Goal: Navigation & Orientation: Find specific page/section

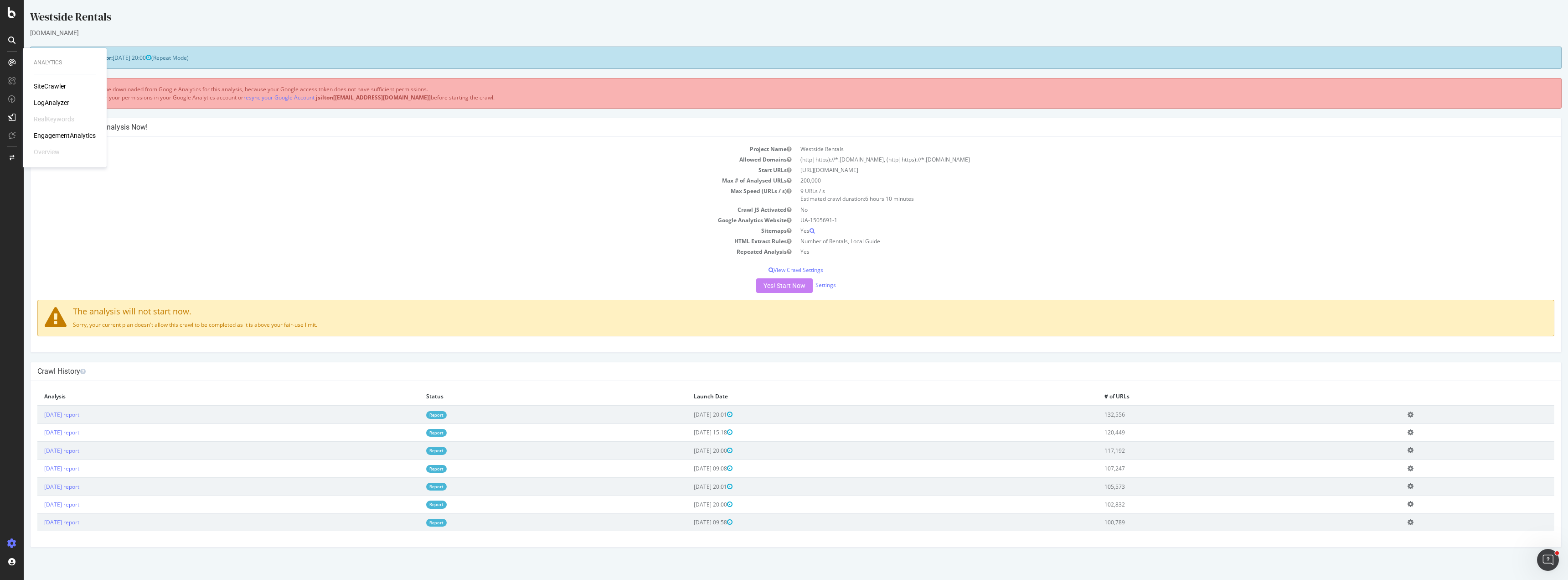
click at [43, 87] on div "SiteCrawler" at bounding box center [50, 86] width 32 height 9
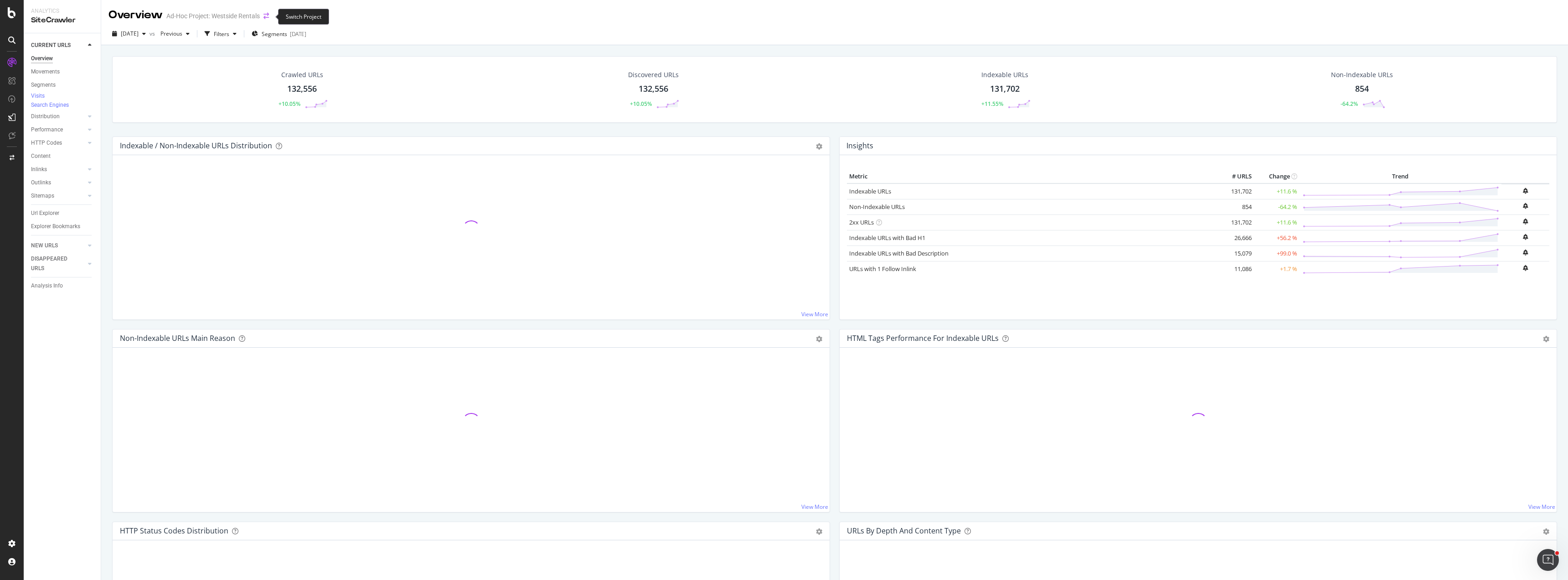
click at [267, 16] on icon "arrow-right-arrow-left" at bounding box center [266, 16] width 6 height 6
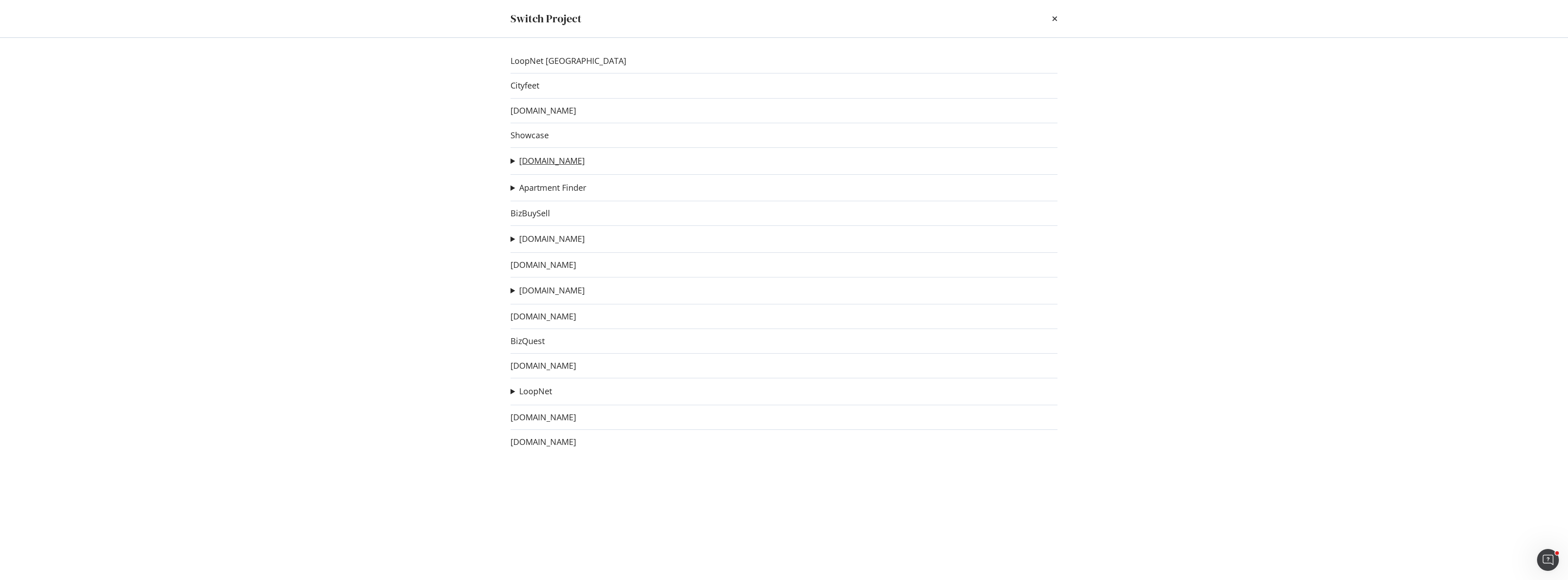
click at [538, 163] on link "[DOMAIN_NAME]" at bounding box center [552, 161] width 66 height 9
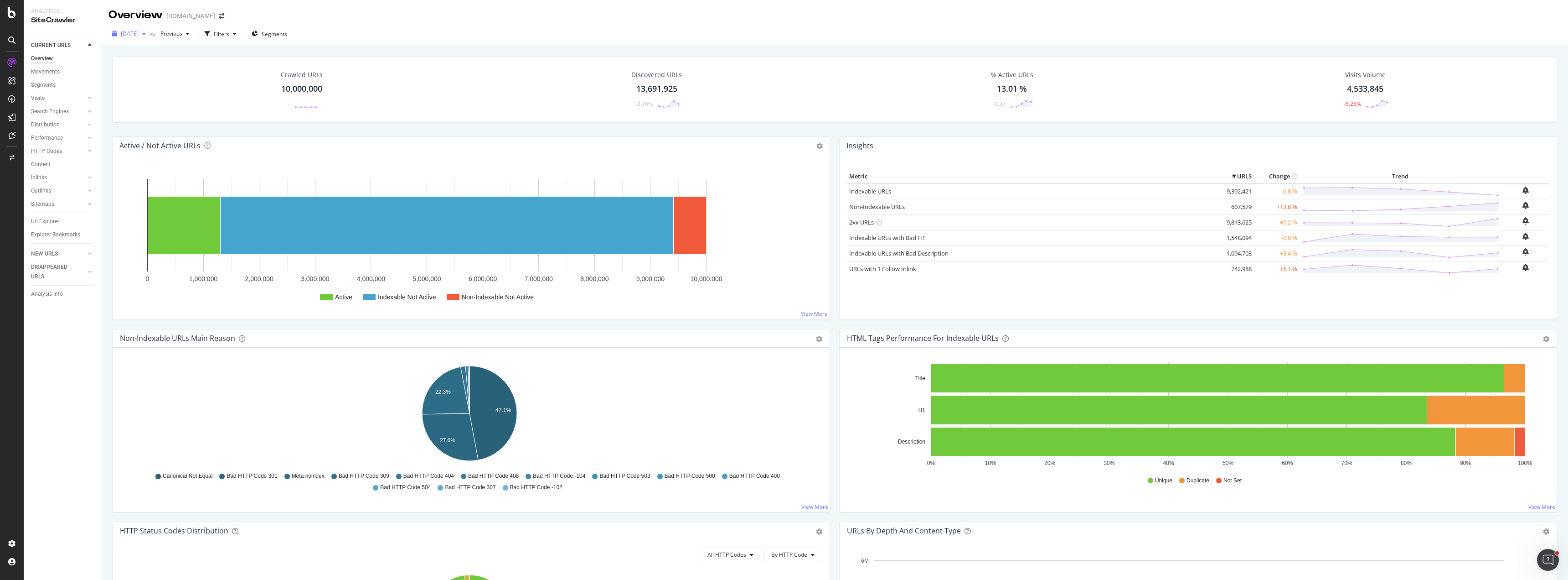
click at [149, 30] on div "[DATE]" at bounding box center [129, 33] width 41 height 13
click at [1214, 27] on div "[DATE] vs Previous Filters Segments" at bounding box center [834, 35] width 1467 height 18
click at [219, 19] on icon "arrow-right-arrow-left" at bounding box center [221, 16] width 6 height 6
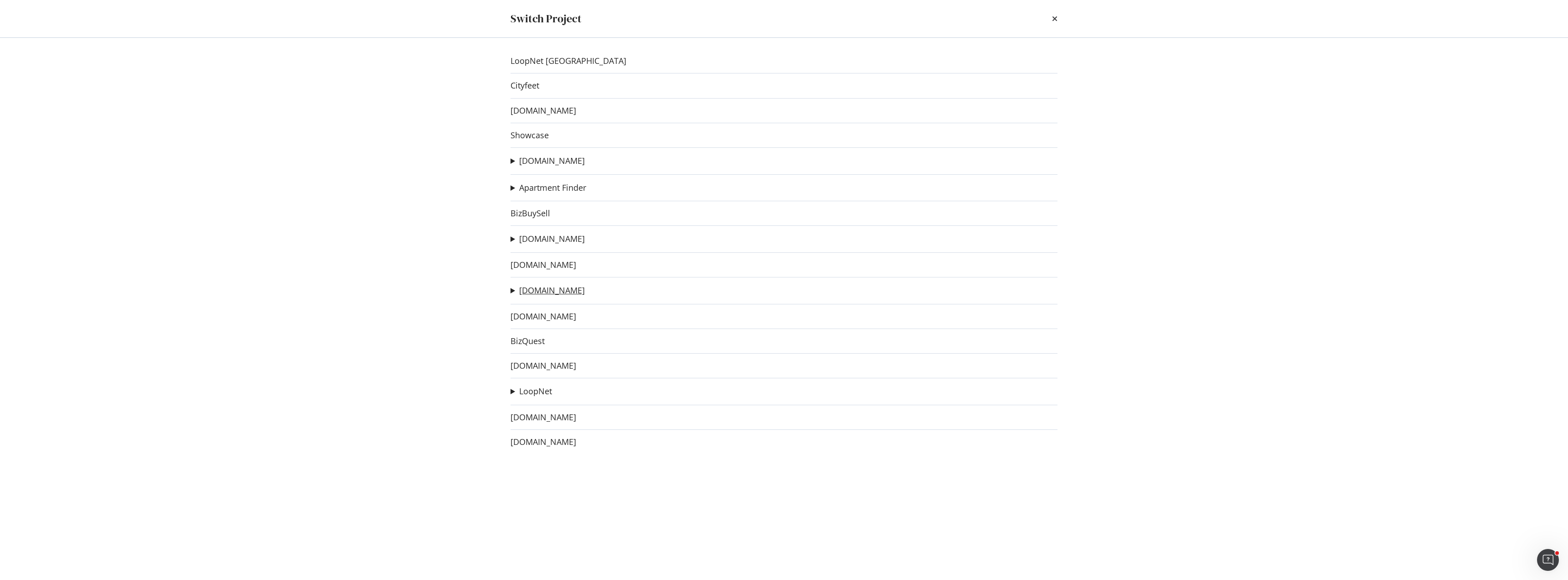
click at [546, 291] on link "[DOMAIN_NAME]" at bounding box center [552, 290] width 66 height 9
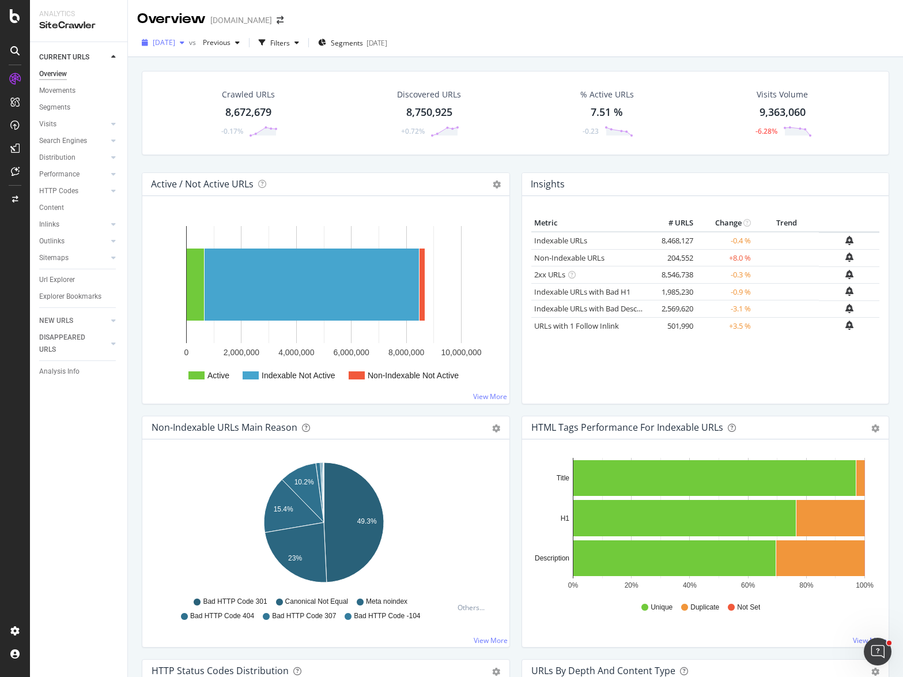
click at [189, 40] on div "button" at bounding box center [182, 42] width 14 height 7
click at [272, 24] on span at bounding box center [280, 20] width 16 height 8
click at [280, 24] on icon "arrow-right-arrow-left" at bounding box center [280, 20] width 7 height 8
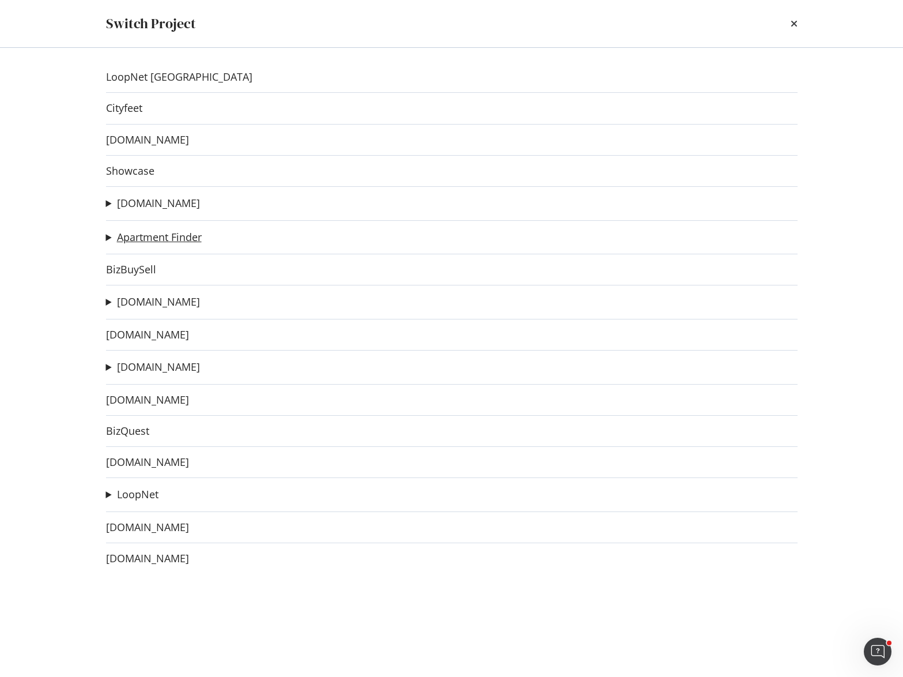
click at [157, 237] on link "Apartment Finder" at bounding box center [159, 237] width 85 height 12
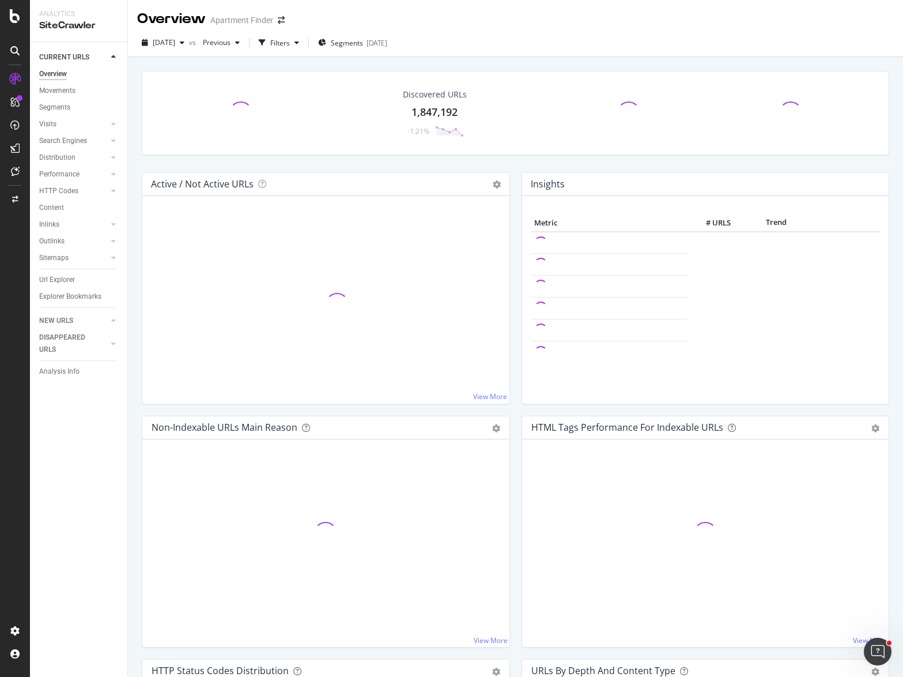
click at [464, 163] on div "Discovered URLs 1,847,192 -1.21%" at bounding box center [515, 121] width 759 height 101
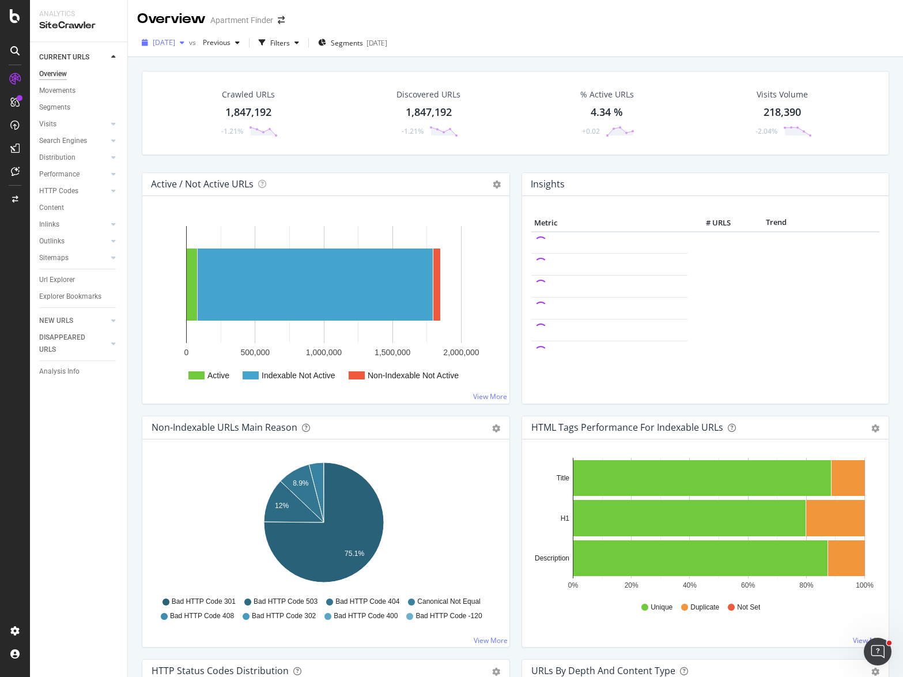
click at [175, 39] on span "[DATE]" at bounding box center [164, 42] width 22 height 10
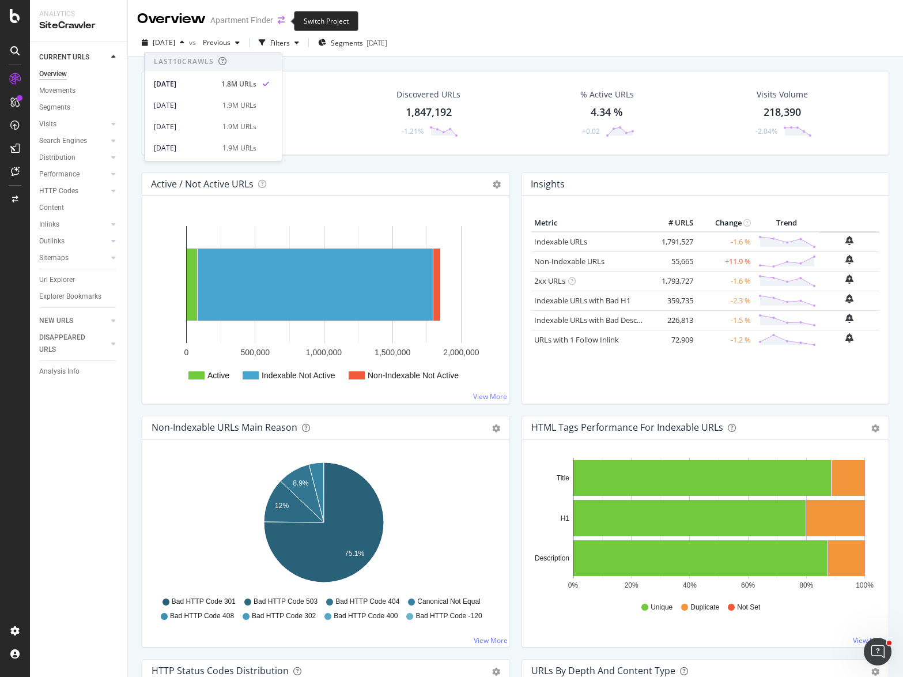
click at [280, 20] on icon "arrow-right-arrow-left" at bounding box center [281, 20] width 7 height 8
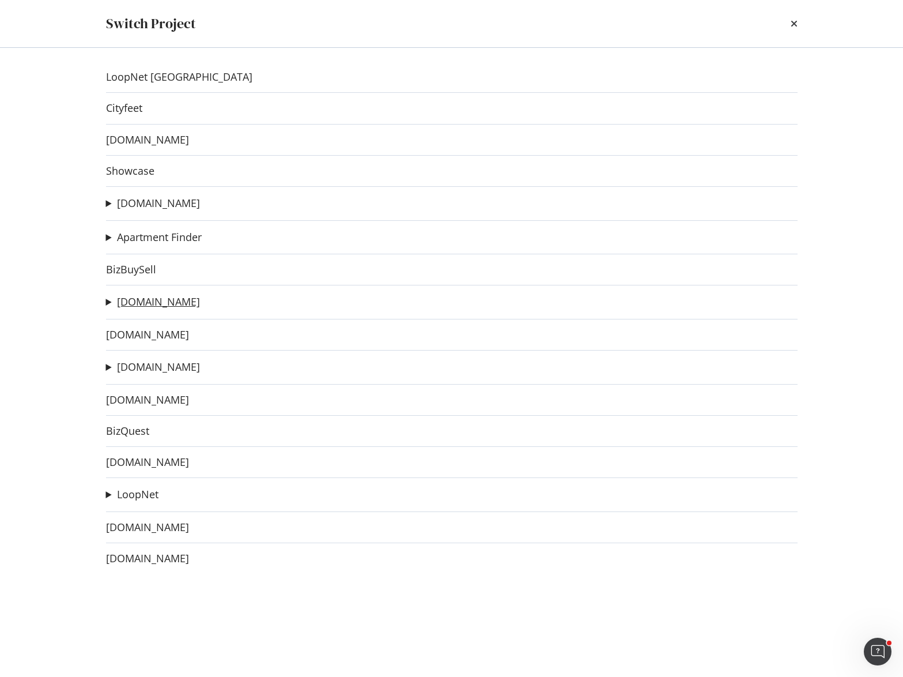
click at [139, 303] on link "[DOMAIN_NAME]" at bounding box center [158, 302] width 83 height 12
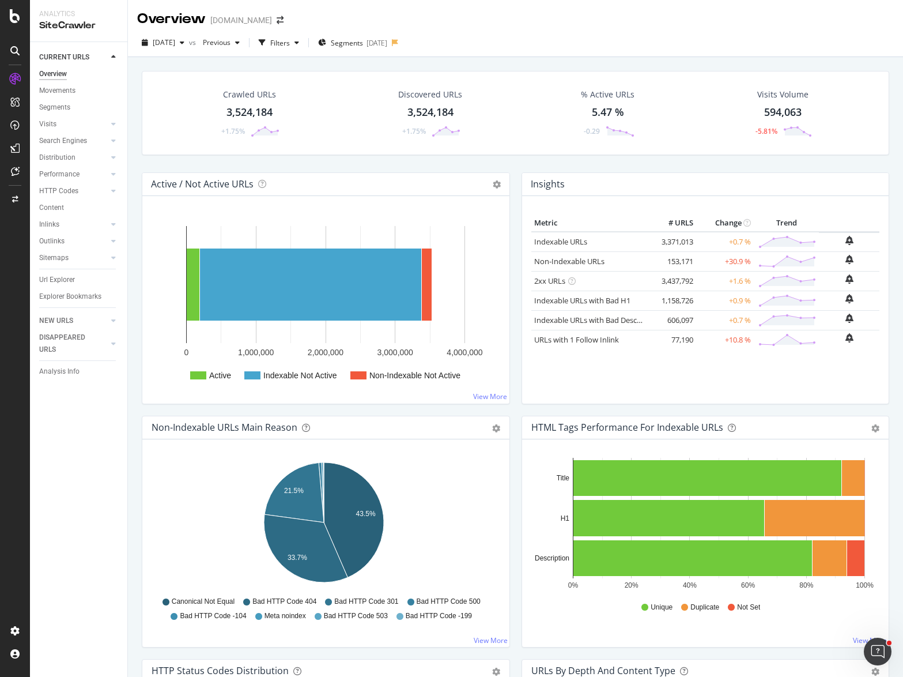
click at [470, 165] on div "Crawled URLs 3,524,184 +1.75% Discovered URLs 3,524,184 +1.75% % Active URLs 5.…" at bounding box center [515, 121] width 759 height 101
click at [70, 578] on div "Project settings" at bounding box center [60, 578] width 48 height 9
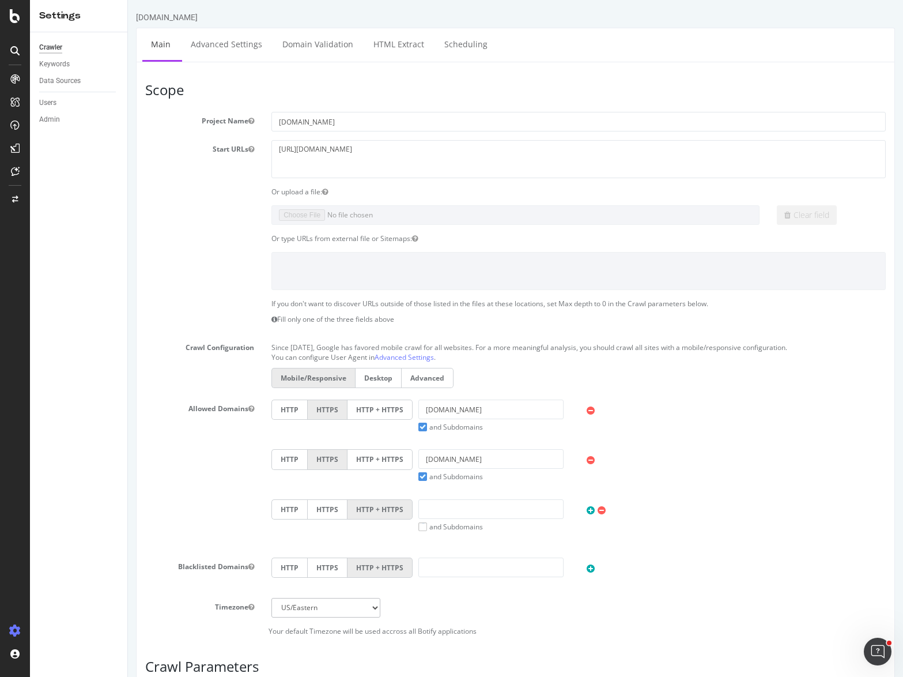
click at [156, 417] on div "Allowed Domains HTTP HTTPS HTTP + HTTPS [DOMAIN_NAME] and Subdomains User Agent…" at bounding box center [516, 473] width 758 height 149
click at [228, 43] on link "Advanced Settings" at bounding box center [226, 44] width 89 height 32
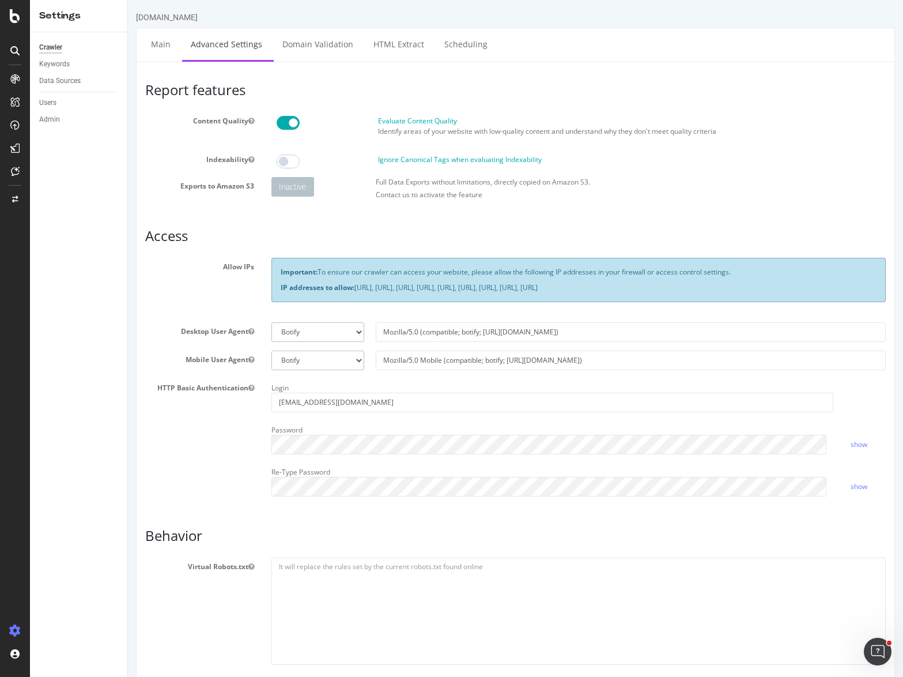
click at [617, 46] on ul "Main Advanced Settings Domain Validation HTML Extract Scheduling" at bounding box center [515, 45] width 759 height 34
click at [207, 6] on body "[DOMAIN_NAME] × Main Advanced Settings Domain Validation HTML Extract Schedulin…" at bounding box center [515, 554] width 775 height 1108
click at [55, 126] on div "SiteCrawler" at bounding box center [63, 130] width 41 height 12
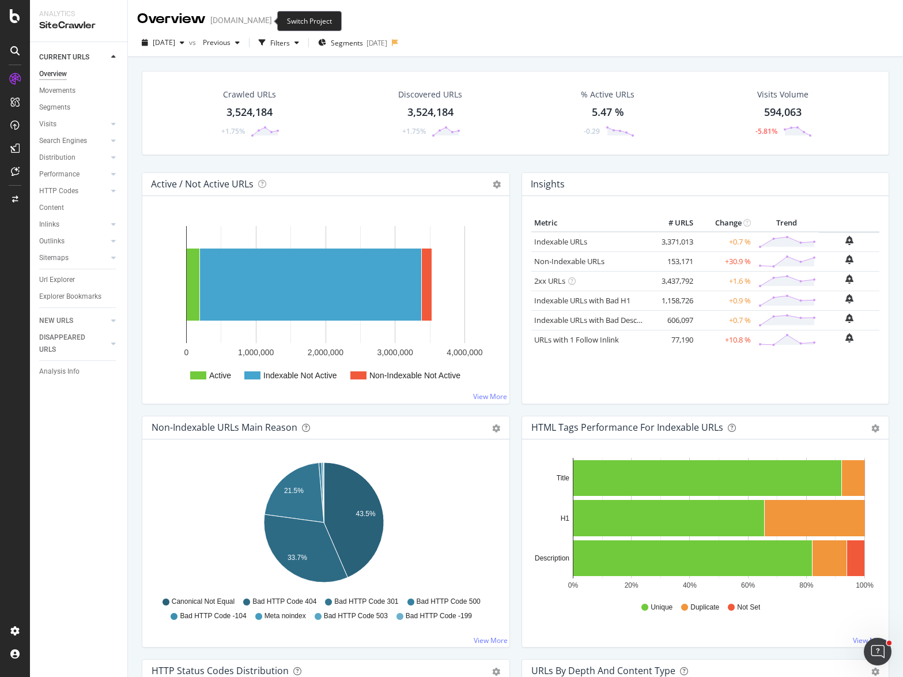
click at [277, 21] on icon "arrow-right-arrow-left" at bounding box center [280, 20] width 7 height 8
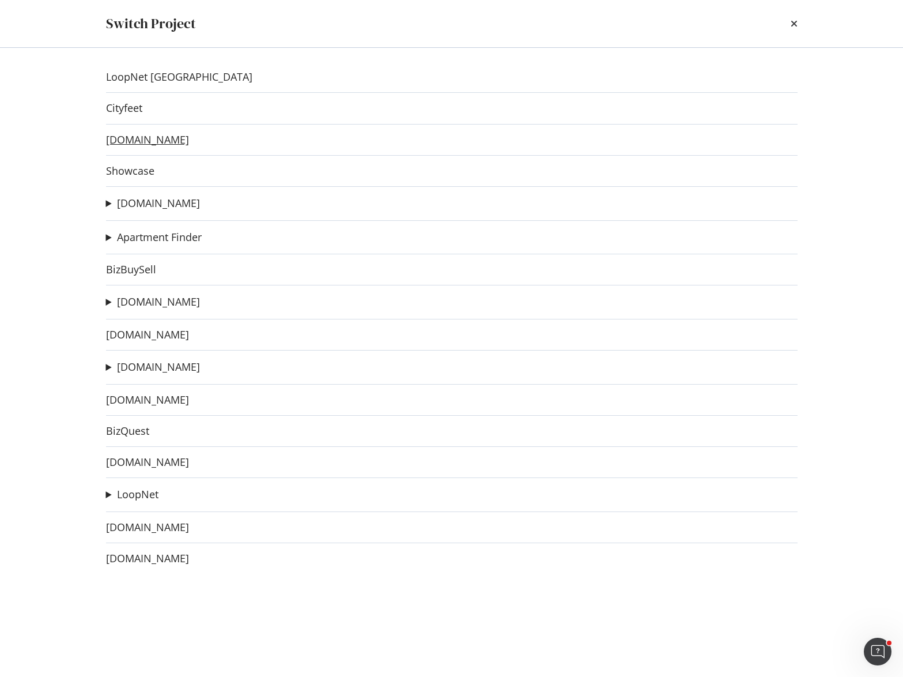
click at [154, 144] on link "[DOMAIN_NAME]" at bounding box center [147, 140] width 83 height 12
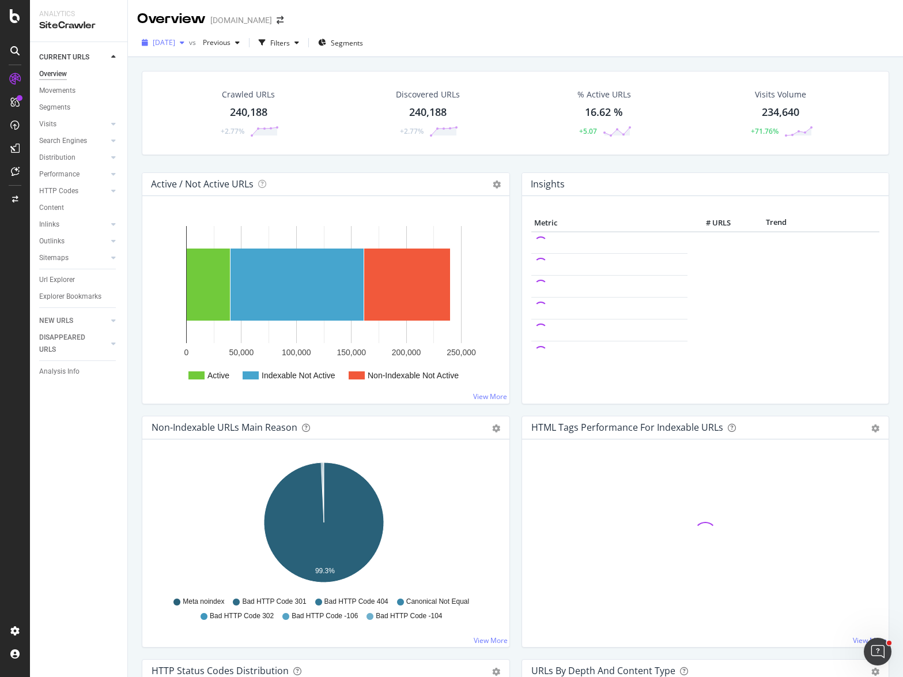
click at [175, 39] on span "[DATE]" at bounding box center [164, 42] width 22 height 10
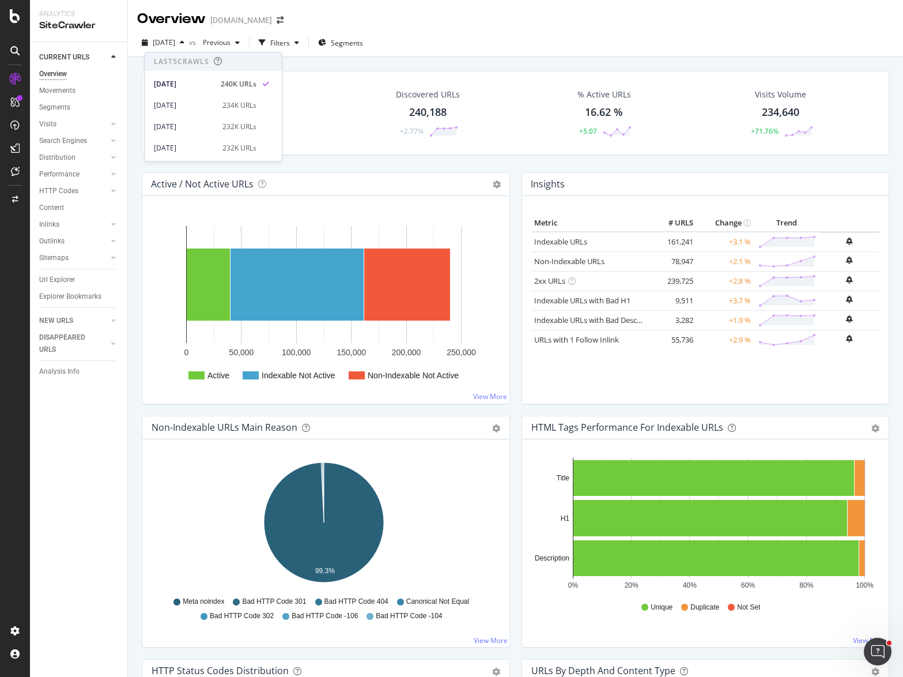
click at [274, 25] on div "Overview [DOMAIN_NAME]" at bounding box center [216, 19] width 158 height 20
click at [277, 23] on icon "arrow-right-arrow-left" at bounding box center [280, 20] width 7 height 8
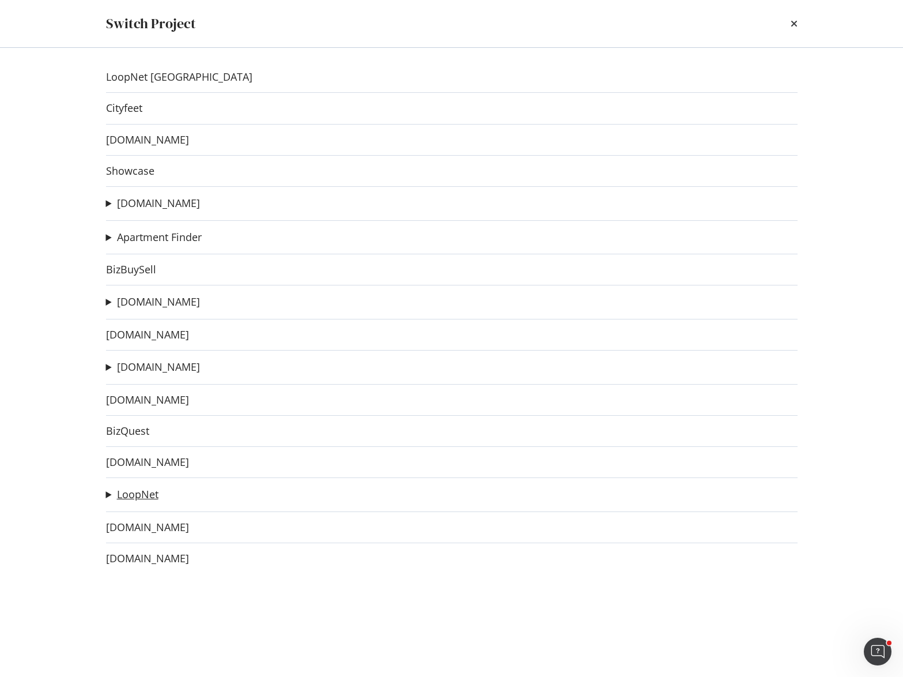
click at [139, 497] on link "LoopNet" at bounding box center [138, 494] width 42 height 12
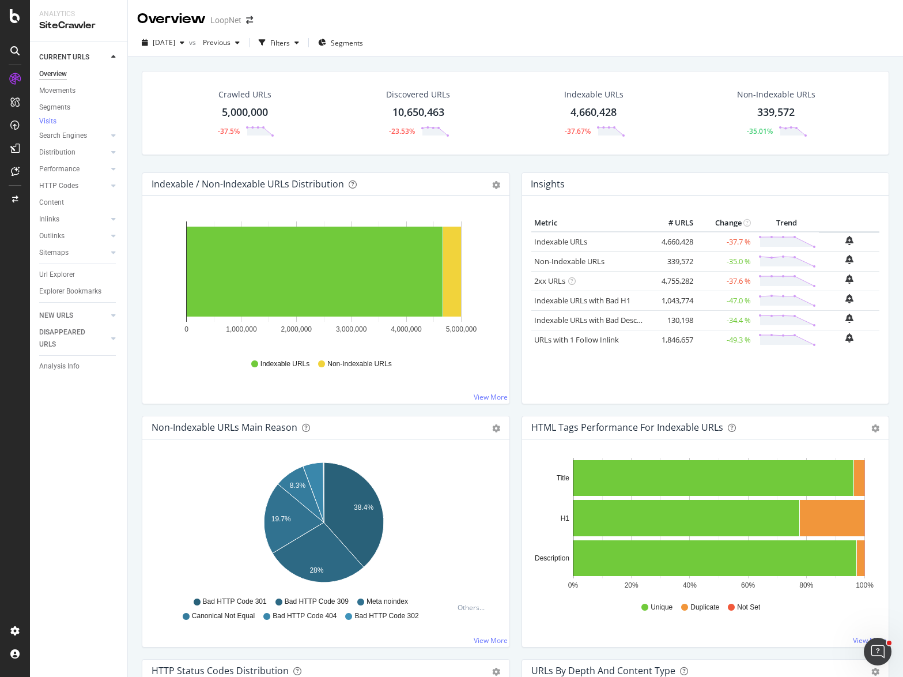
click at [137, 157] on div "Crawled URLs 5,000,000 -37.5% Discovered URLs 10,650,463 -23.53% Indexable URLs…" at bounding box center [515, 121] width 759 height 101
click at [141, 399] on div "Indexable / Non-Indexable URLs Distribution Bar Bar (by Percentage) Table Expor…" at bounding box center [326, 293] width 380 height 243
click at [195, 31] on div "[DATE] vs Previous Filters Segments" at bounding box center [515, 43] width 775 height 28
click at [175, 39] on span "[DATE]" at bounding box center [164, 42] width 22 height 10
click at [175, 40] on span "[DATE]" at bounding box center [164, 42] width 22 height 10
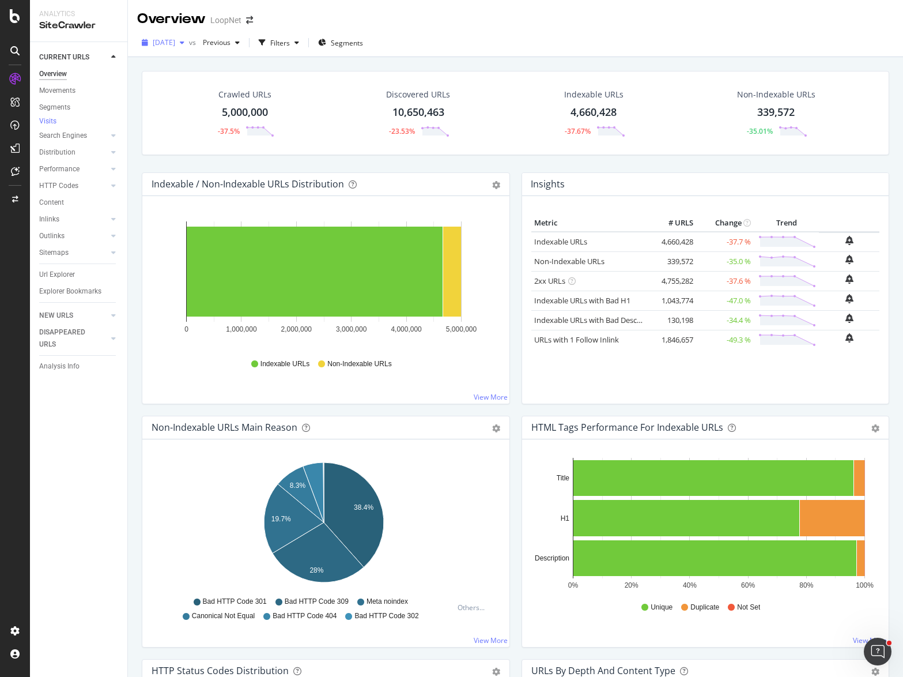
click at [175, 40] on span "[DATE]" at bounding box center [164, 42] width 22 height 10
click at [246, 20] on icon "arrow-right-arrow-left" at bounding box center [249, 20] width 7 height 8
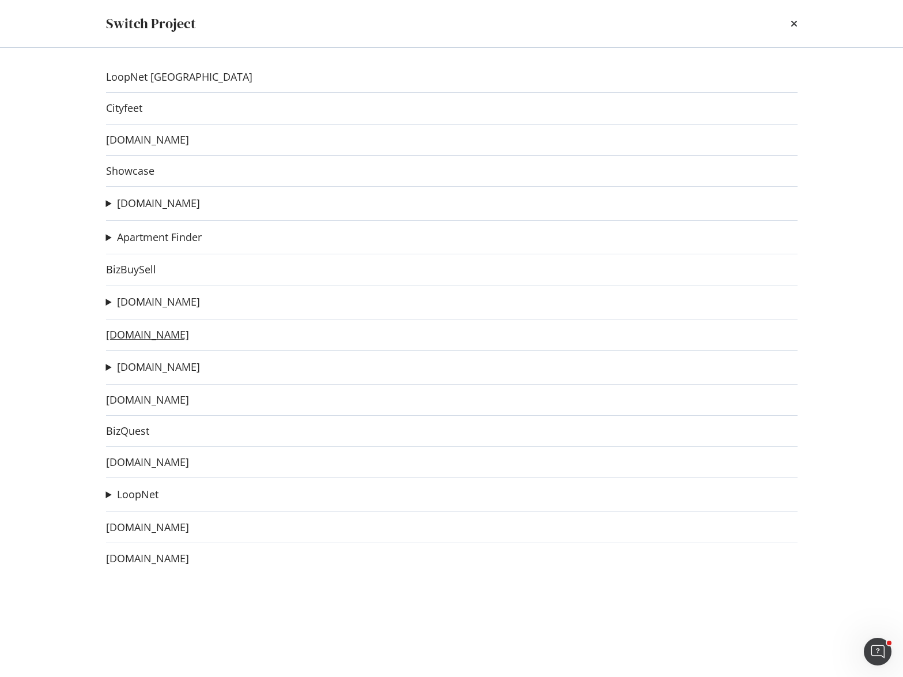
click at [156, 336] on link "[DOMAIN_NAME]" at bounding box center [147, 335] width 83 height 12
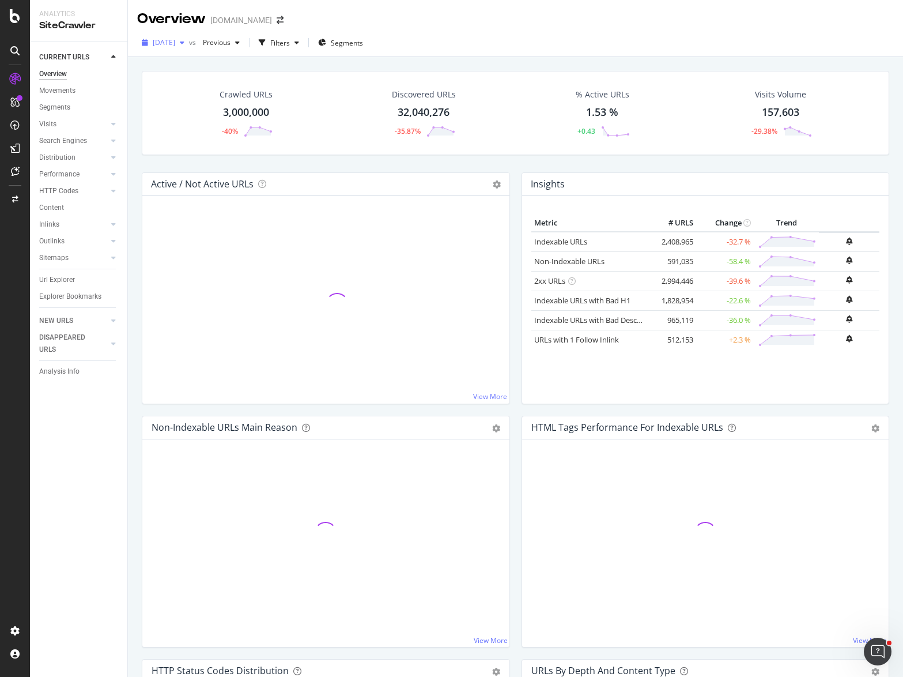
click at [175, 43] on span "[DATE]" at bounding box center [164, 42] width 22 height 10
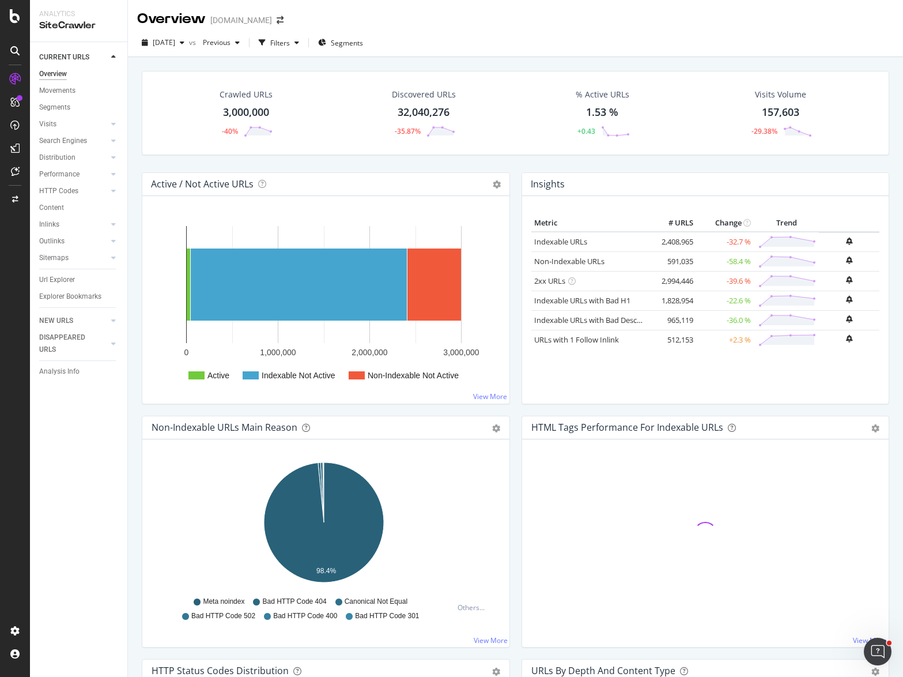
click at [474, 32] on div "[DATE] vs Previous Filters Segments" at bounding box center [515, 43] width 775 height 28
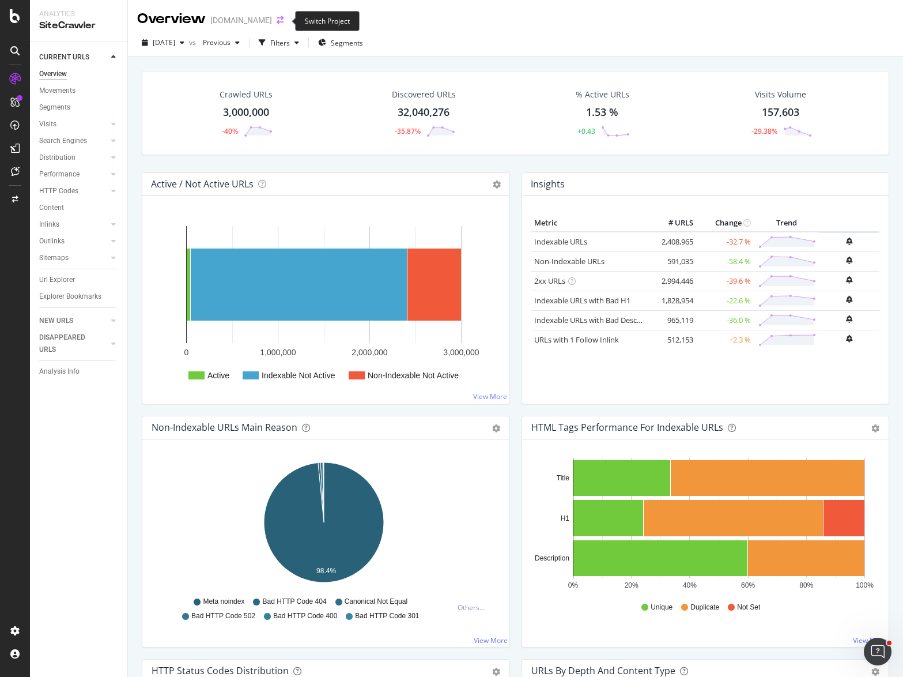
click at [284, 21] on icon "arrow-right-arrow-left" at bounding box center [280, 20] width 7 height 8
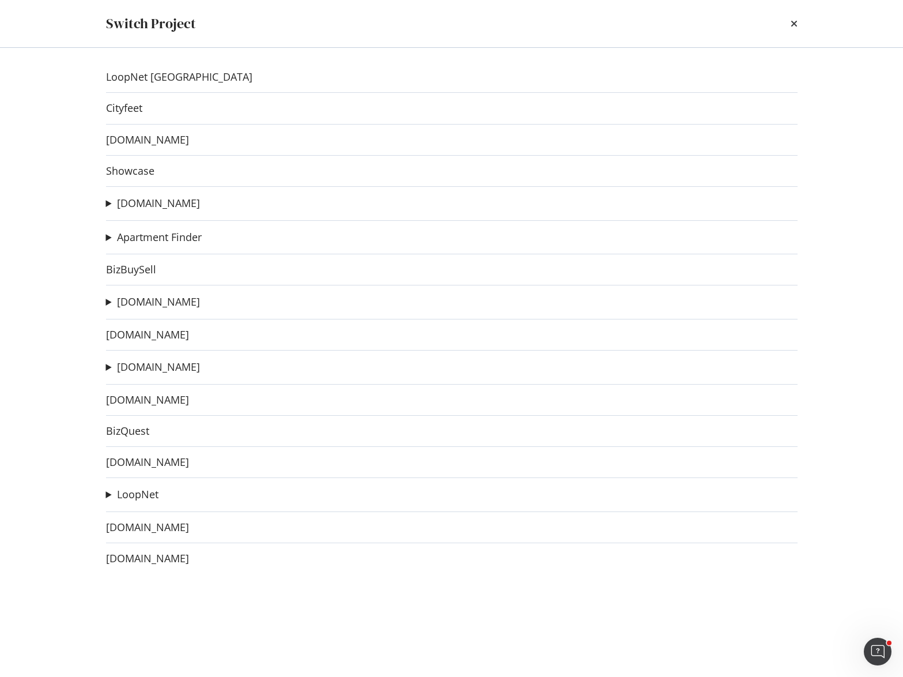
click at [109, 203] on summary "[DOMAIN_NAME]" at bounding box center [153, 203] width 94 height 15
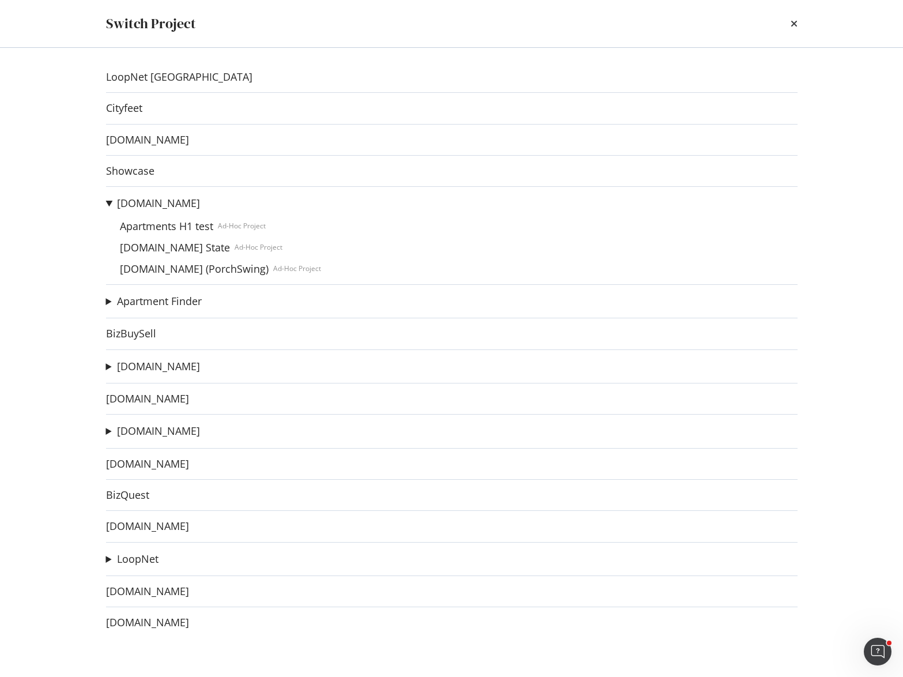
click at [109, 203] on summary "[DOMAIN_NAME]" at bounding box center [213, 203] width 215 height 15
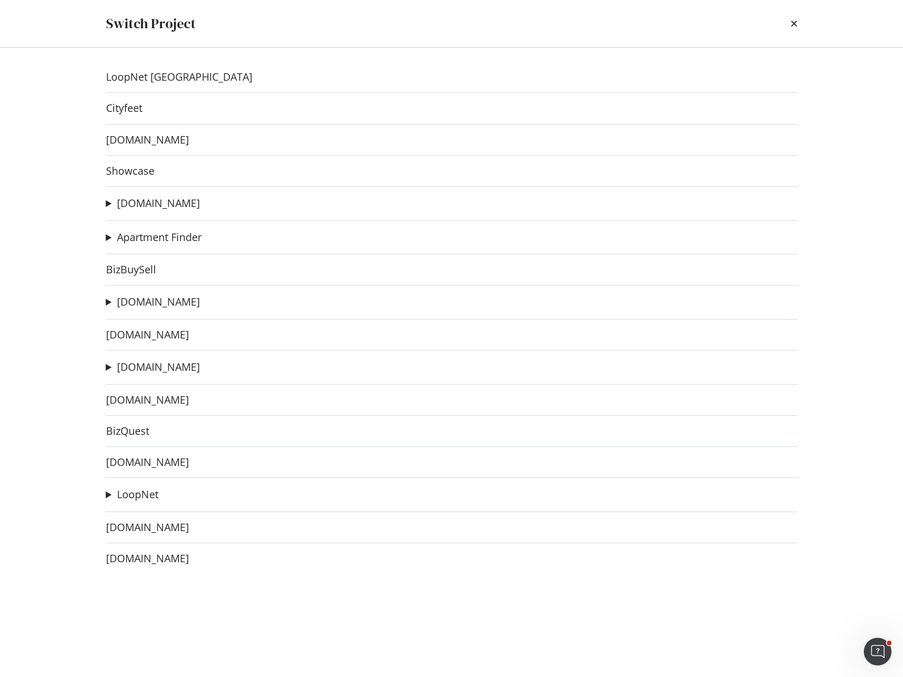
click at [110, 234] on summary "Apartment Finder" at bounding box center [154, 237] width 96 height 15
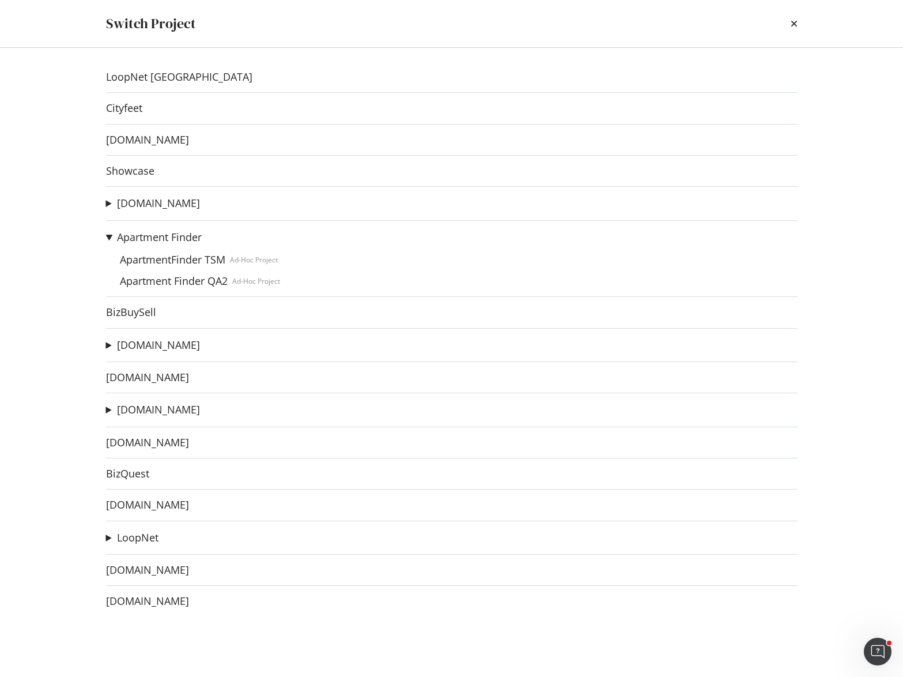
click at [110, 236] on summary "Apartment Finder" at bounding box center [193, 237] width 174 height 15
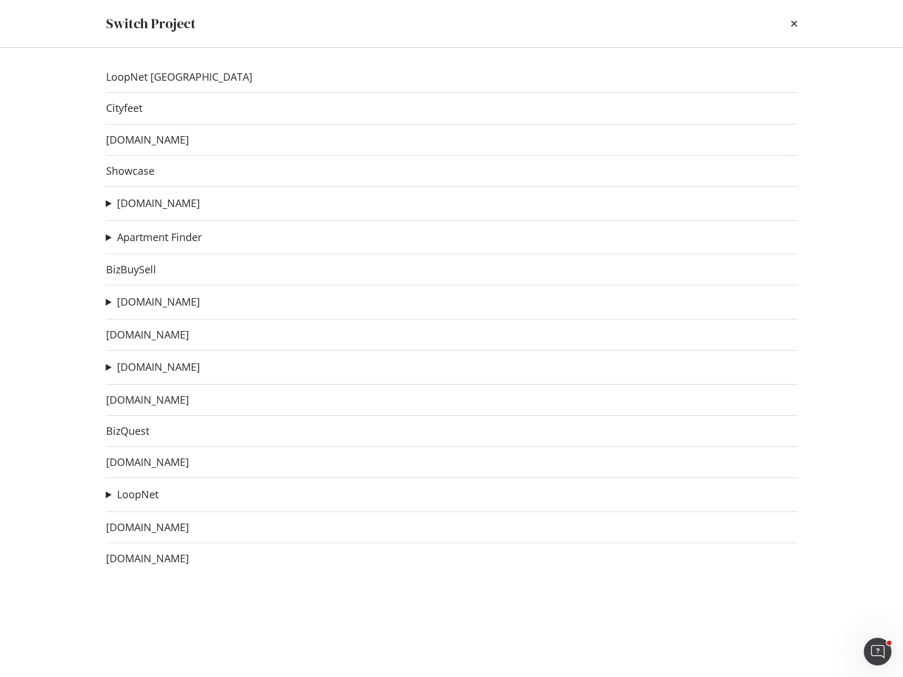
click at [101, 363] on div "LoopNet Canada Cityfeet [DOMAIN_NAME] Showcase [DOMAIN_NAME] Apartments H1 test…" at bounding box center [452, 362] width 738 height 629
click at [104, 364] on div "LoopNet Canada Cityfeet [DOMAIN_NAME] Showcase [DOMAIN_NAME] Apartments H1 test…" at bounding box center [452, 362] width 738 height 629
click at [108, 365] on summary "[DOMAIN_NAME]" at bounding box center [153, 367] width 94 height 15
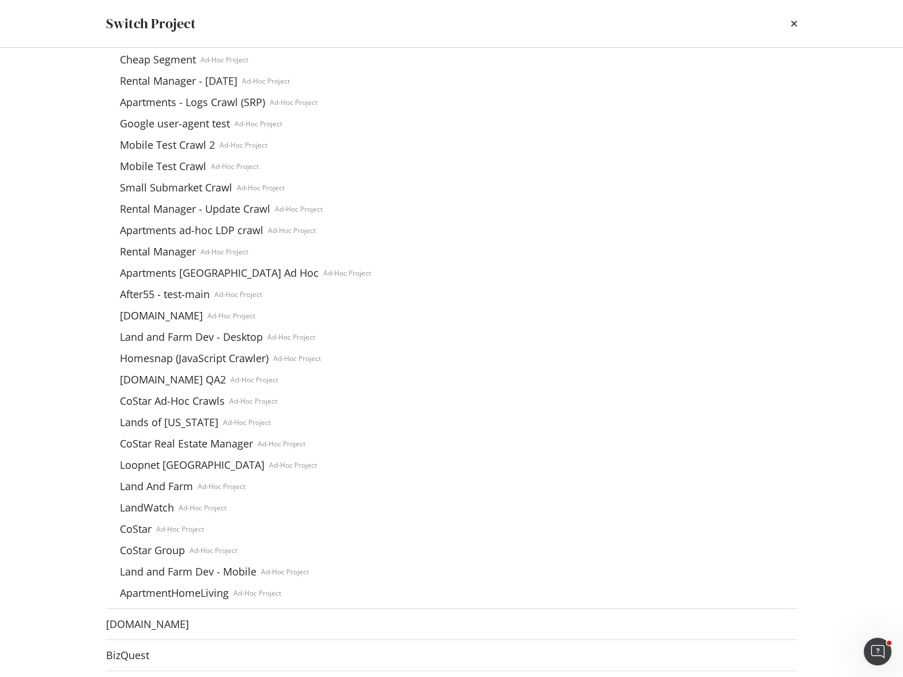
scroll to position [461, 0]
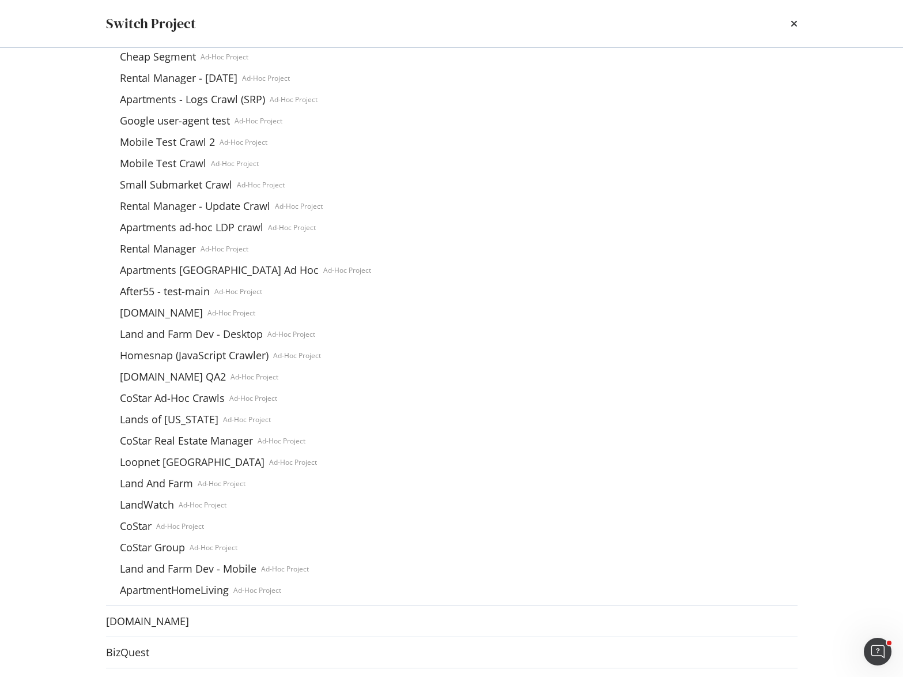
drag, startPoint x: 367, startPoint y: 52, endPoint x: 344, endPoint y: 53, distance: 23.1
click at [367, 52] on div "[DOMAIN_NAME] [DOMAIN_NAME] Ad-Hoc Project Westside Rentals Ad-Hoc Project West…" at bounding box center [452, 247] width 692 height 697
click at [791, 22] on icon "times" at bounding box center [794, 23] width 7 height 9
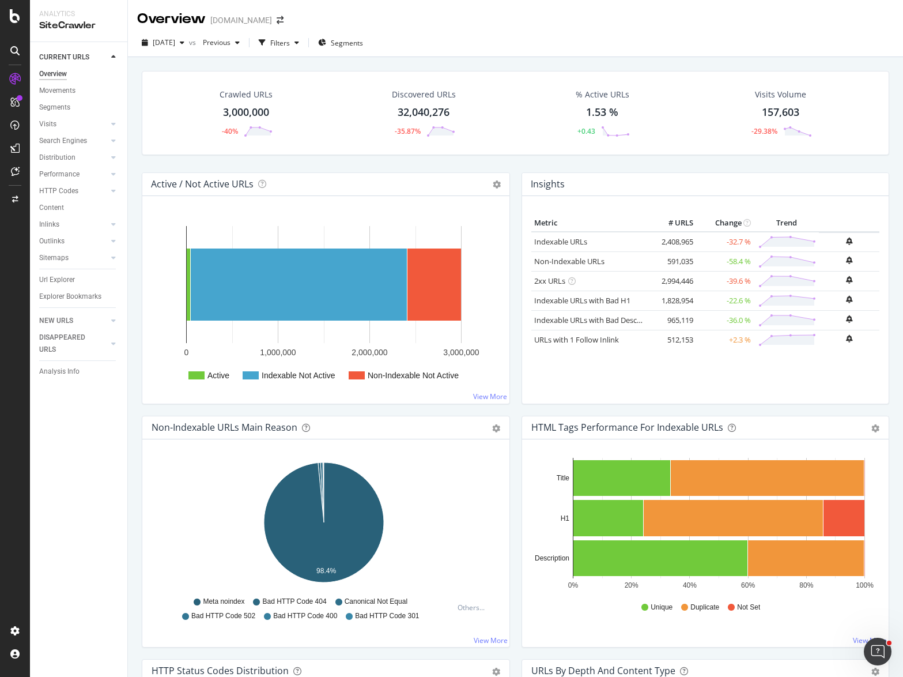
click at [523, 163] on div "Crawled URLs 3,000,000 -40% Discovered URLs 32,040,276 -35.87% % Active URLs 1.…" at bounding box center [515, 121] width 759 height 101
click at [283, 21] on icon "arrow-right-arrow-left" at bounding box center [280, 20] width 7 height 8
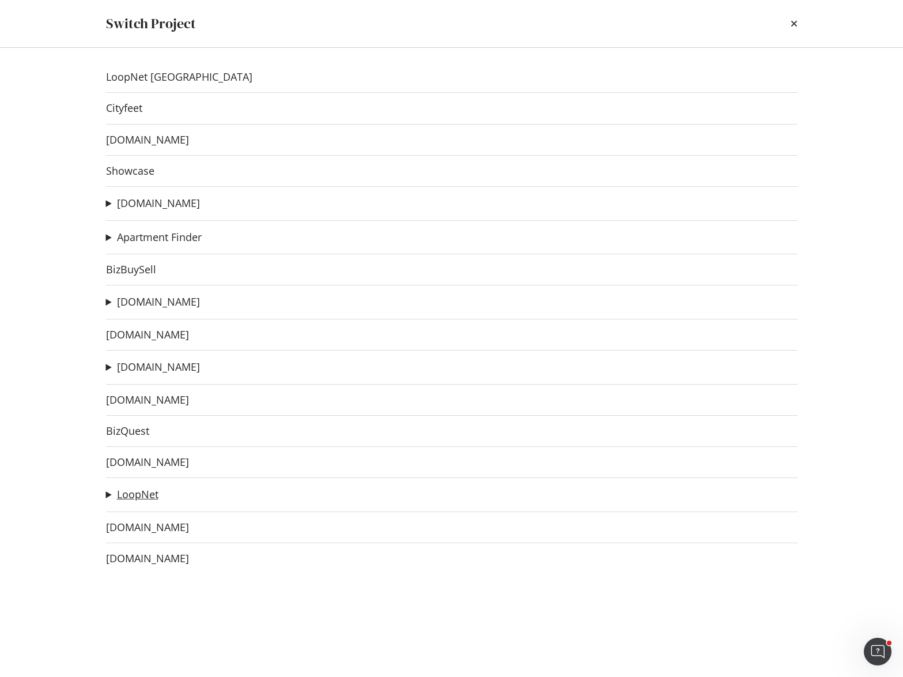
click at [144, 493] on link "LoopNet" at bounding box center [138, 494] width 42 height 12
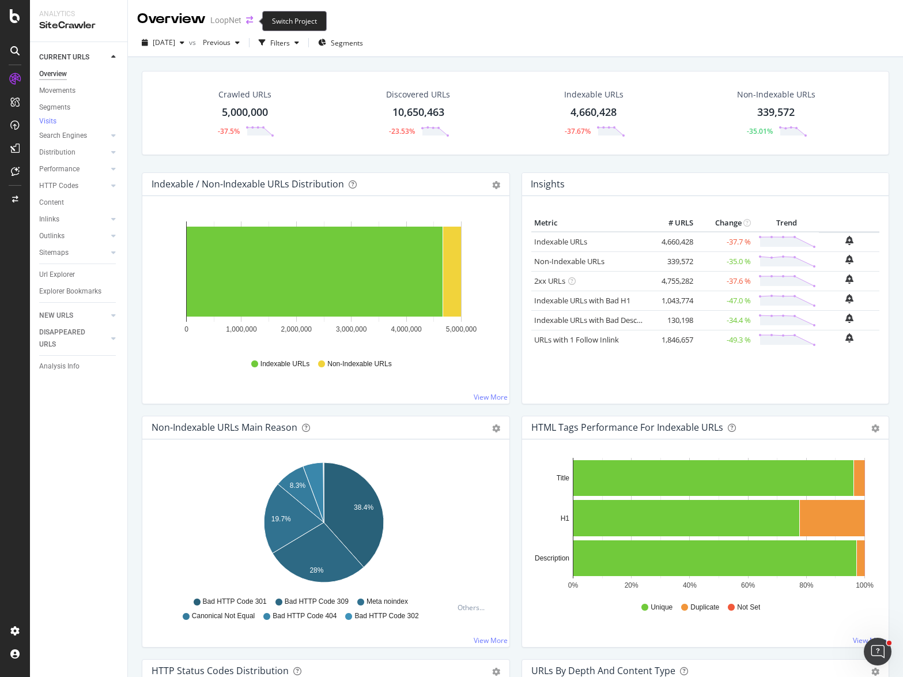
click at [252, 22] on icon "arrow-right-arrow-left" at bounding box center [249, 20] width 7 height 8
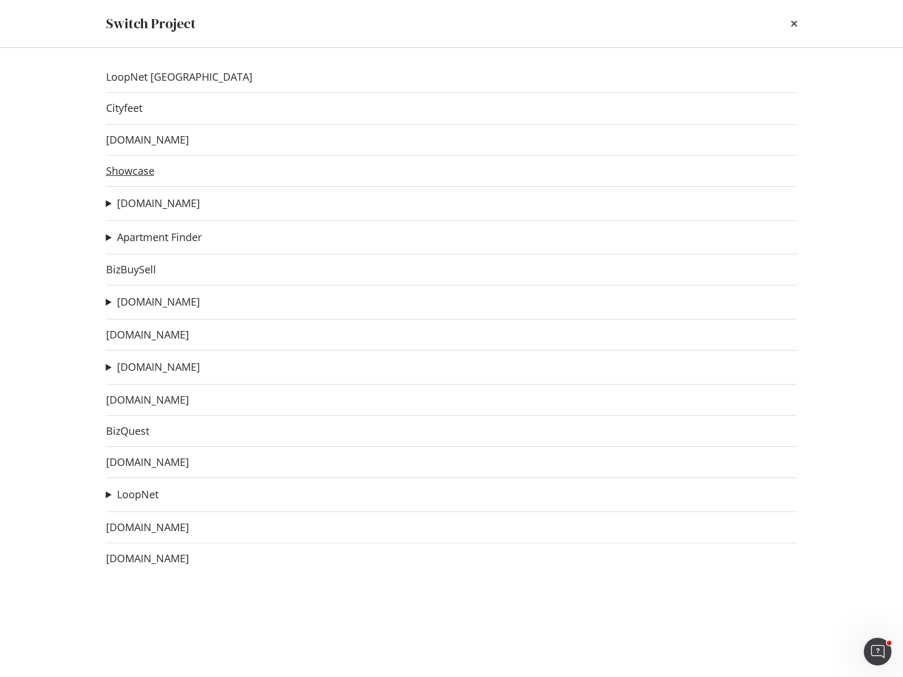
click at [131, 169] on link "Showcase" at bounding box center [130, 171] width 48 height 12
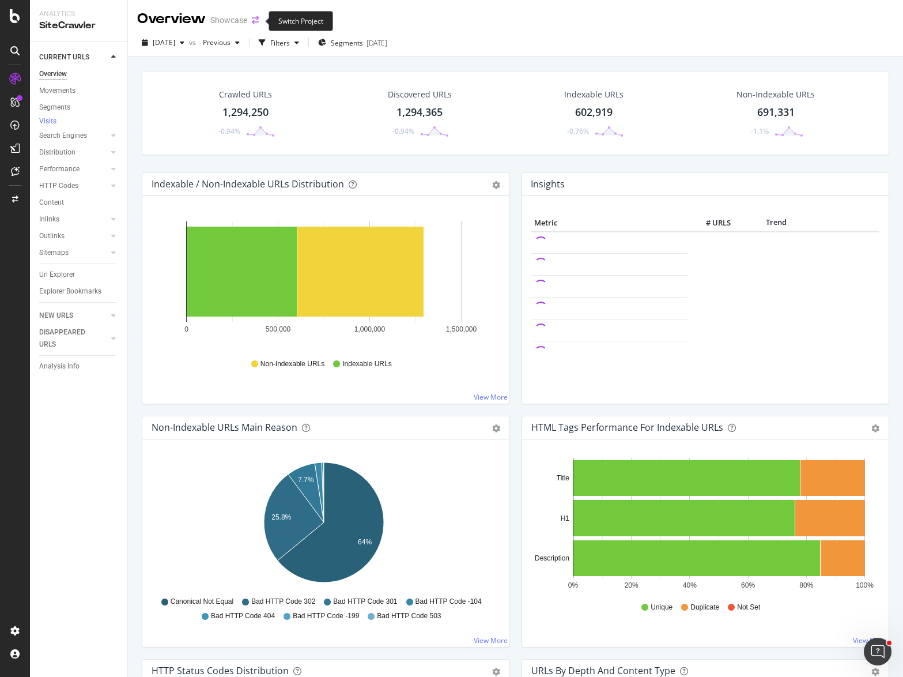
click at [254, 17] on icon "arrow-right-arrow-left" at bounding box center [255, 20] width 7 height 8
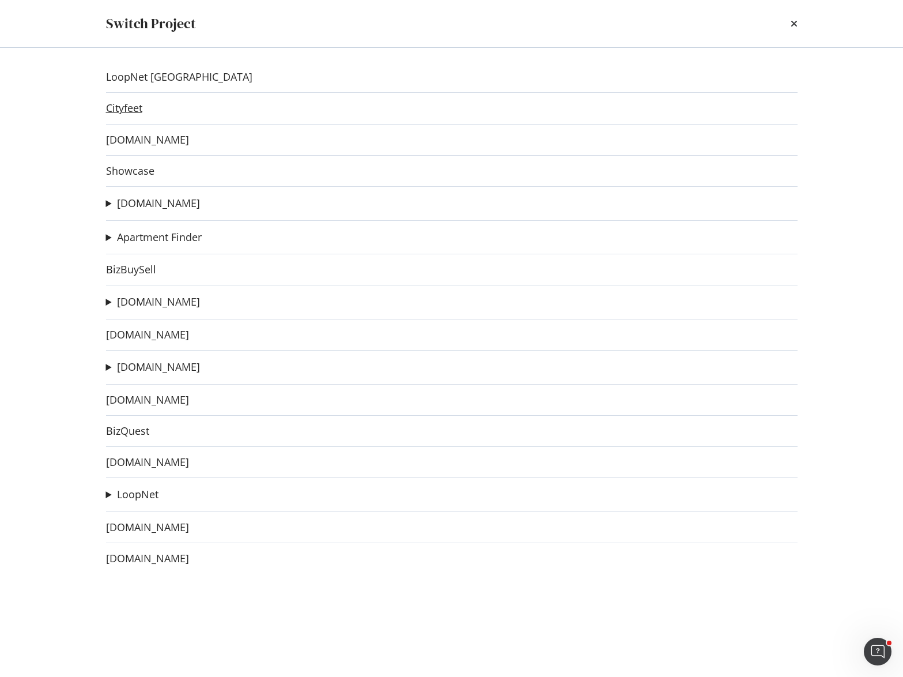
click at [133, 108] on link "Cityfeet" at bounding box center [124, 108] width 36 height 12
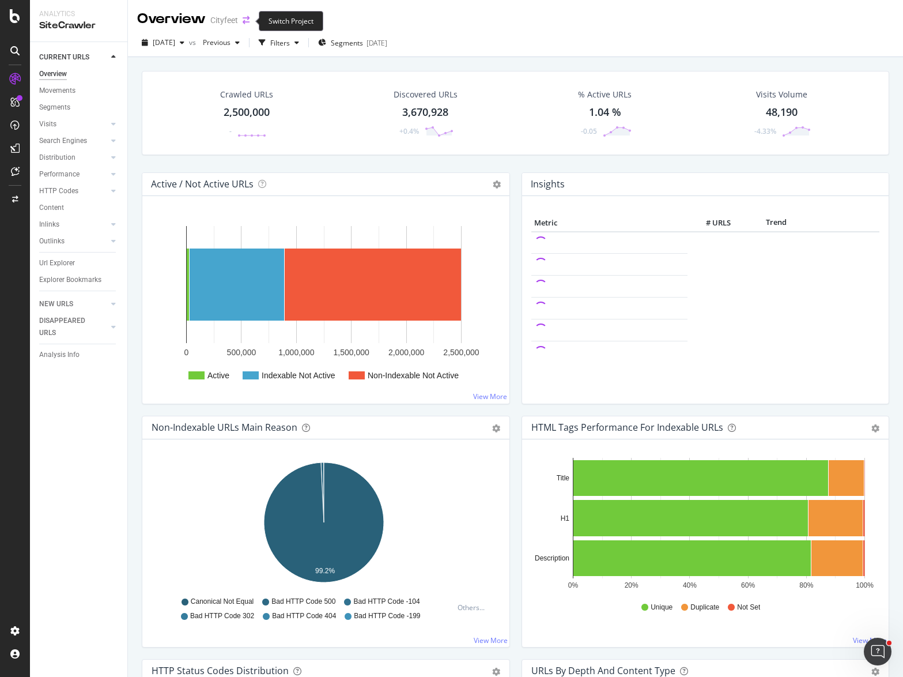
click at [246, 21] on icon "arrow-right-arrow-left" at bounding box center [246, 20] width 7 height 8
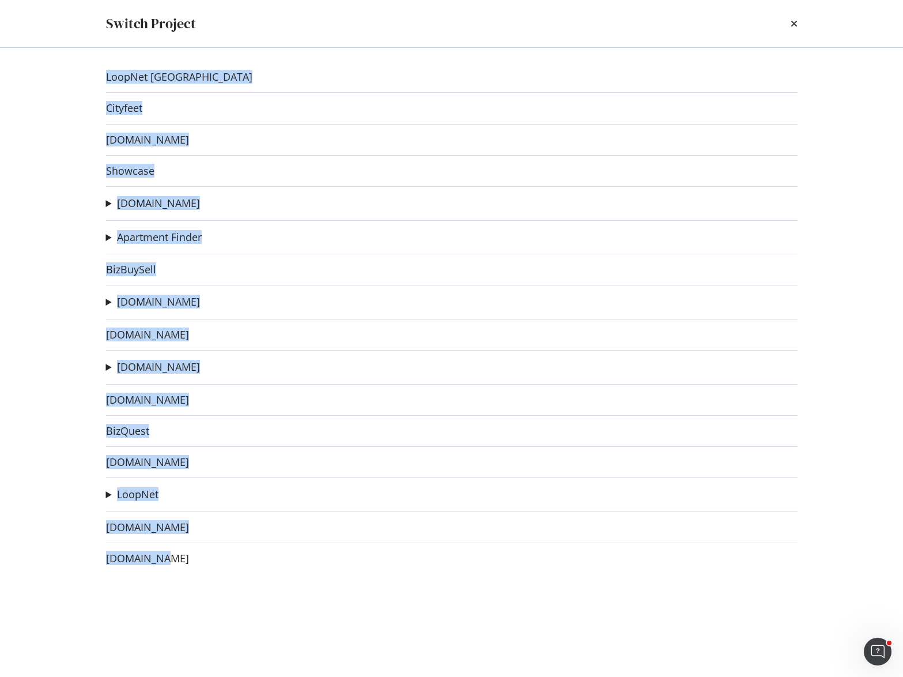
drag, startPoint x: 88, startPoint y: 77, endPoint x: 506, endPoint y: 588, distance: 660.3
click at [506, 588] on div "LoopNet Canada Cityfeet [DOMAIN_NAME] Showcase [DOMAIN_NAME] Apartments H1 test…" at bounding box center [452, 362] width 738 height 629
copy div "LoopNet Canada Cityfeet [DOMAIN_NAME] Showcase [DOMAIN_NAME] Apartments H1 test…"
click at [33, 118] on div "Switch Project LoopNet Canada Cityfeet [DOMAIN_NAME] Showcase [DOMAIN_NAME] Apa…" at bounding box center [451, 338] width 903 height 677
click at [148, 202] on link "[DOMAIN_NAME]" at bounding box center [158, 203] width 83 height 12
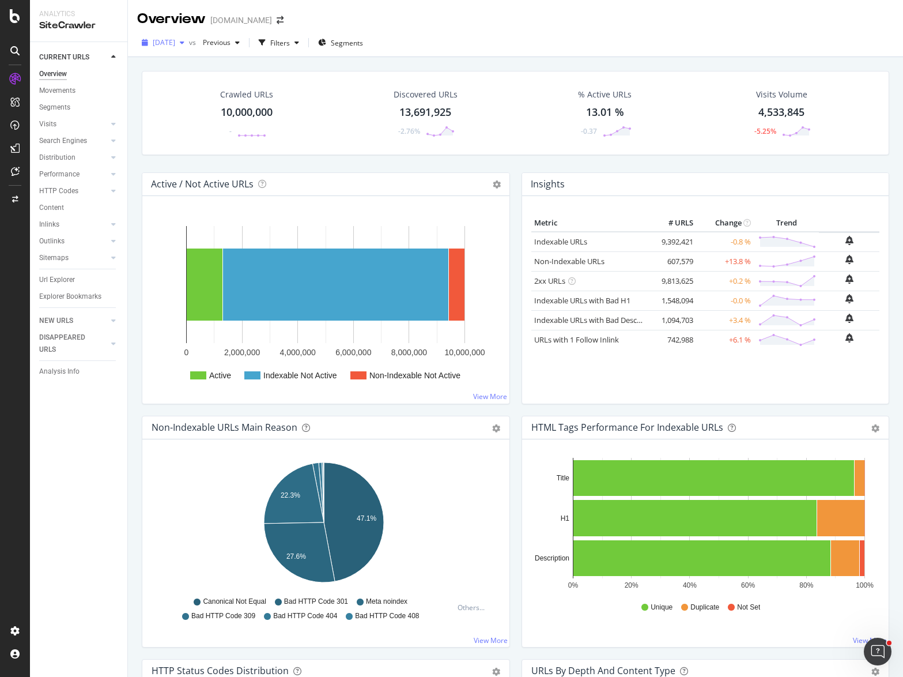
click at [189, 47] on div "[DATE]" at bounding box center [163, 42] width 52 height 17
click at [277, 21] on icon "arrow-right-arrow-left" at bounding box center [280, 20] width 7 height 8
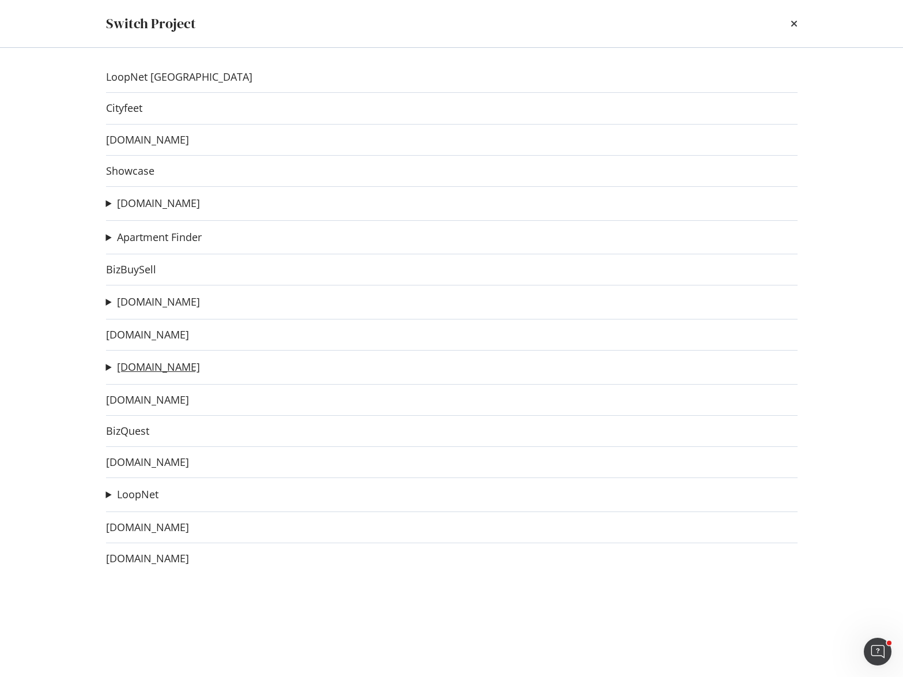
click at [163, 368] on link "[DOMAIN_NAME]" at bounding box center [158, 367] width 83 height 12
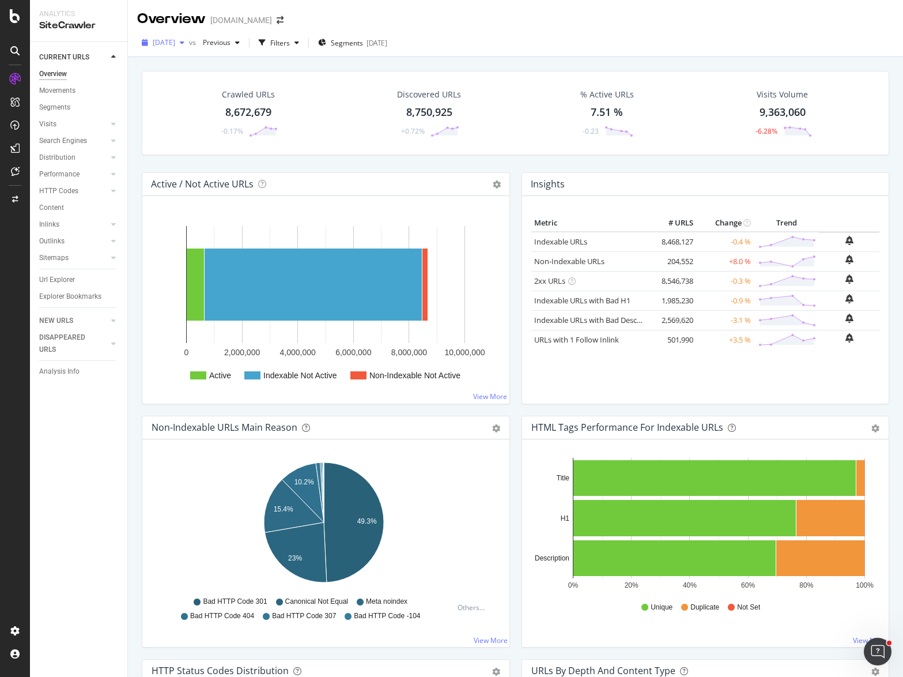
click at [175, 41] on span "[DATE]" at bounding box center [164, 42] width 22 height 10
click at [280, 24] on icon "arrow-right-arrow-left" at bounding box center [280, 20] width 7 height 8
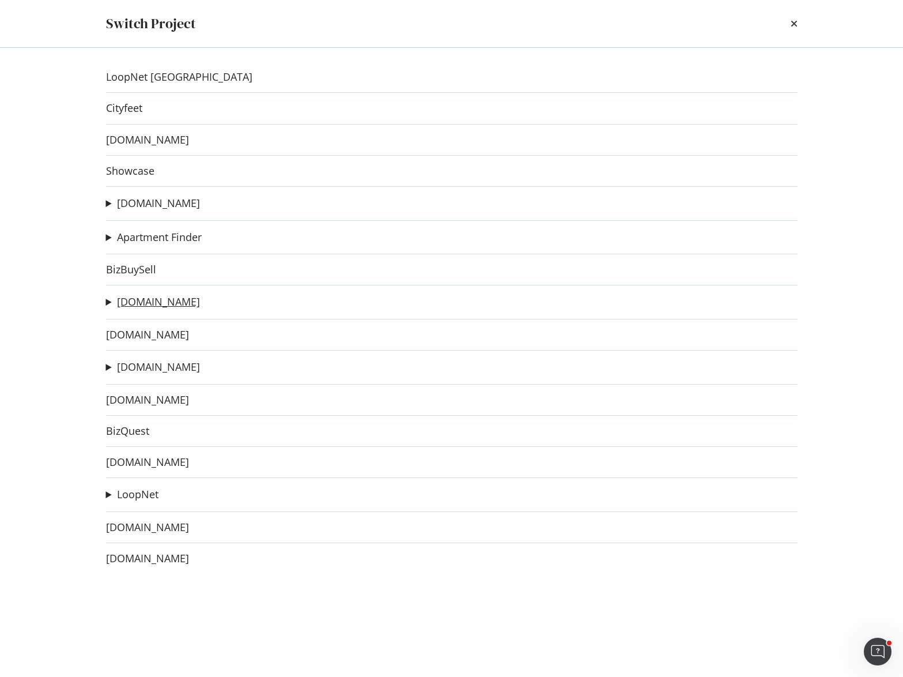
click at [148, 300] on link "[DOMAIN_NAME]" at bounding box center [158, 302] width 83 height 12
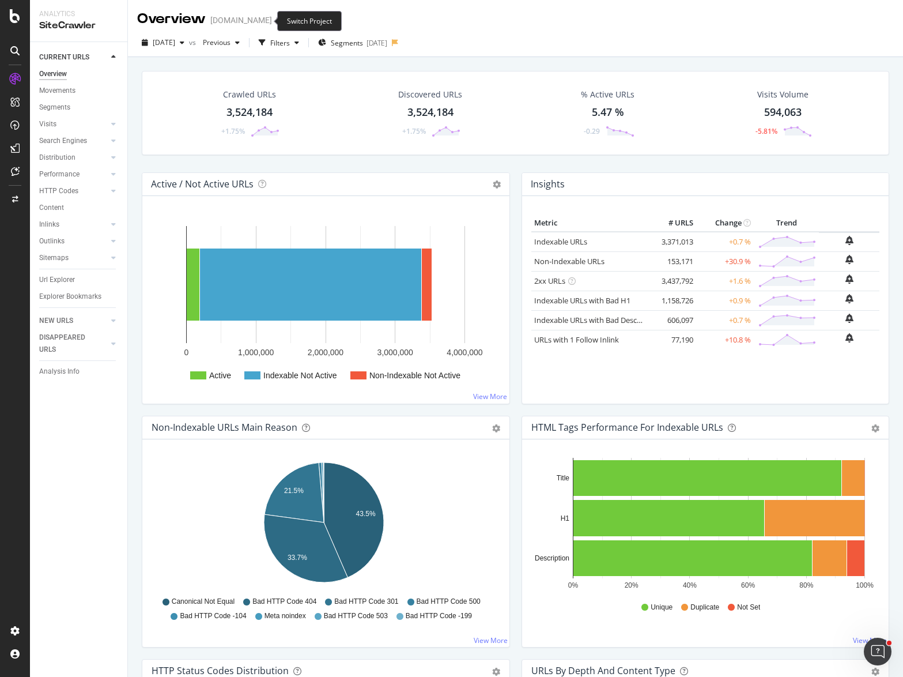
click at [272, 23] on span at bounding box center [280, 20] width 16 height 8
click at [277, 21] on icon "arrow-right-arrow-left" at bounding box center [280, 20] width 7 height 8
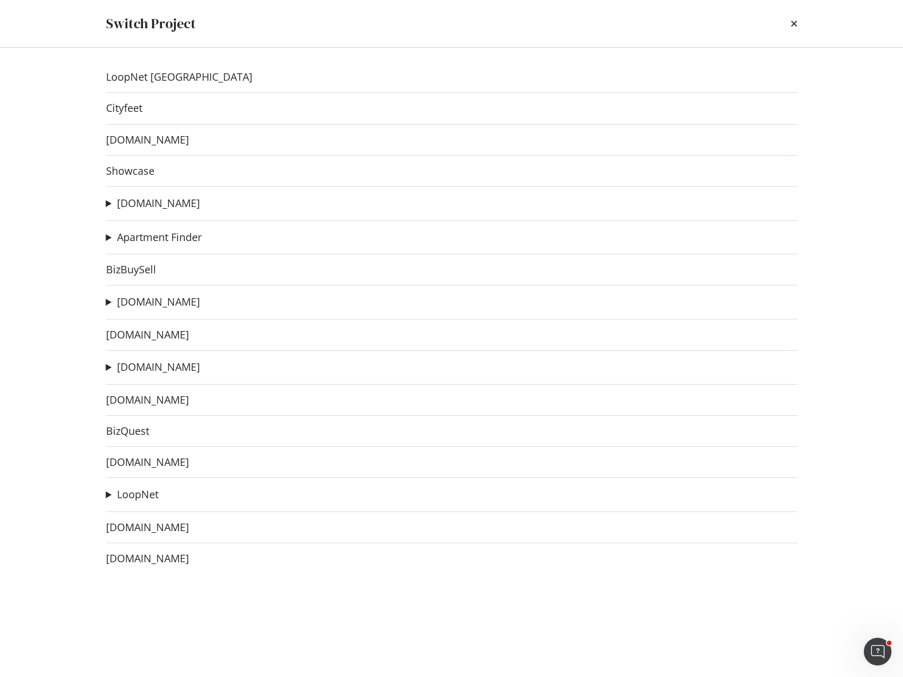
drag, startPoint x: 397, startPoint y: 9, endPoint x: 437, endPoint y: 10, distance: 40.4
click at [399, 9] on div "Switch Project" at bounding box center [452, 23] width 738 height 47
drag, startPoint x: 796, startPoint y: 24, endPoint x: 714, endPoint y: 40, distance: 83.4
click at [795, 24] on icon "times" at bounding box center [794, 23] width 7 height 9
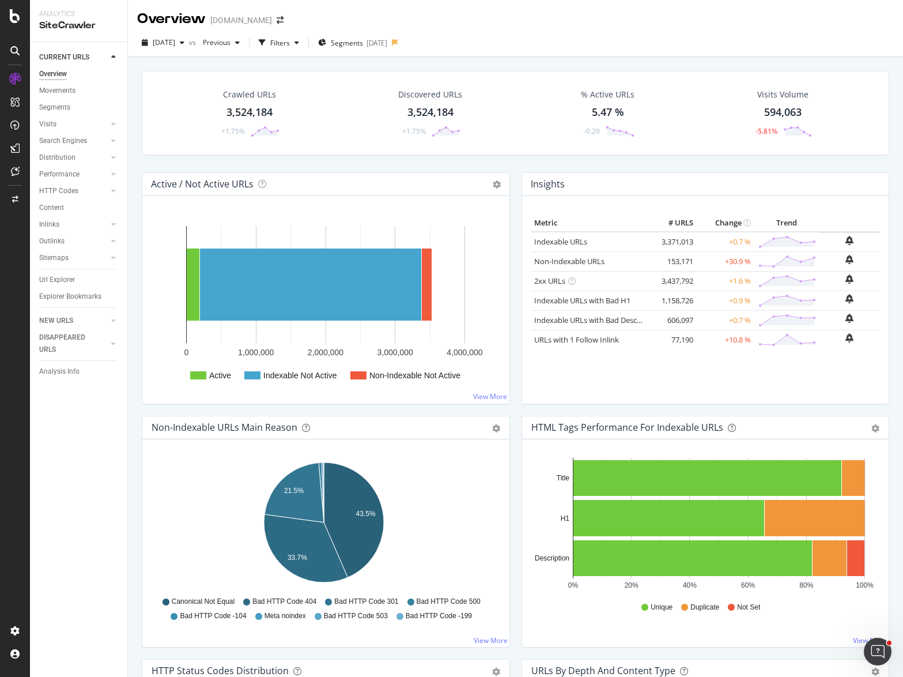
click at [276, 116] on div "Crawled URLs 3,524,184 +1.75%" at bounding box center [250, 113] width 84 height 60
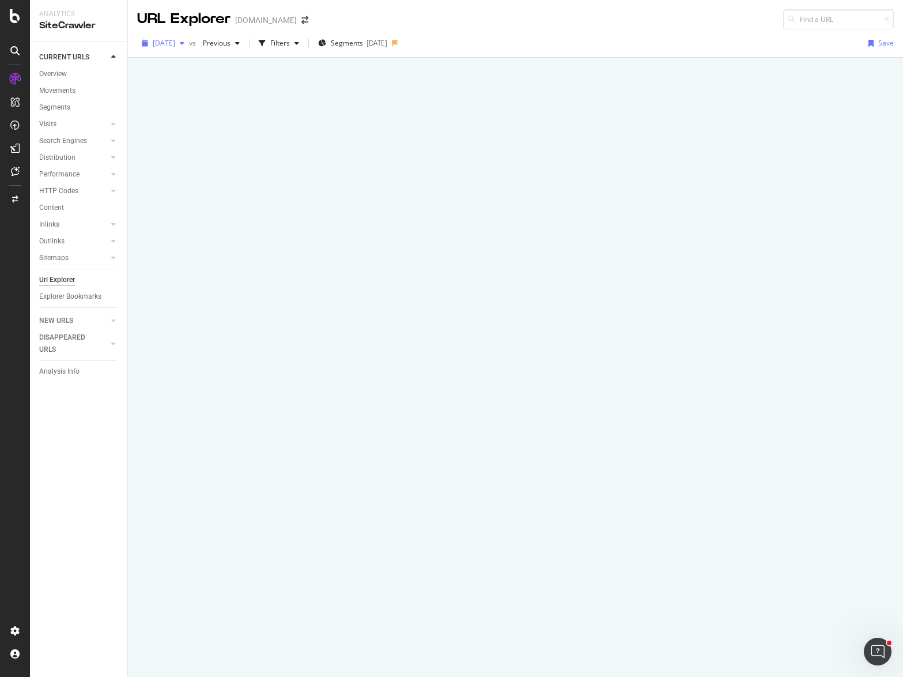
click at [175, 41] on span "[DATE]" at bounding box center [164, 43] width 22 height 10
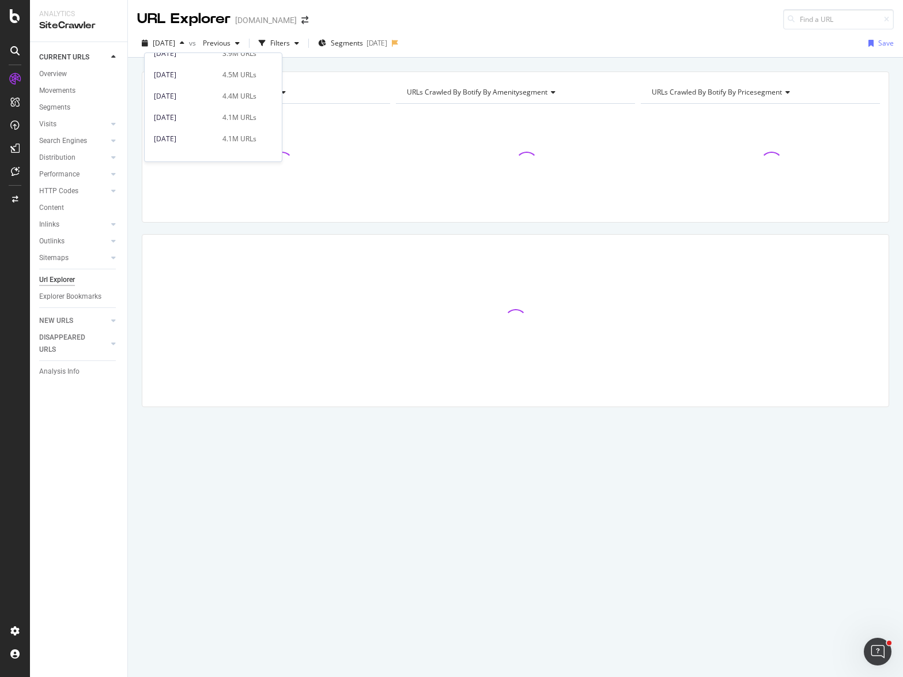
scroll to position [288, 0]
click at [514, 25] on div "URL Explorer [DOMAIN_NAME]" at bounding box center [515, 14] width 775 height 29
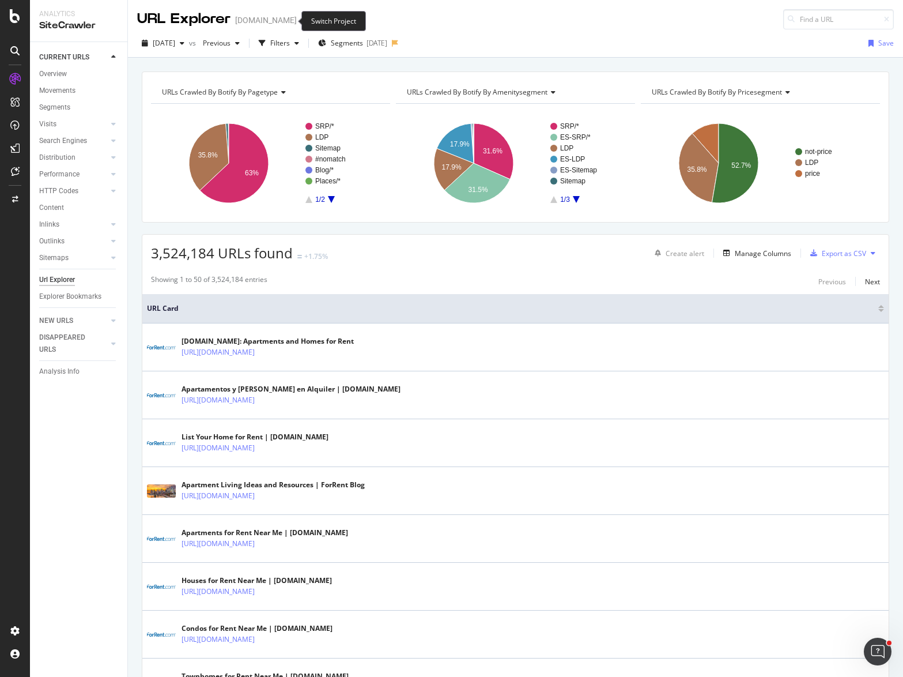
click at [301, 22] on icon "arrow-right-arrow-left" at bounding box center [304, 20] width 7 height 8
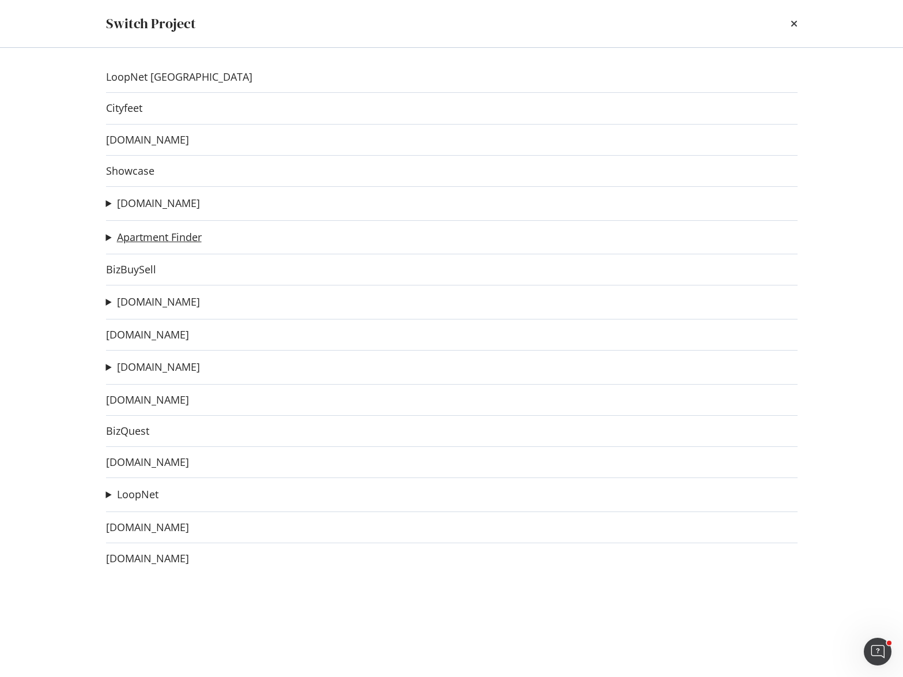
click at [149, 234] on link "Apartment Finder" at bounding box center [159, 237] width 85 height 12
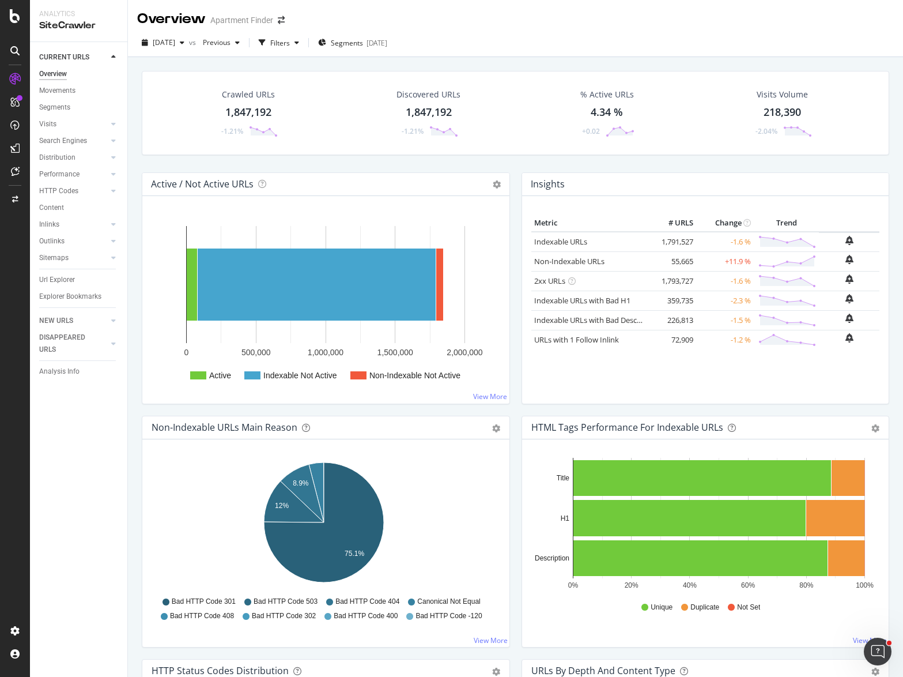
click at [502, 168] on div "Crawled URLs 1,847,192 -1.21% Discovered URLs 1,847,192 -1.21% % Active URLs 4.…" at bounding box center [515, 121] width 759 height 101
click at [175, 43] on span "[DATE]" at bounding box center [164, 42] width 22 height 10
click at [283, 19] on icon "arrow-right-arrow-left" at bounding box center [281, 20] width 7 height 8
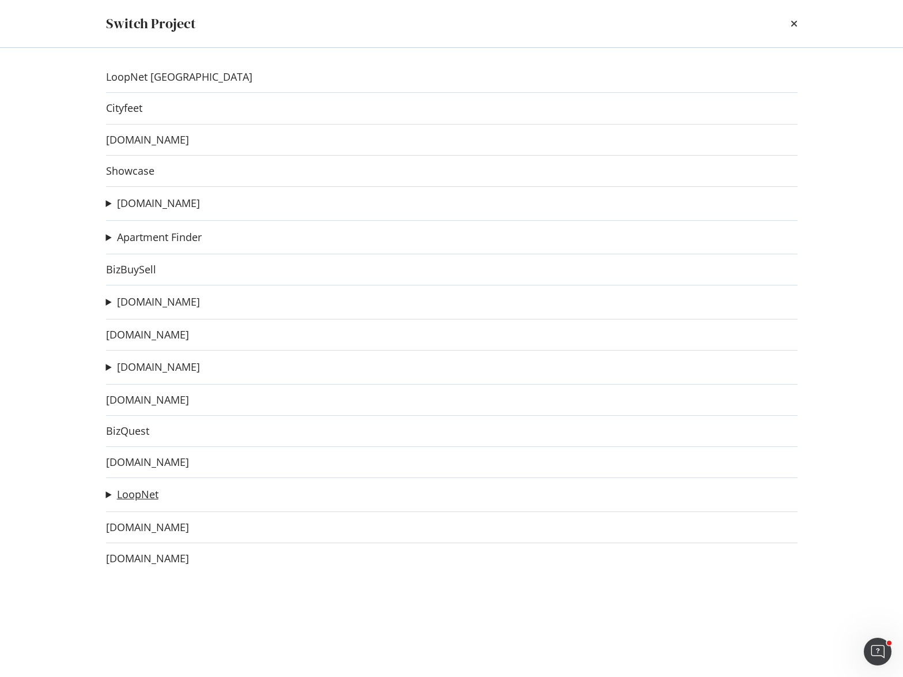
click at [142, 499] on link "LoopNet" at bounding box center [138, 494] width 42 height 12
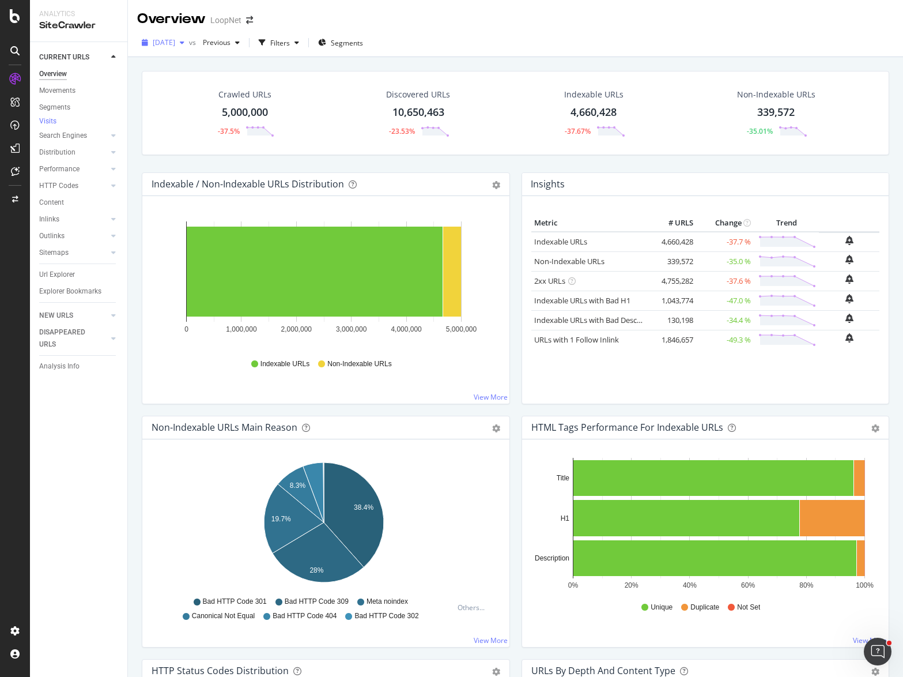
click at [175, 43] on span "[DATE]" at bounding box center [164, 42] width 22 height 10
click at [189, 37] on div "[DATE]" at bounding box center [163, 42] width 52 height 17
click at [175, 44] on span "[DATE]" at bounding box center [164, 42] width 22 height 10
click at [253, 20] on span at bounding box center [250, 20] width 16 height 8
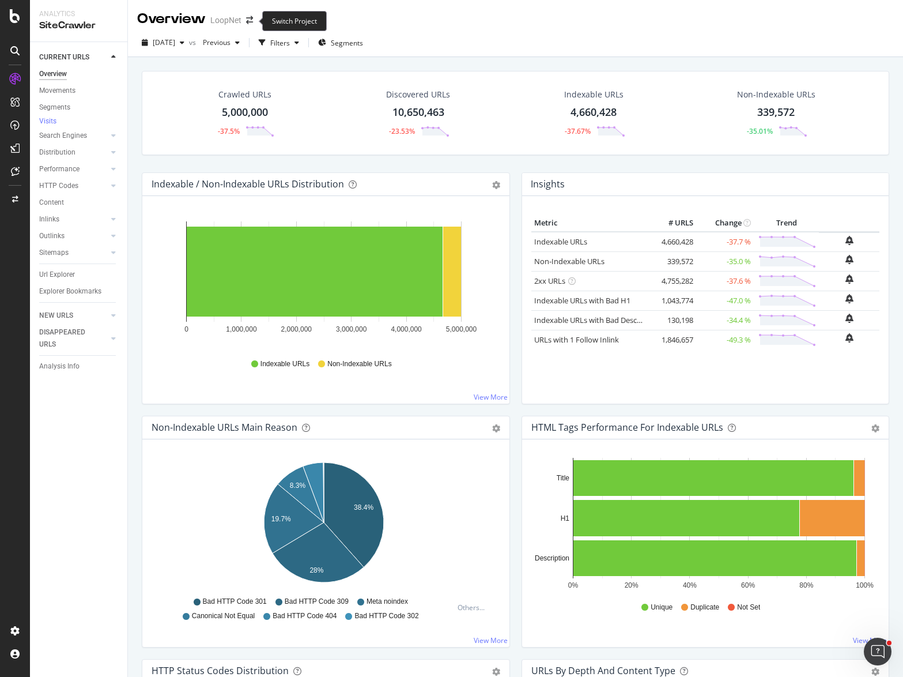
click at [242, 22] on span at bounding box center [250, 20] width 16 height 8
click at [252, 21] on icon "arrow-right-arrow-left" at bounding box center [249, 20] width 7 height 8
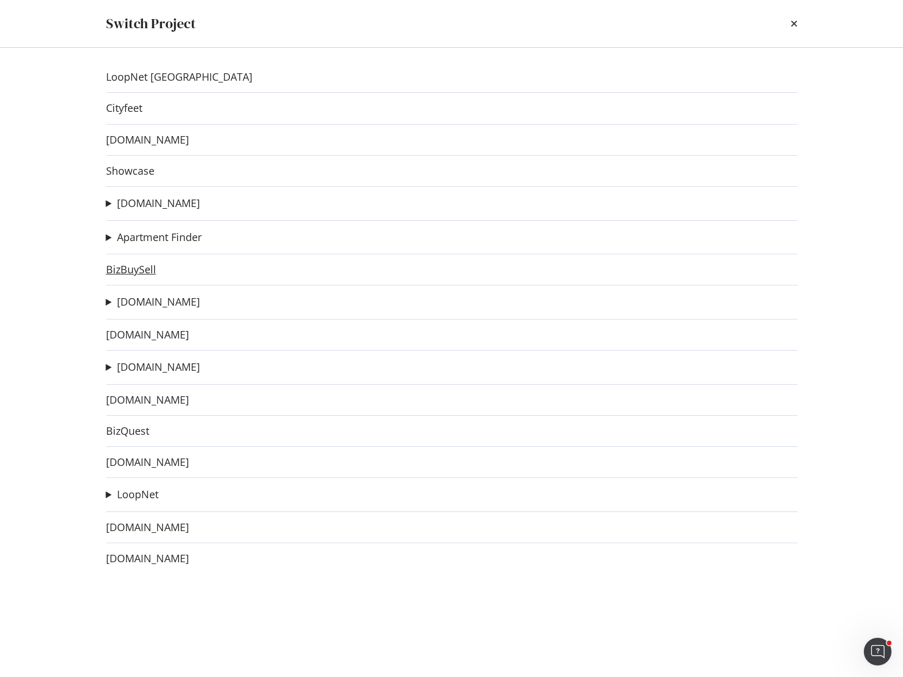
click at [138, 269] on link "BizBuySell" at bounding box center [131, 269] width 50 height 12
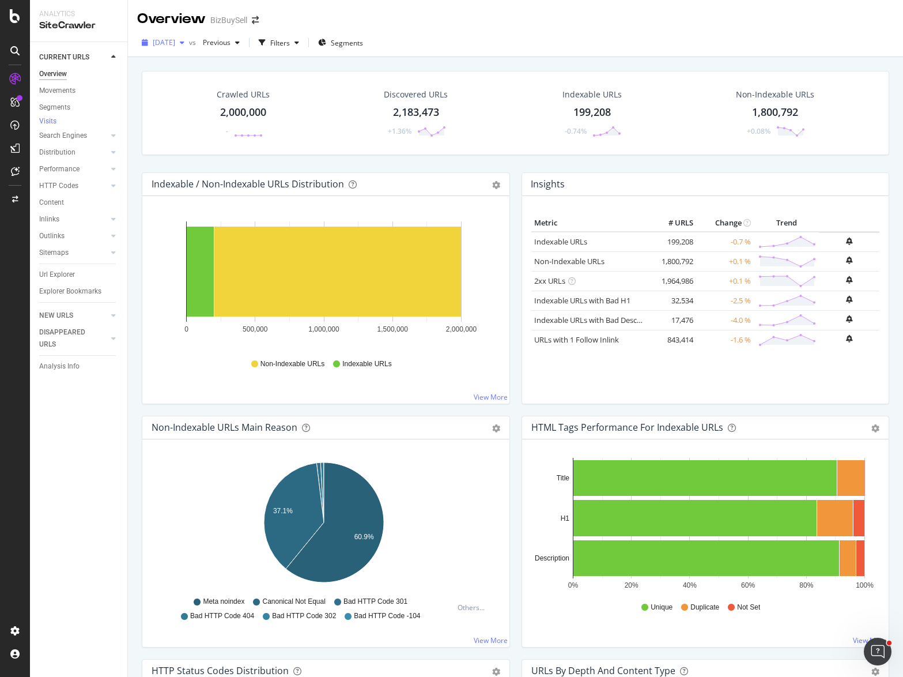
click at [175, 47] on span "[DATE]" at bounding box center [164, 42] width 22 height 10
click at [255, 21] on icon "arrow-right-arrow-left" at bounding box center [255, 20] width 7 height 8
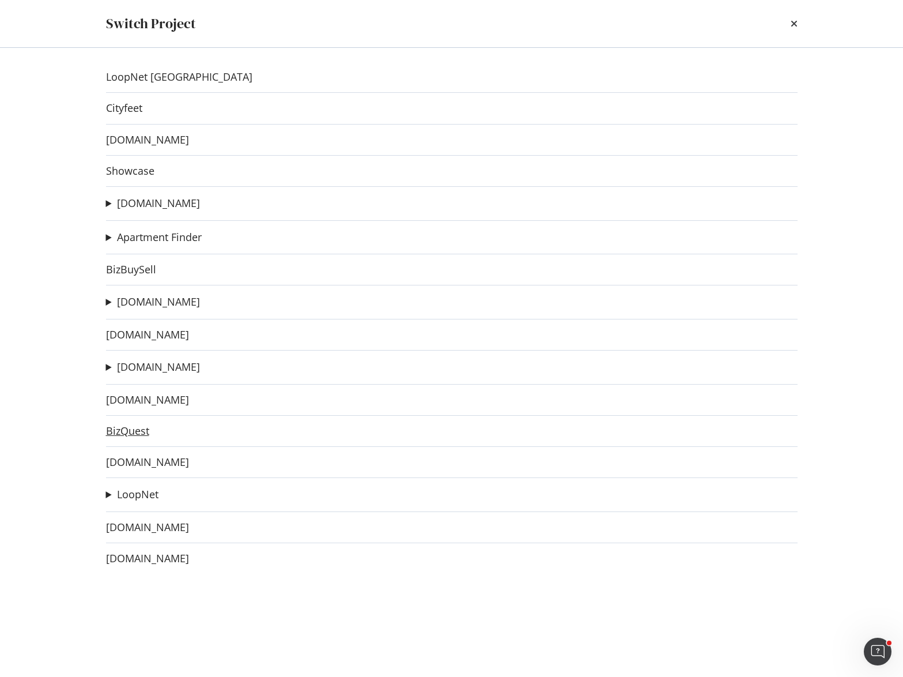
click at [138, 431] on link "BizQuest" at bounding box center [127, 431] width 43 height 12
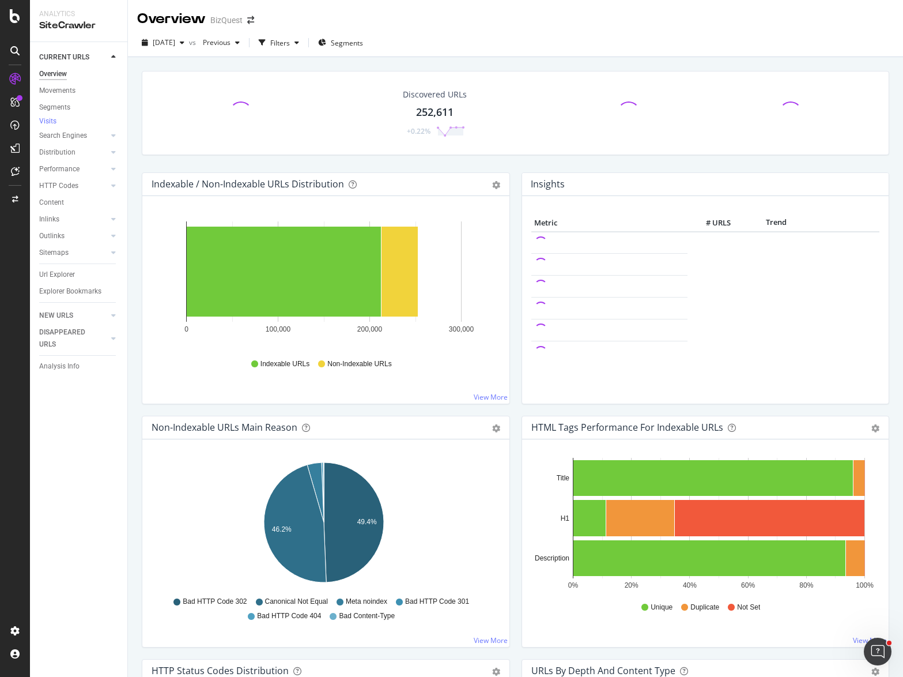
click at [506, 164] on div "Discovered URLs 252,611 +0.22%" at bounding box center [515, 121] width 759 height 101
click at [175, 40] on span "[DATE]" at bounding box center [164, 42] width 22 height 10
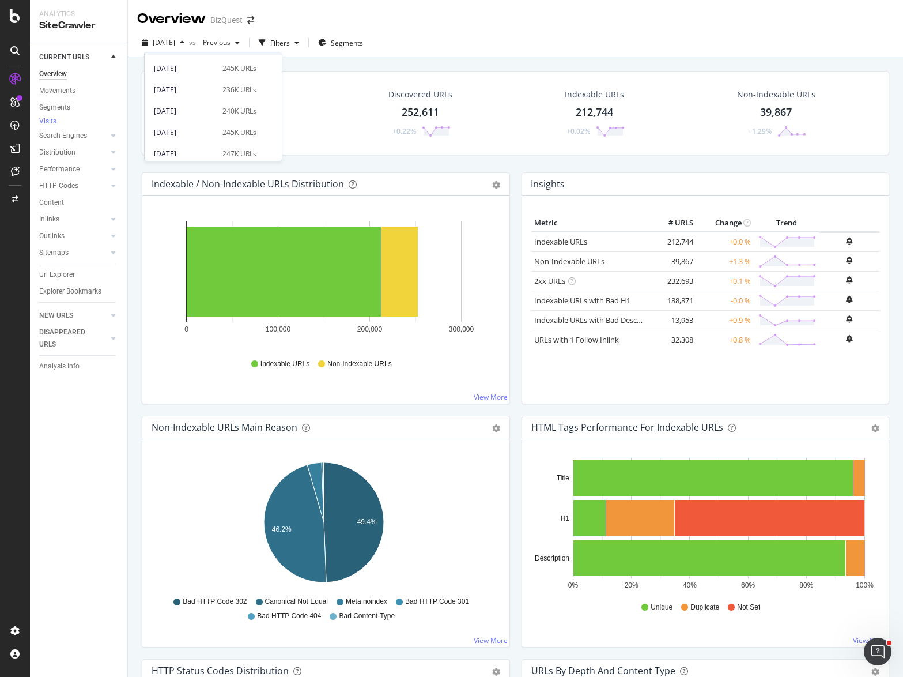
scroll to position [149, 0]
click at [254, 20] on icon "arrow-right-arrow-left" at bounding box center [250, 20] width 7 height 8
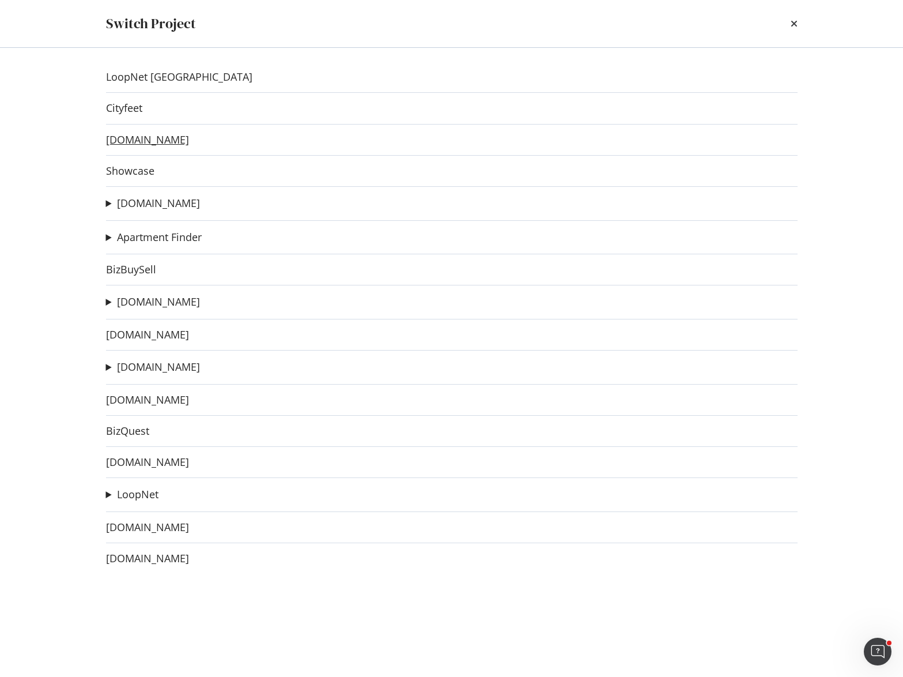
click at [135, 137] on link "[DOMAIN_NAME]" at bounding box center [147, 140] width 83 height 12
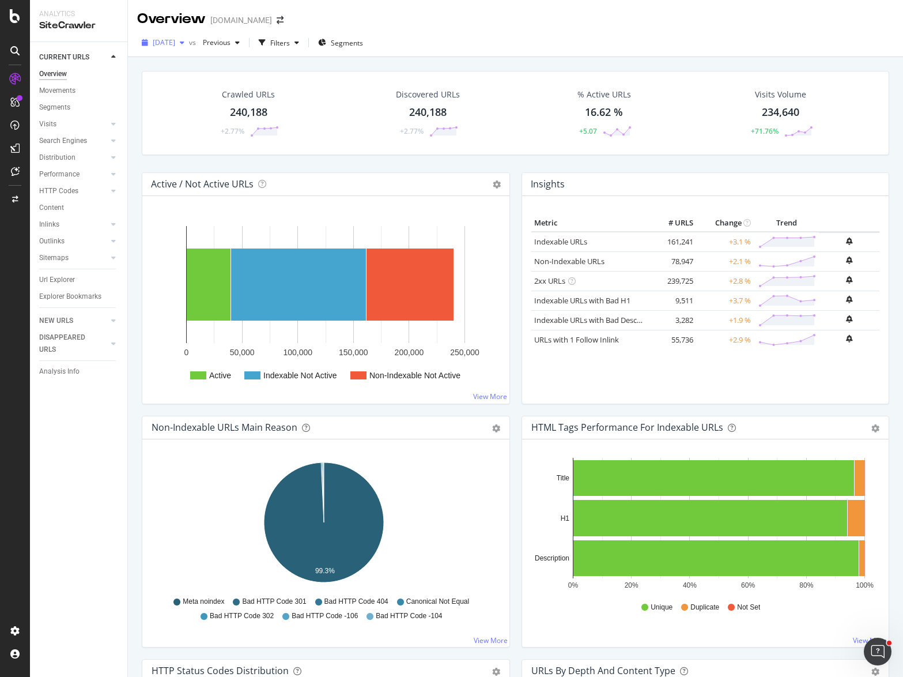
click at [175, 40] on span "[DATE]" at bounding box center [164, 42] width 22 height 10
click at [277, 20] on span at bounding box center [280, 20] width 16 height 8
click at [277, 22] on icon "arrow-right-arrow-left" at bounding box center [280, 20] width 7 height 8
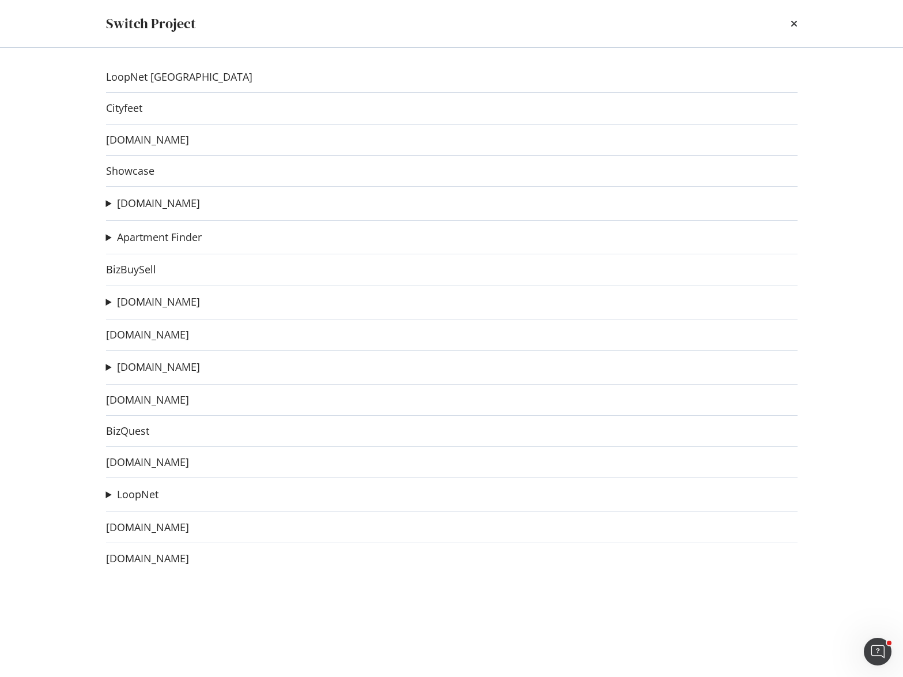
click at [111, 498] on summary "LoopNet" at bounding box center [132, 494] width 52 height 15
click at [163, 77] on link "LoopNet [GEOGRAPHIC_DATA]" at bounding box center [179, 77] width 146 height 12
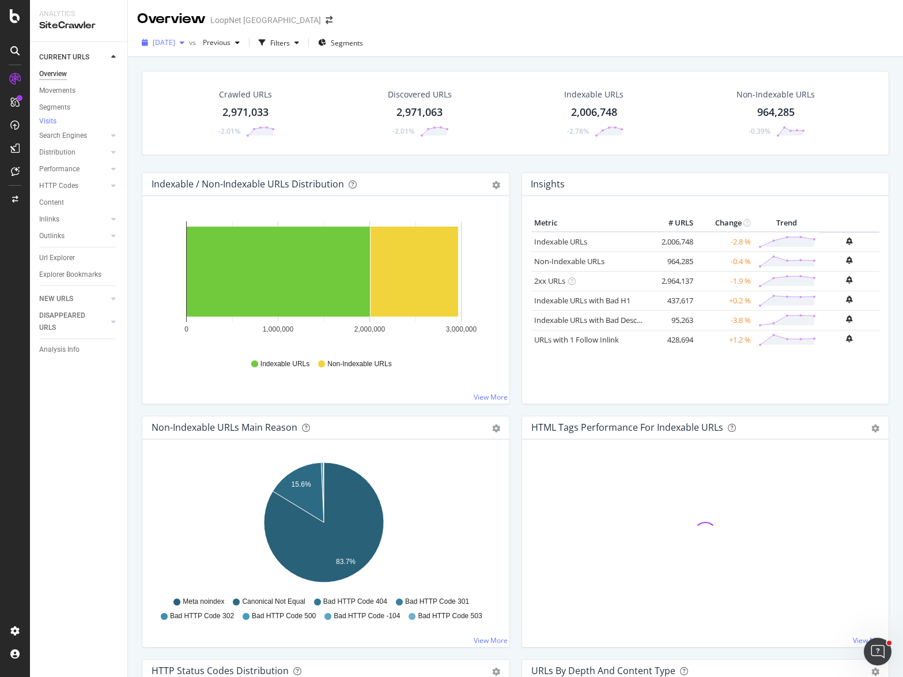
click at [189, 48] on div "[DATE]" at bounding box center [163, 42] width 52 height 17
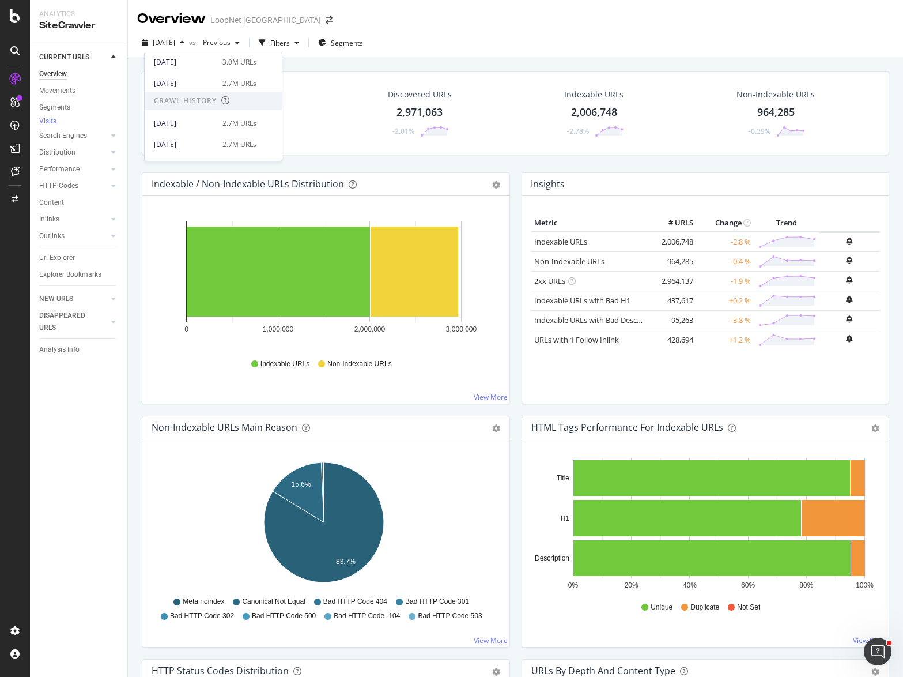
scroll to position [77, 0]
click at [480, 36] on div "[DATE] vs Previous Filters Segments" at bounding box center [515, 44] width 775 height 23
click at [326, 20] on icon "arrow-right-arrow-left" at bounding box center [329, 20] width 7 height 8
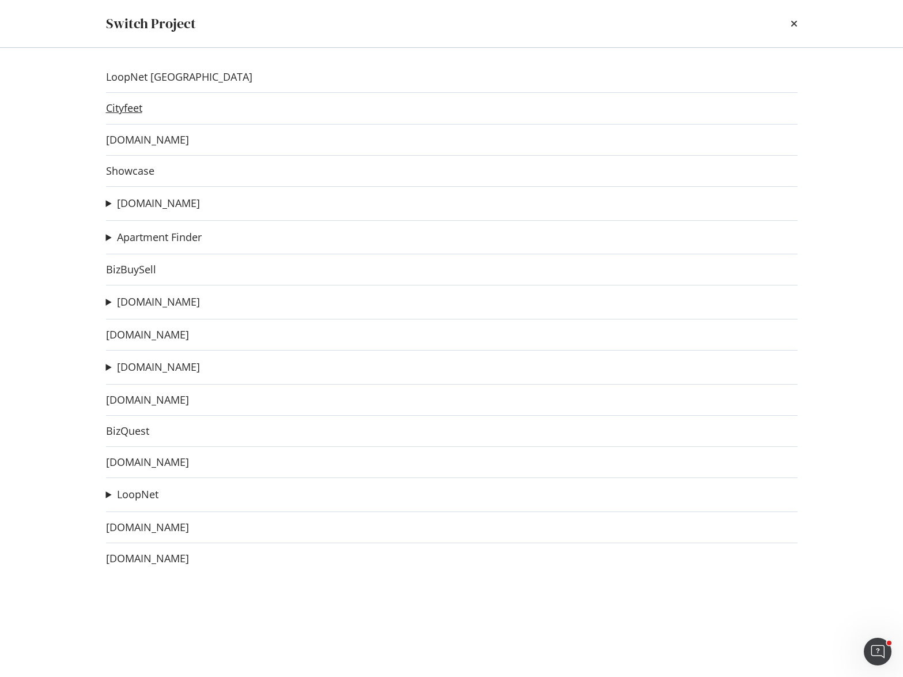
click at [130, 110] on link "Cityfeet" at bounding box center [124, 108] width 36 height 12
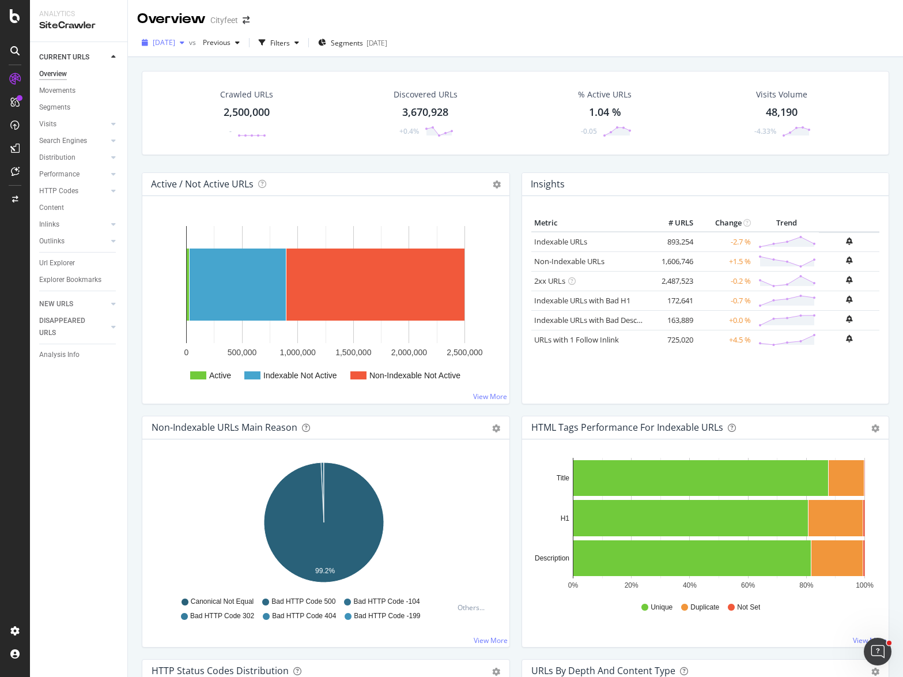
click at [175, 40] on span "[DATE]" at bounding box center [164, 42] width 22 height 10
click at [464, 21] on div "Overview Cityfeet" at bounding box center [515, 14] width 775 height 29
click at [88, 605] on div "Configure and access your website analyses" at bounding box center [105, 606] width 138 height 9
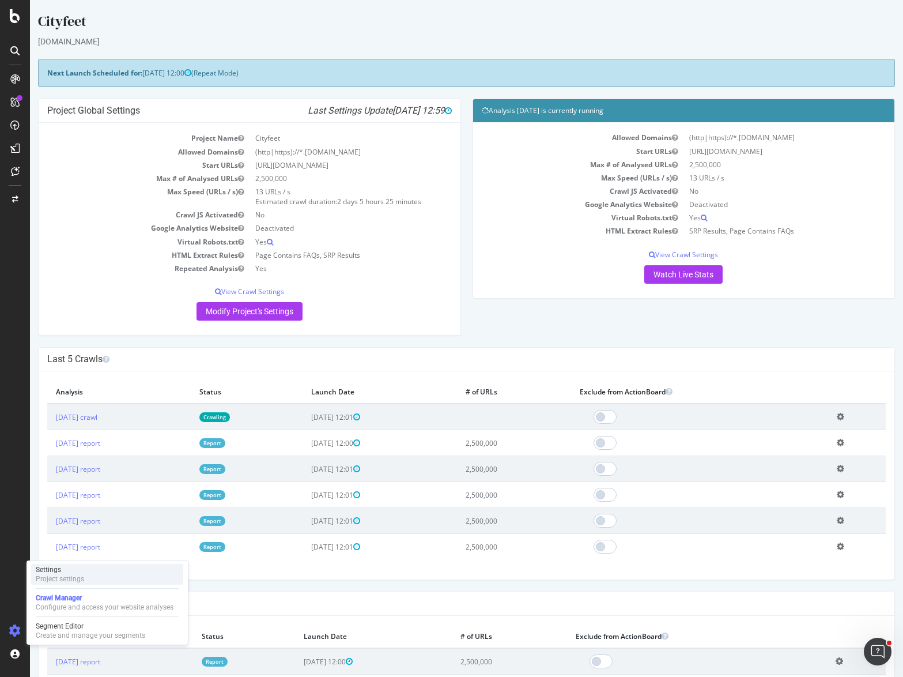
click at [74, 566] on div "Settings" at bounding box center [60, 569] width 48 height 9
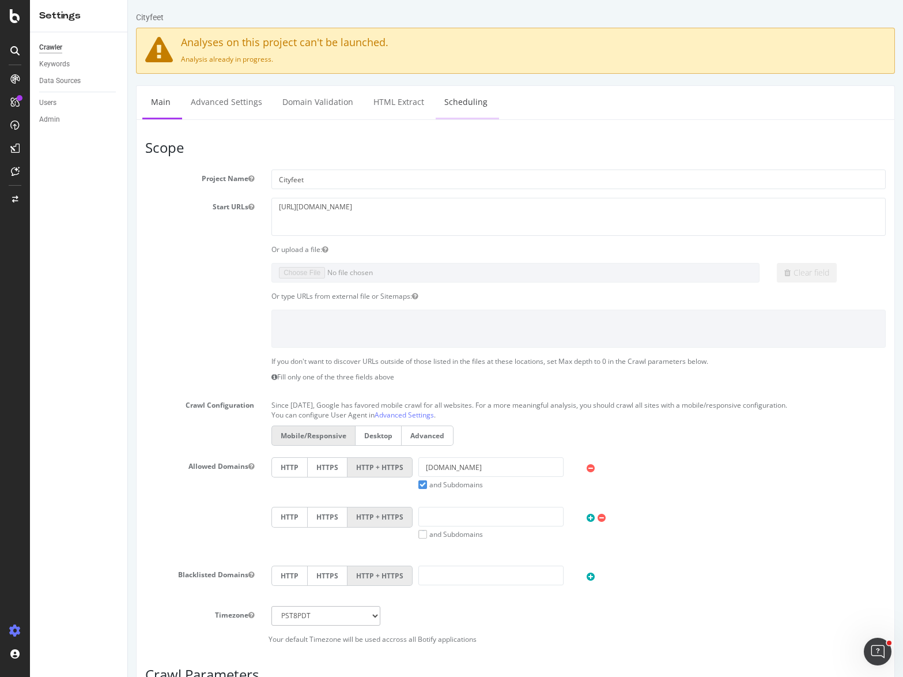
click at [465, 104] on link "Scheduling" at bounding box center [466, 102] width 61 height 32
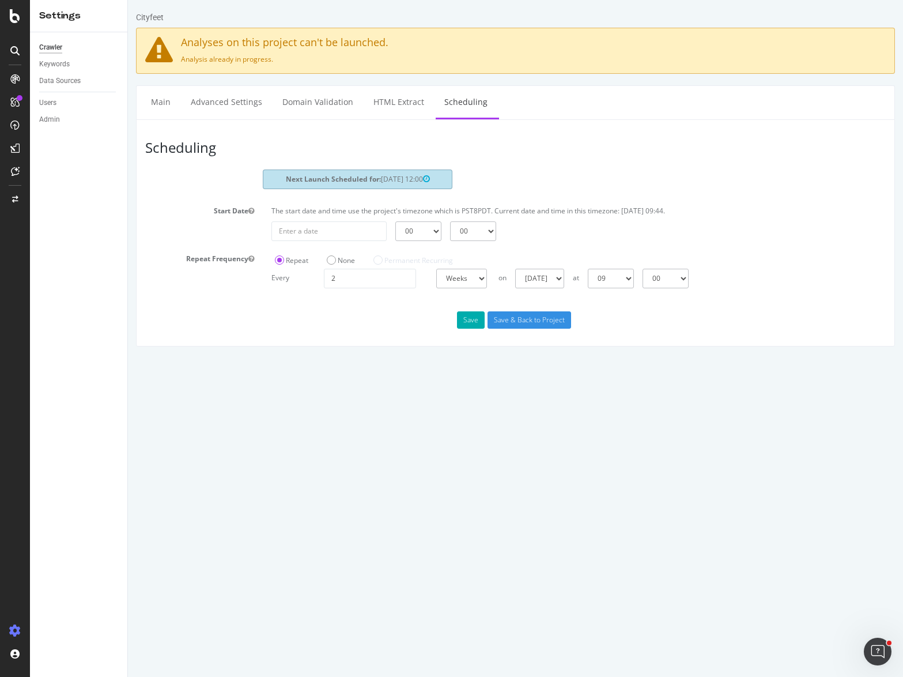
click at [87, 284] on div "Crawler Keywords Data Sources Users Admin" at bounding box center [78, 354] width 97 height 644
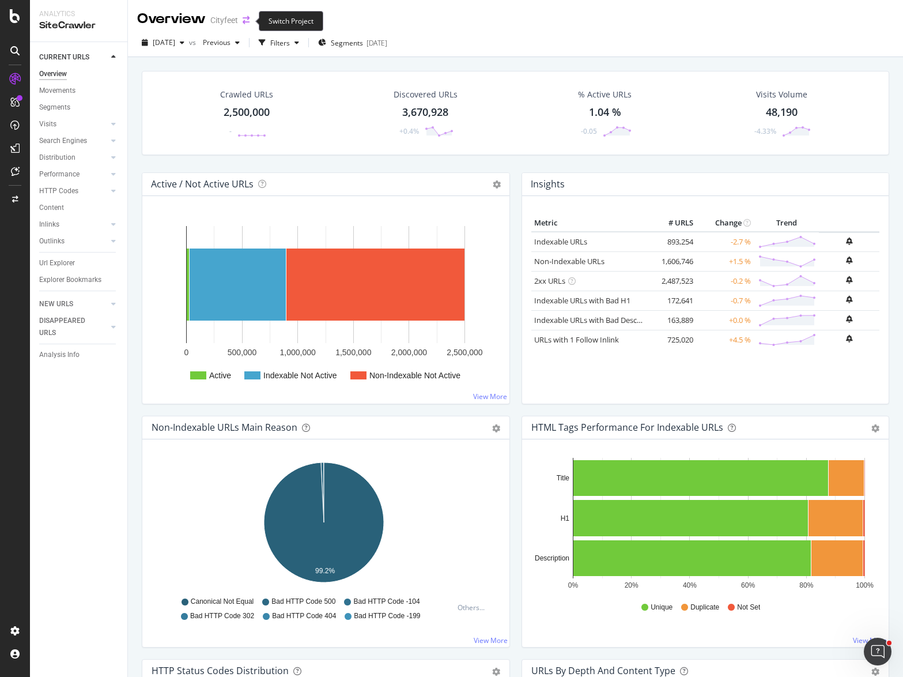
click at [247, 20] on icon "arrow-right-arrow-left" at bounding box center [246, 20] width 7 height 8
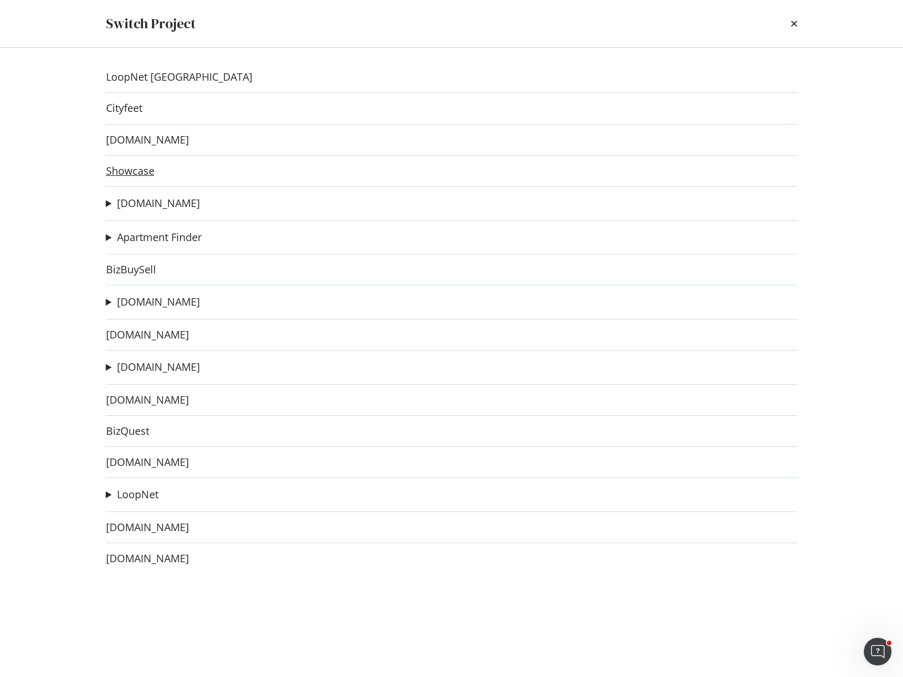
click at [138, 171] on link "Showcase" at bounding box center [130, 171] width 48 height 12
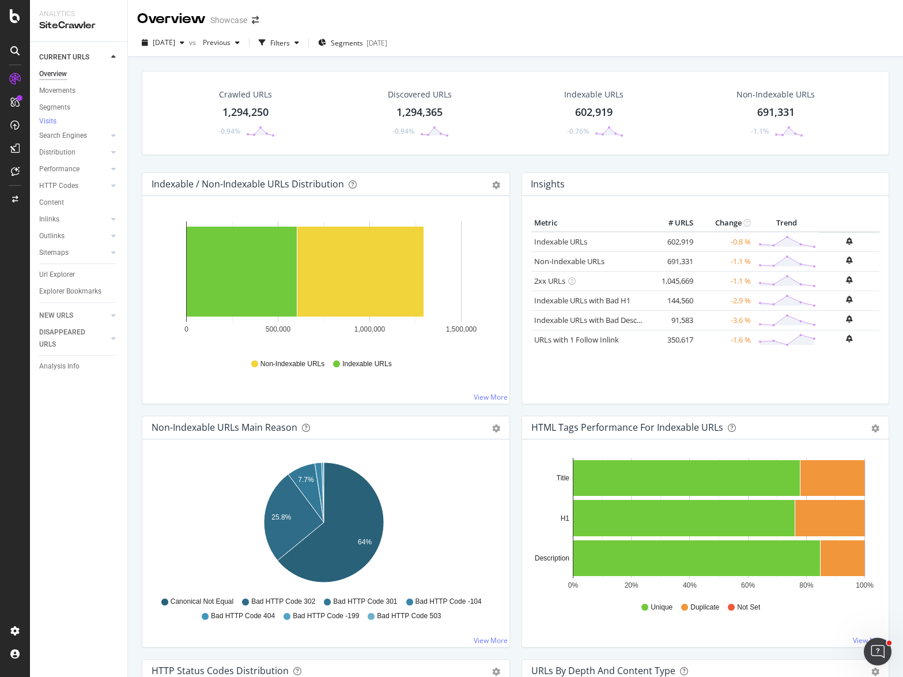
click at [379, 164] on div "Crawled URLs 1,294,250 -0.94% Discovered URLs 1,294,365 -0.94% Indexable URLs 6…" at bounding box center [515, 121] width 759 height 101
click at [510, 58] on div "Crawled URLs 1,294,250 -0.94% Discovered URLs 1,294,365 -0.94% Indexable URLs 6…" at bounding box center [515, 395] width 775 height 677
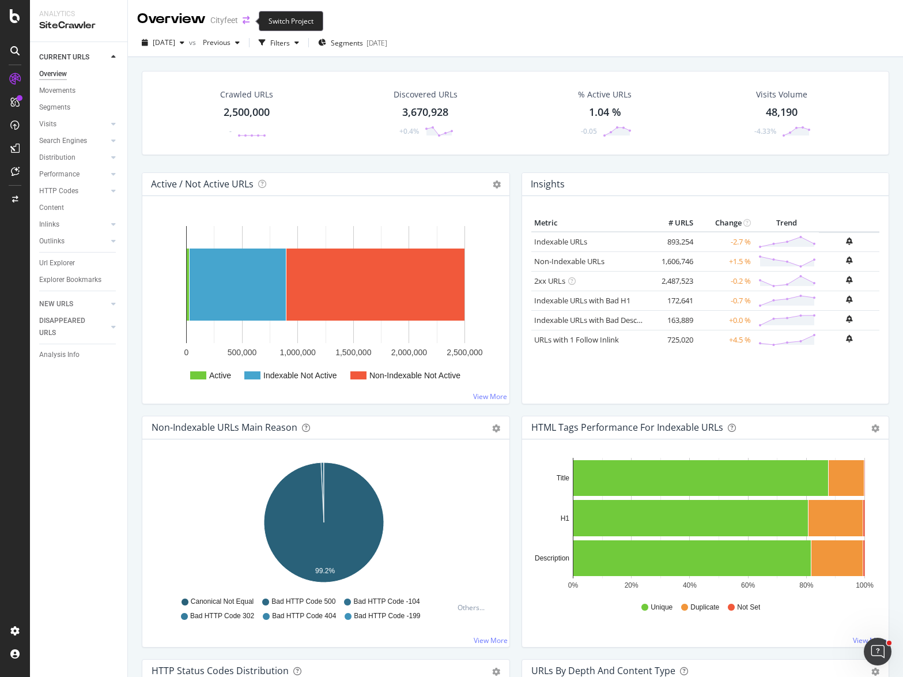
click at [247, 20] on icon "arrow-right-arrow-left" at bounding box center [246, 20] width 7 height 8
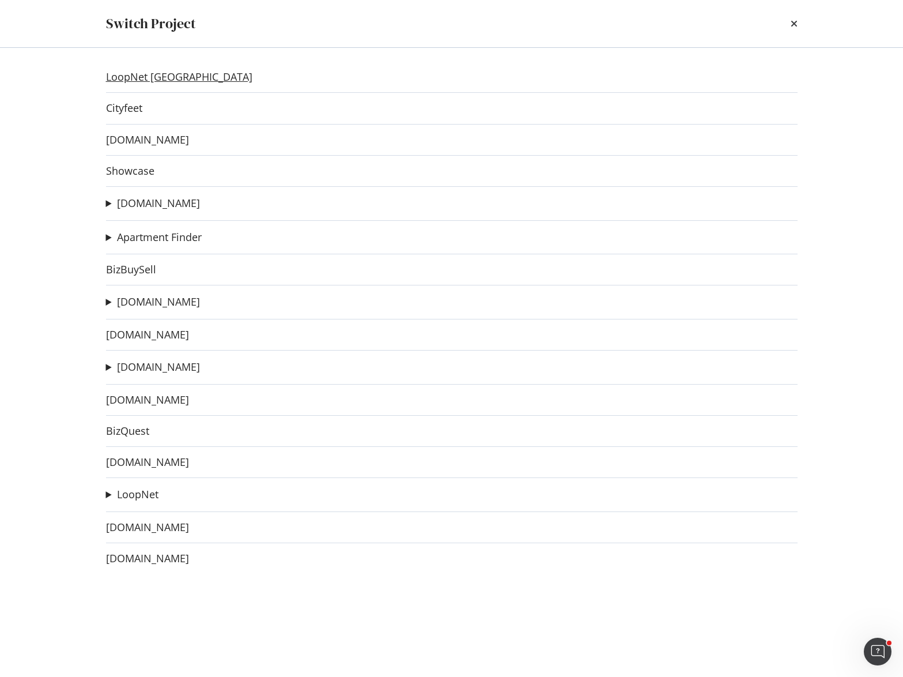
click at [153, 82] on link "LoopNet [GEOGRAPHIC_DATA]" at bounding box center [179, 77] width 146 height 12
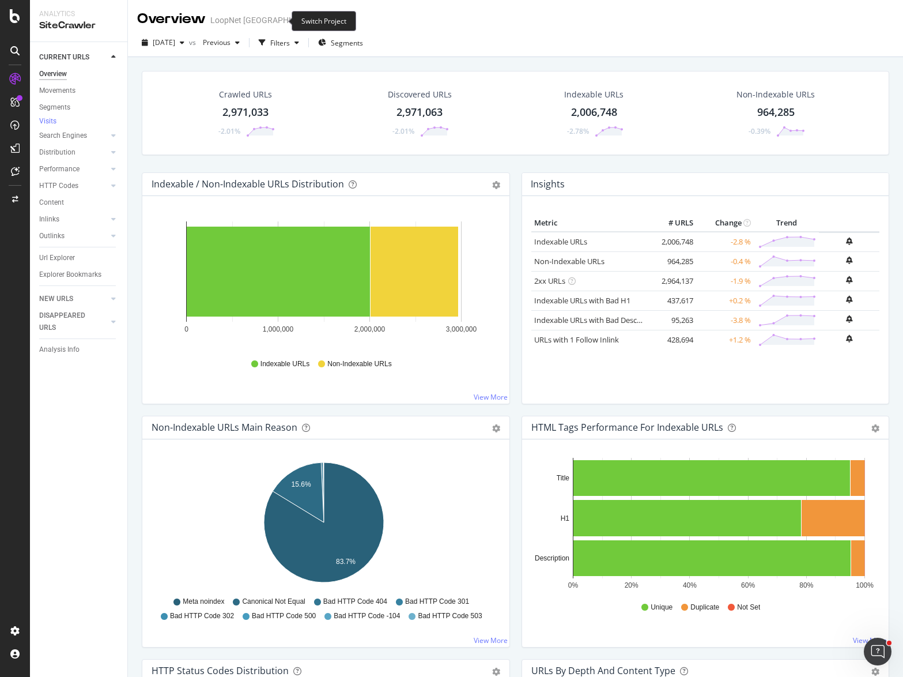
click at [326, 20] on icon "arrow-right-arrow-left" at bounding box center [329, 20] width 7 height 8
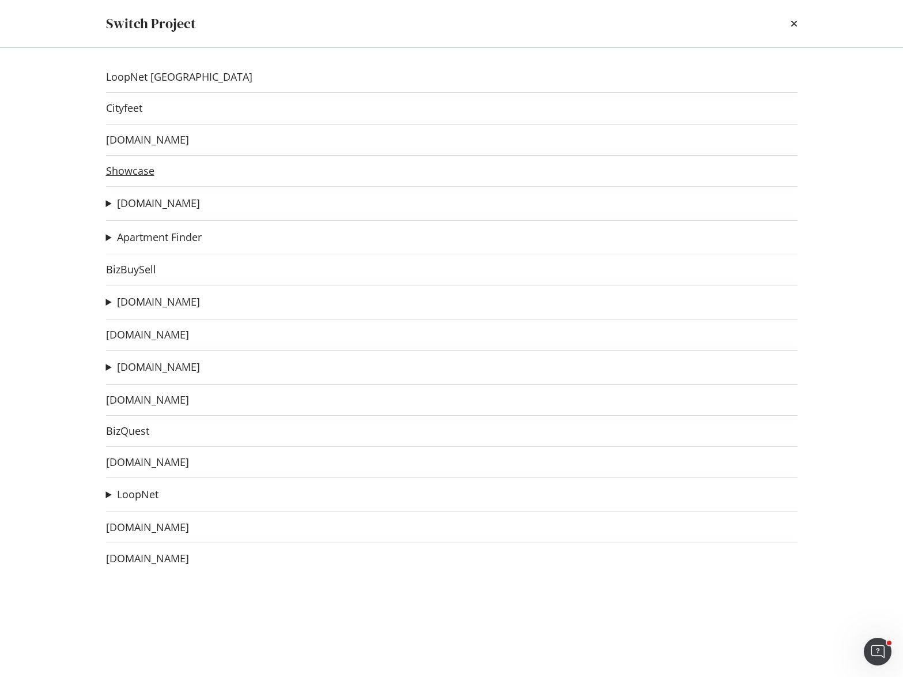
click at [130, 170] on link "Showcase" at bounding box center [130, 171] width 48 height 12
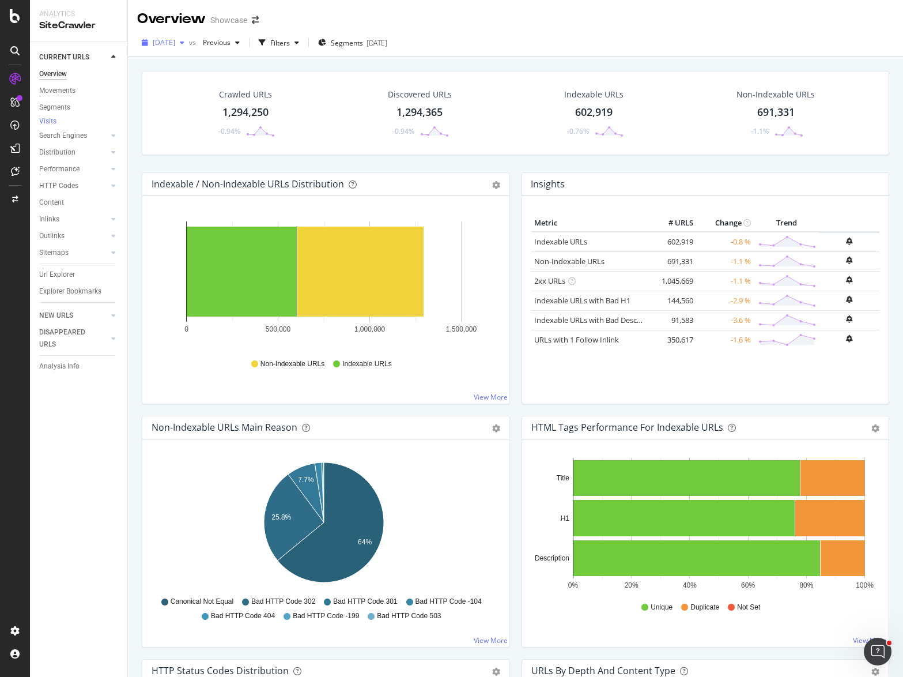
click at [184, 44] on icon "button" at bounding box center [182, 42] width 5 height 7
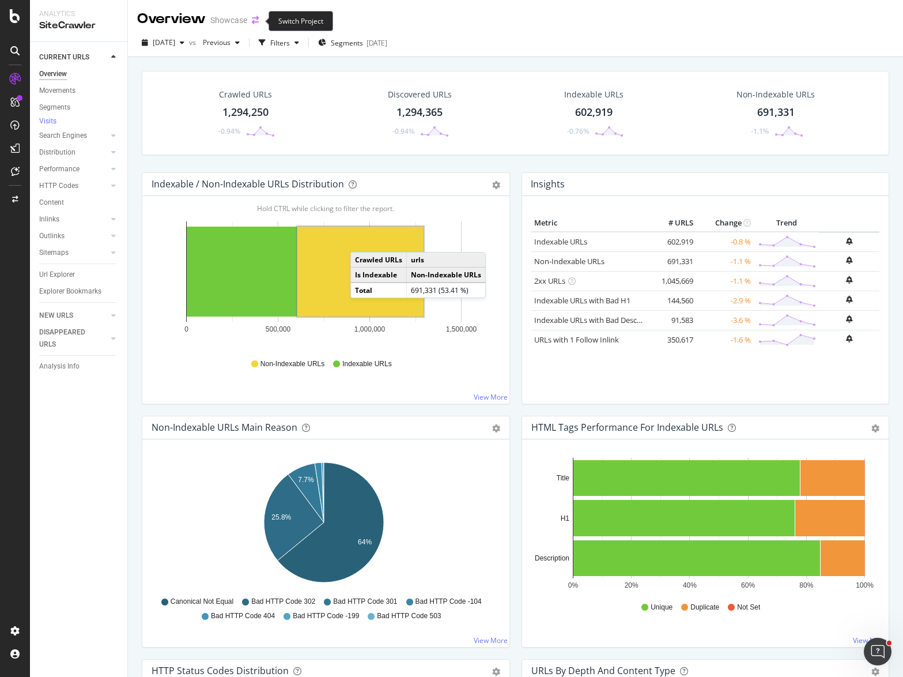
click at [257, 22] on icon "arrow-right-arrow-left" at bounding box center [255, 20] width 7 height 8
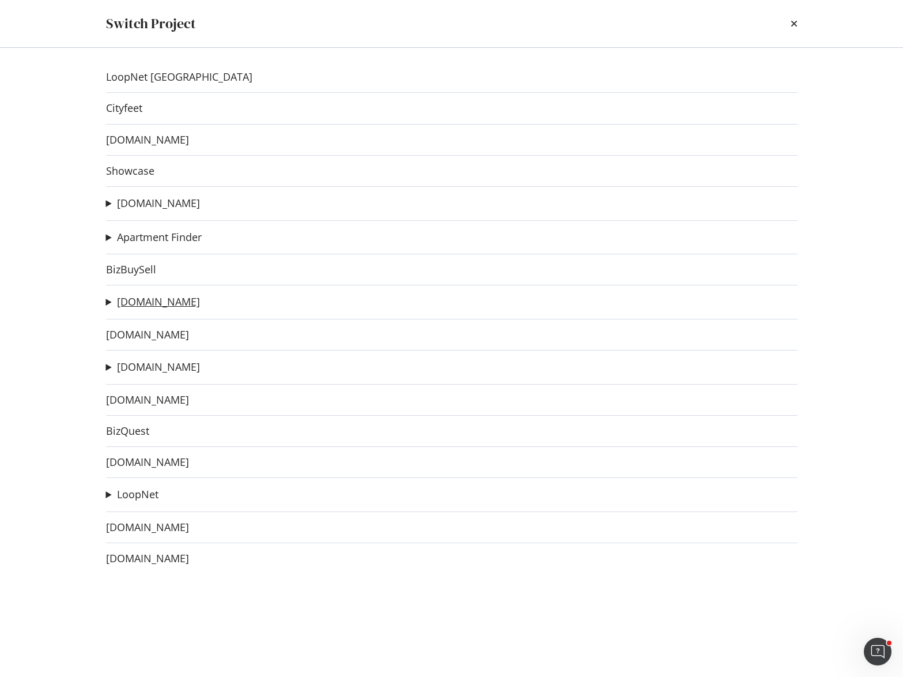
click at [148, 300] on link "[DOMAIN_NAME]" at bounding box center [158, 302] width 83 height 12
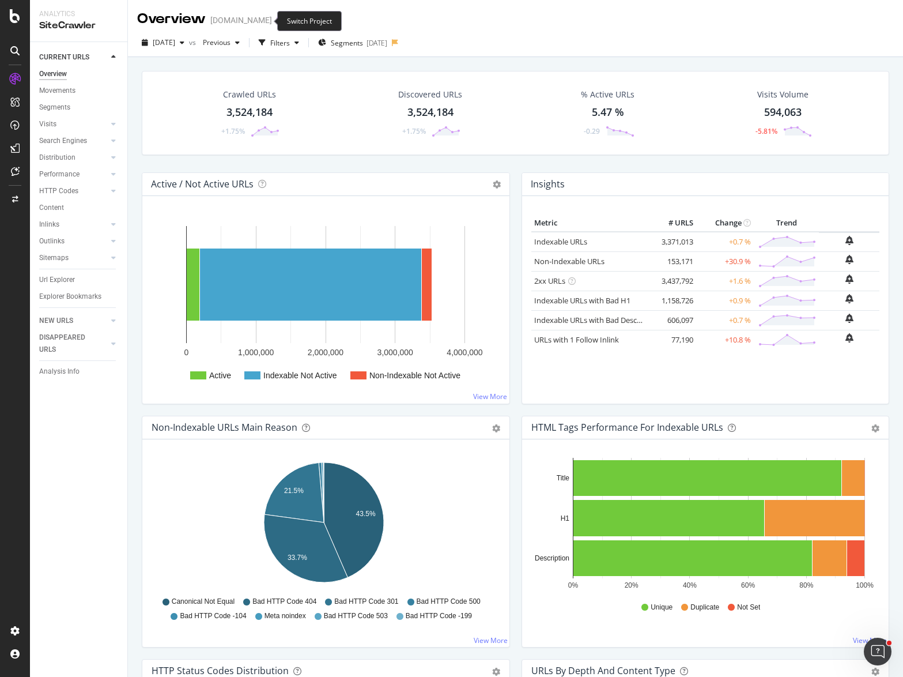
click at [277, 21] on icon "arrow-right-arrow-left" at bounding box center [280, 20] width 7 height 8
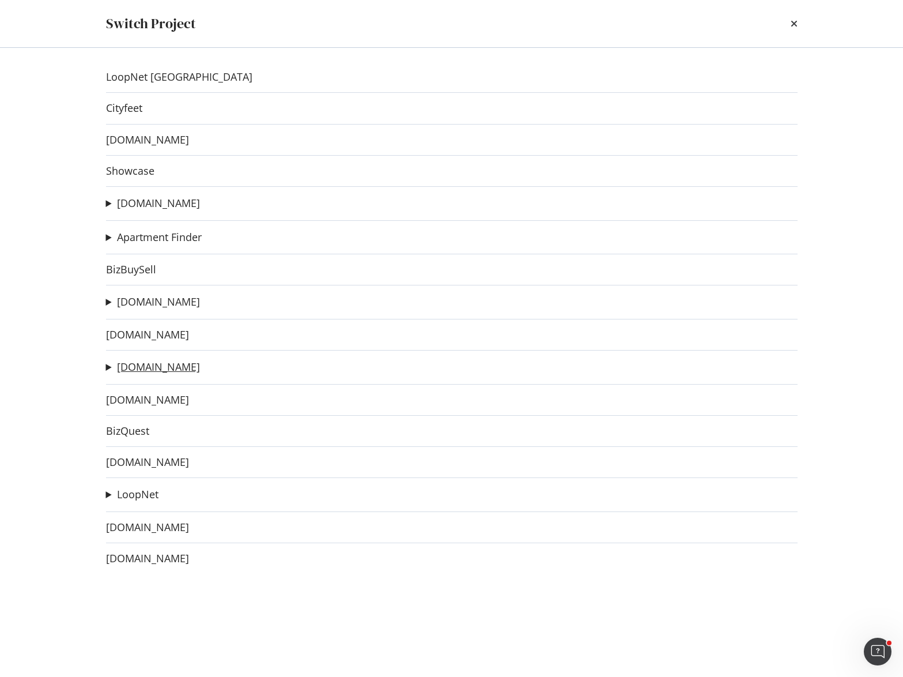
click at [153, 368] on link "[DOMAIN_NAME]" at bounding box center [158, 367] width 83 height 12
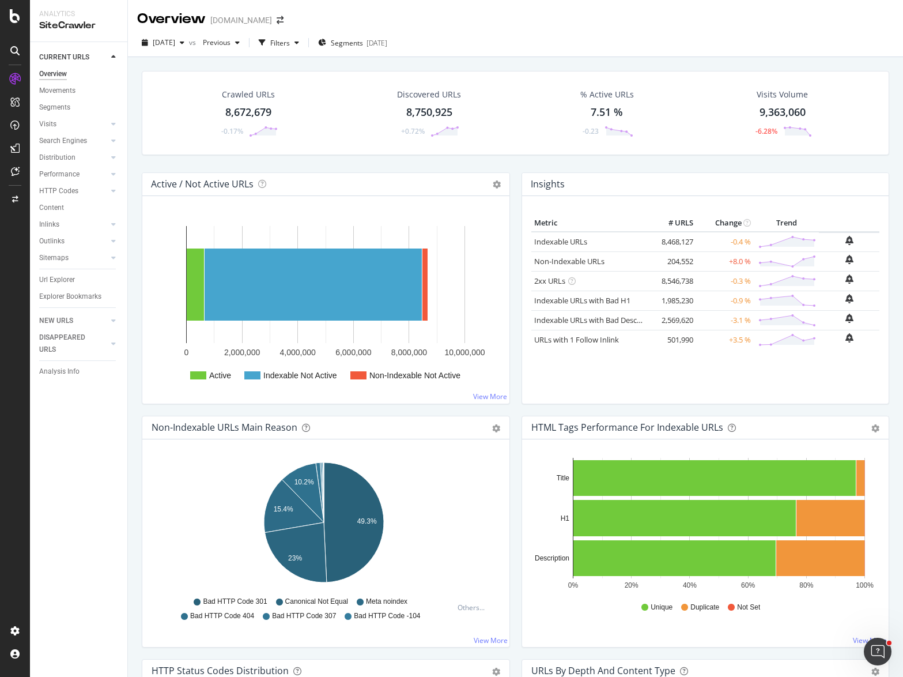
drag, startPoint x: 277, startPoint y: 20, endPoint x: 436, endPoint y: 20, distance: 159.1
click at [435, 20] on div "Overview [DOMAIN_NAME]" at bounding box center [515, 14] width 775 height 29
click at [280, 20] on icon "arrow-right-arrow-left" at bounding box center [280, 20] width 7 height 8
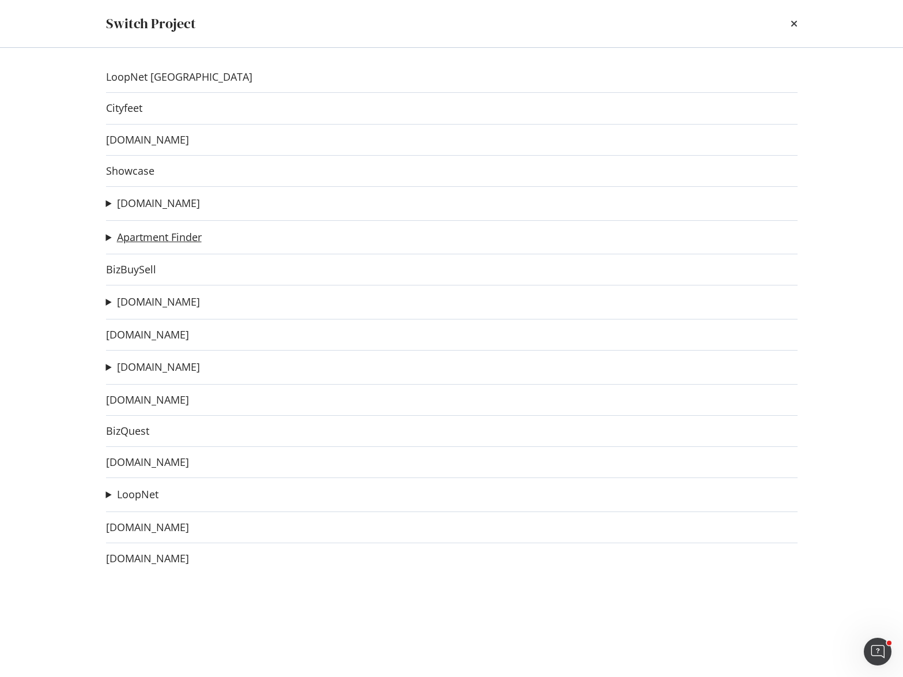
click at [163, 239] on link "Apartment Finder" at bounding box center [159, 237] width 85 height 12
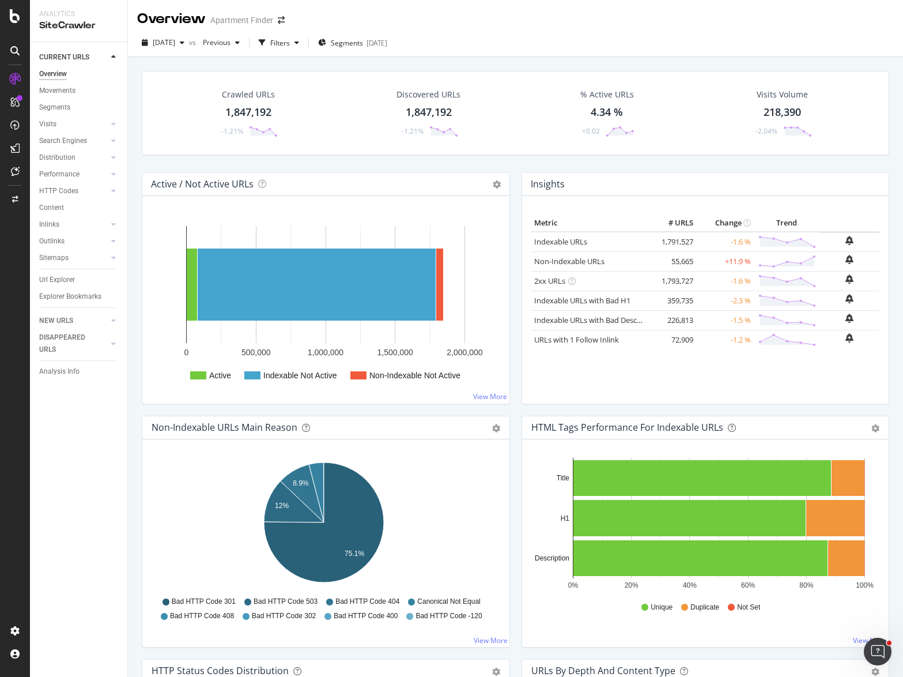
click at [280, 25] on div "Overview Apartment Finder" at bounding box center [216, 19] width 159 height 20
click at [280, 22] on icon "arrow-right-arrow-left" at bounding box center [281, 20] width 7 height 8
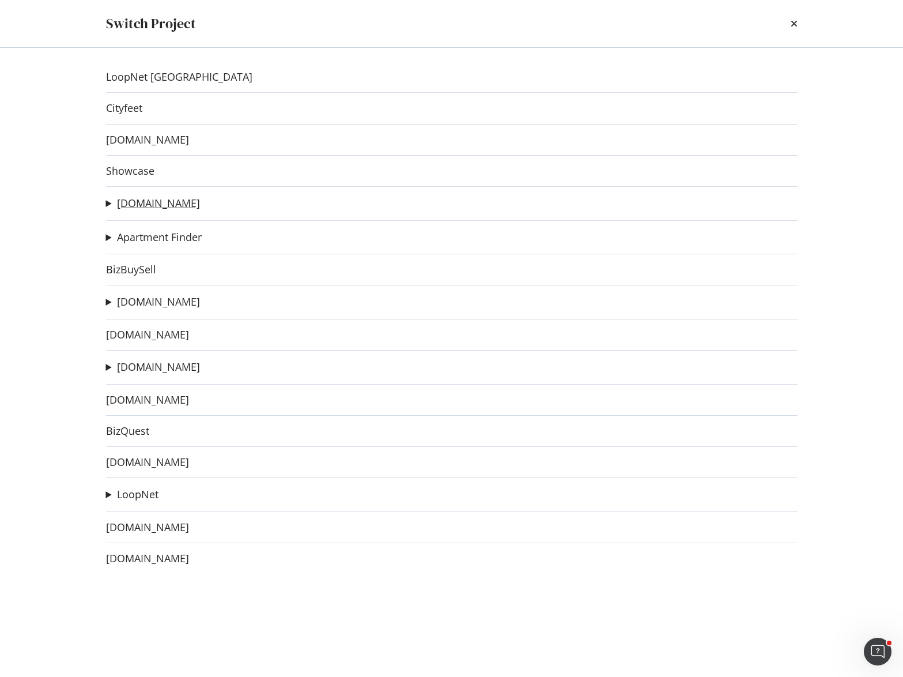
click at [157, 198] on link "[DOMAIN_NAME]" at bounding box center [158, 203] width 83 height 12
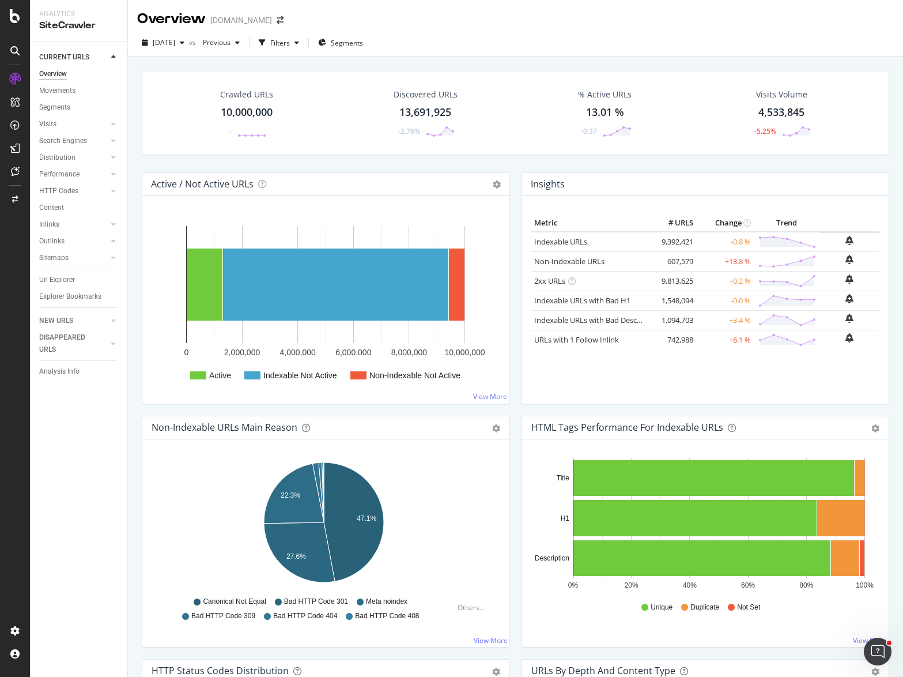
click at [483, 43] on div "[DATE] vs Previous Filters Segments" at bounding box center [515, 44] width 775 height 23
click at [277, 20] on icon "arrow-right-arrow-left" at bounding box center [280, 20] width 7 height 8
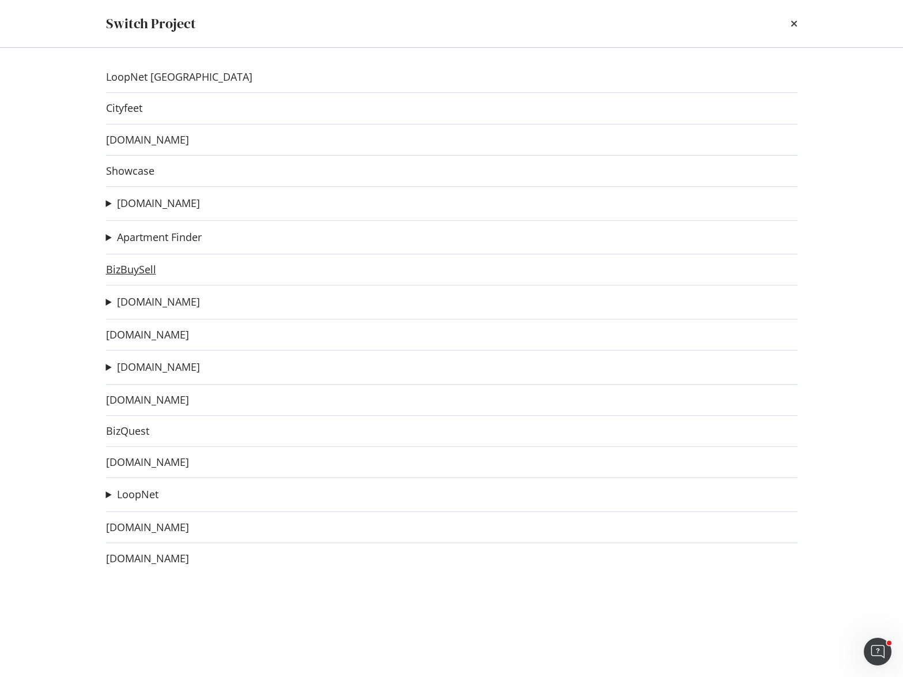
click at [139, 269] on link "BizBuySell" at bounding box center [131, 269] width 50 height 12
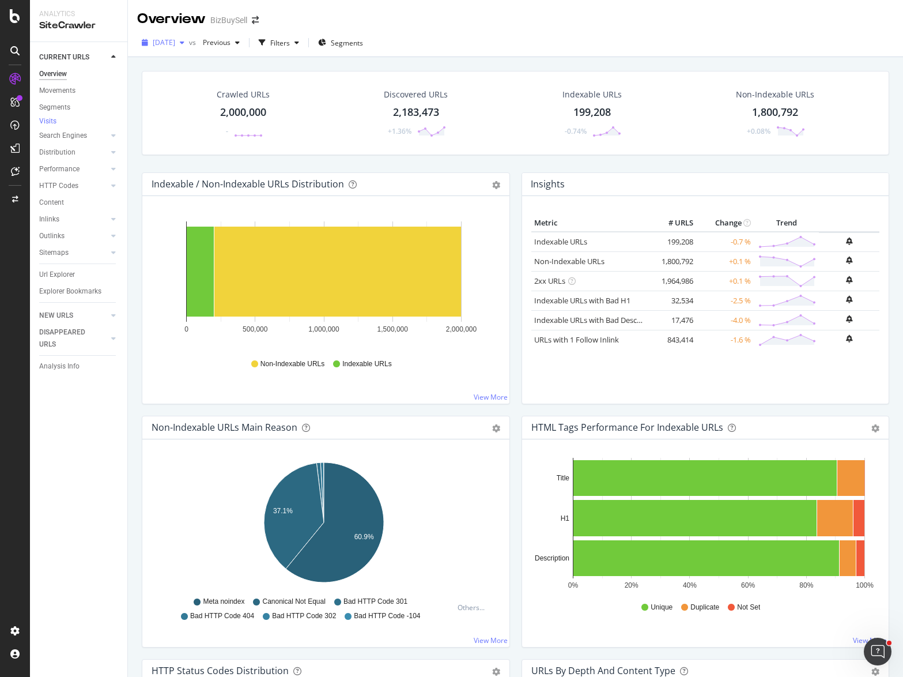
click at [175, 39] on span "[DATE]" at bounding box center [164, 42] width 22 height 10
click at [213, 103] on div "[DATE] 2.0M URLs" at bounding box center [205, 105] width 103 height 10
click at [333, 20] on div "Overview BizBuySell" at bounding box center [515, 14] width 775 height 29
click at [255, 18] on icon "arrow-right-arrow-left" at bounding box center [255, 20] width 7 height 8
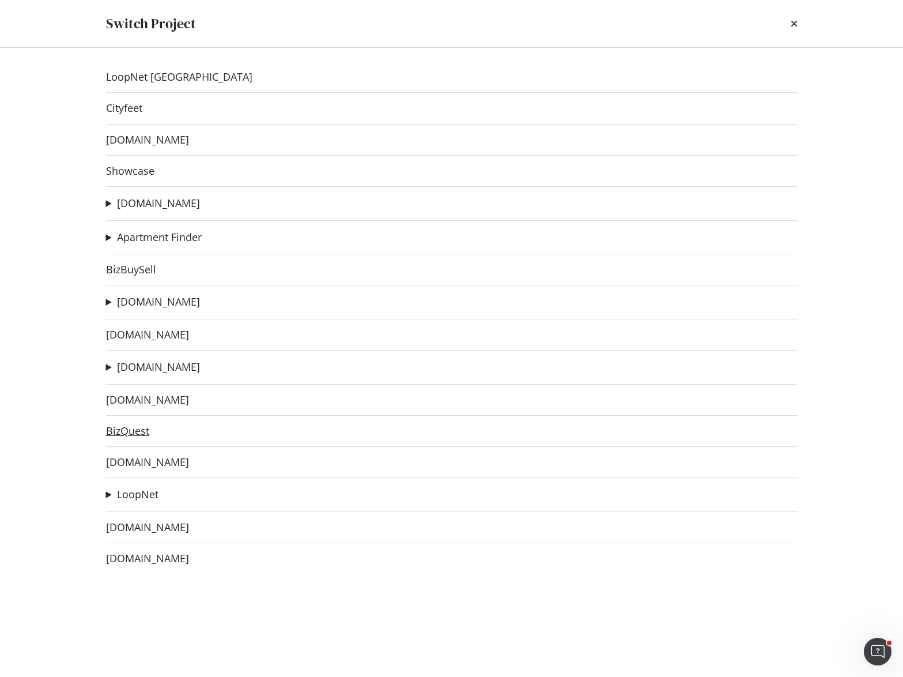
click at [131, 433] on link "BizQuest" at bounding box center [127, 431] width 43 height 12
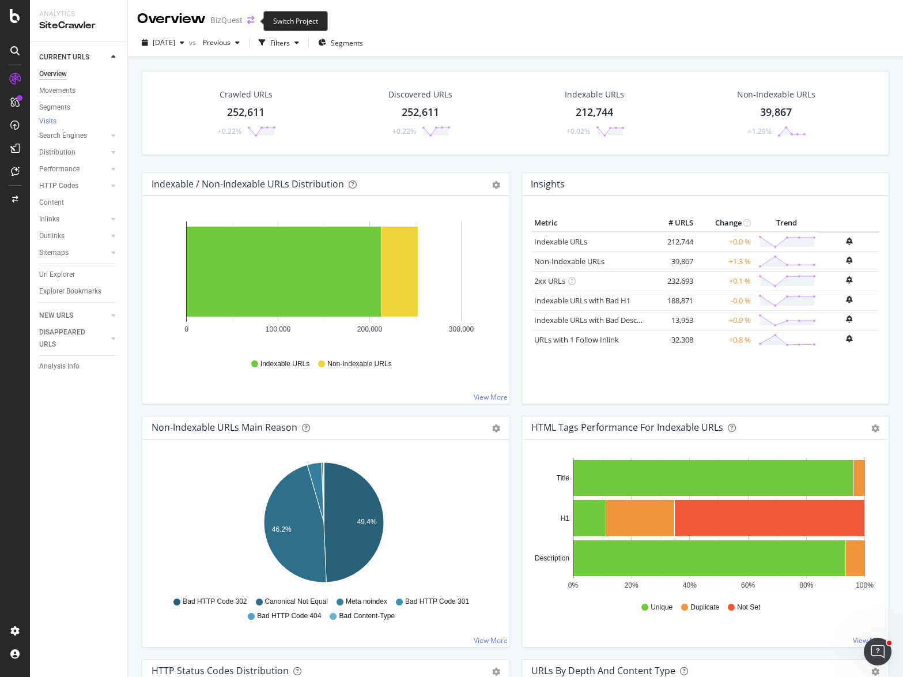
click at [248, 17] on icon "arrow-right-arrow-left" at bounding box center [250, 20] width 7 height 8
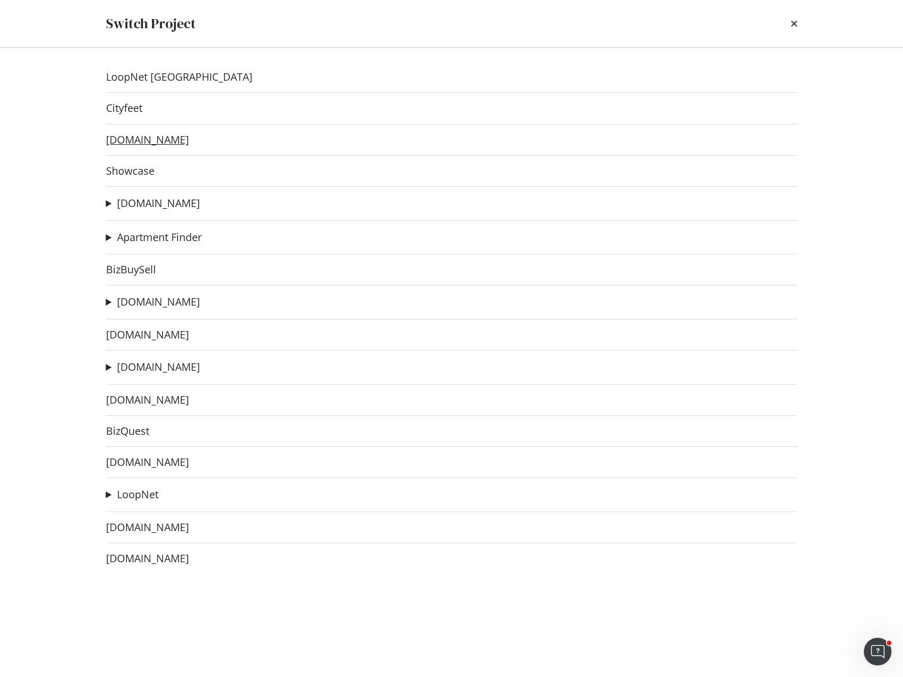
click at [136, 142] on link "[DOMAIN_NAME]" at bounding box center [147, 140] width 83 height 12
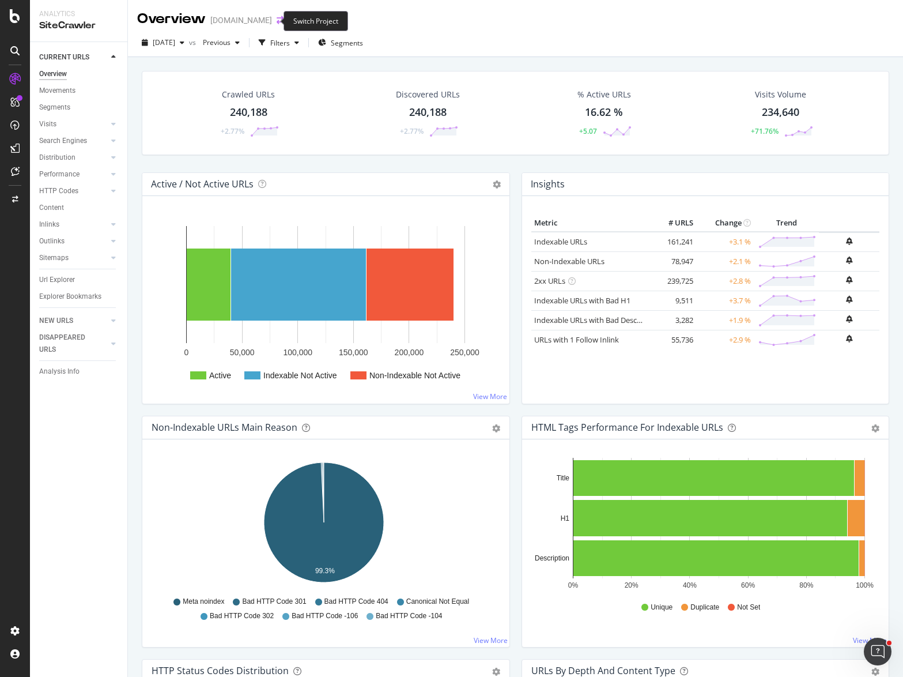
click at [277, 20] on icon "arrow-right-arrow-left" at bounding box center [280, 20] width 7 height 8
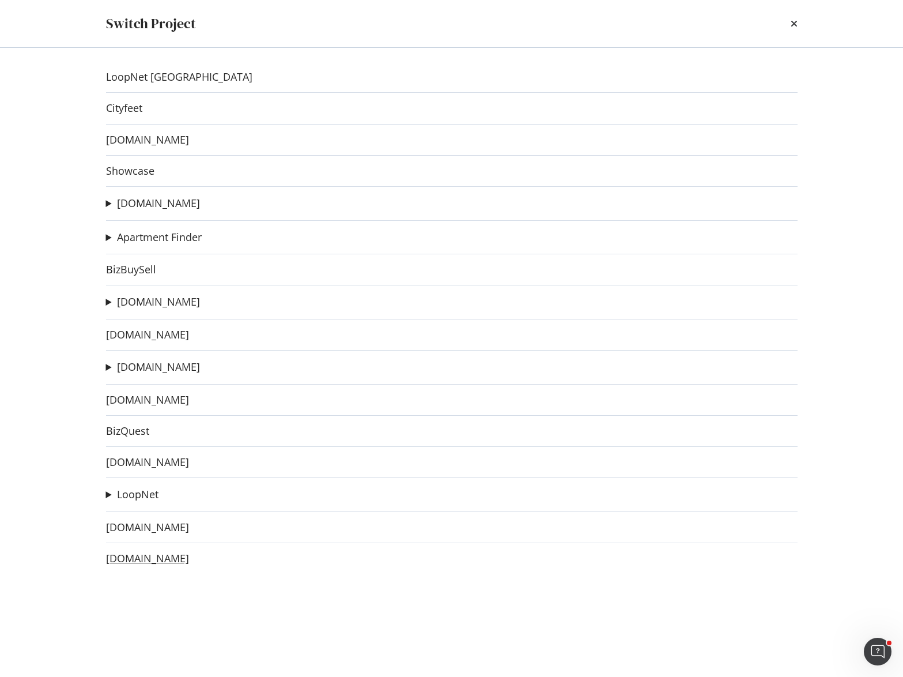
click at [134, 563] on link "[DOMAIN_NAME]" at bounding box center [147, 558] width 83 height 12
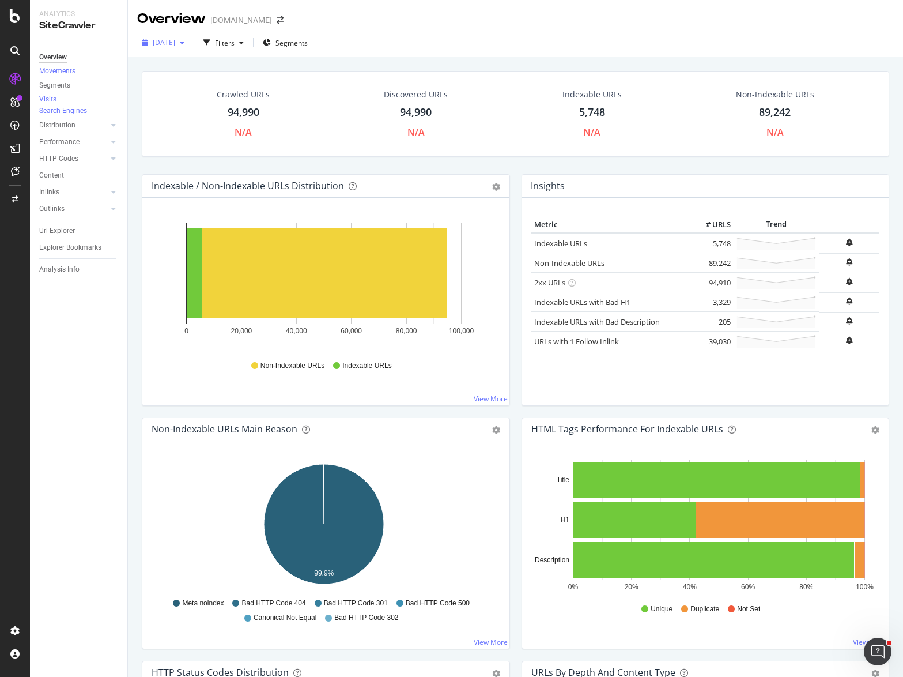
click at [175, 39] on span "[DATE]" at bounding box center [164, 42] width 22 height 10
click at [459, 40] on div "[DATE] Filters Segments" at bounding box center [515, 44] width 775 height 23
click at [272, 24] on span at bounding box center [280, 20] width 16 height 8
click at [277, 21] on icon "arrow-right-arrow-left" at bounding box center [280, 20] width 7 height 8
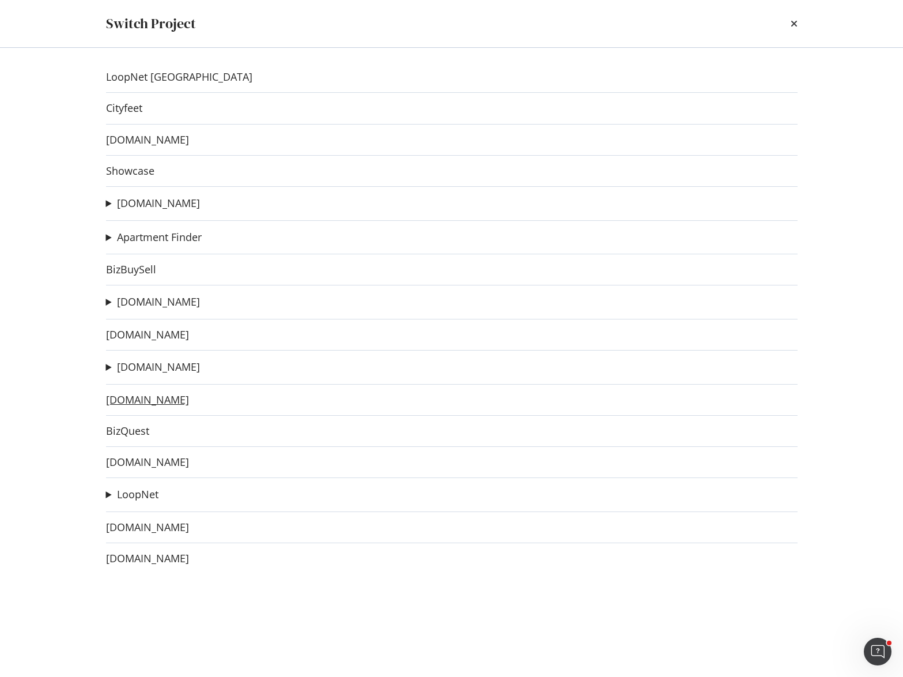
click at [138, 394] on link "[DOMAIN_NAME]" at bounding box center [147, 400] width 83 height 12
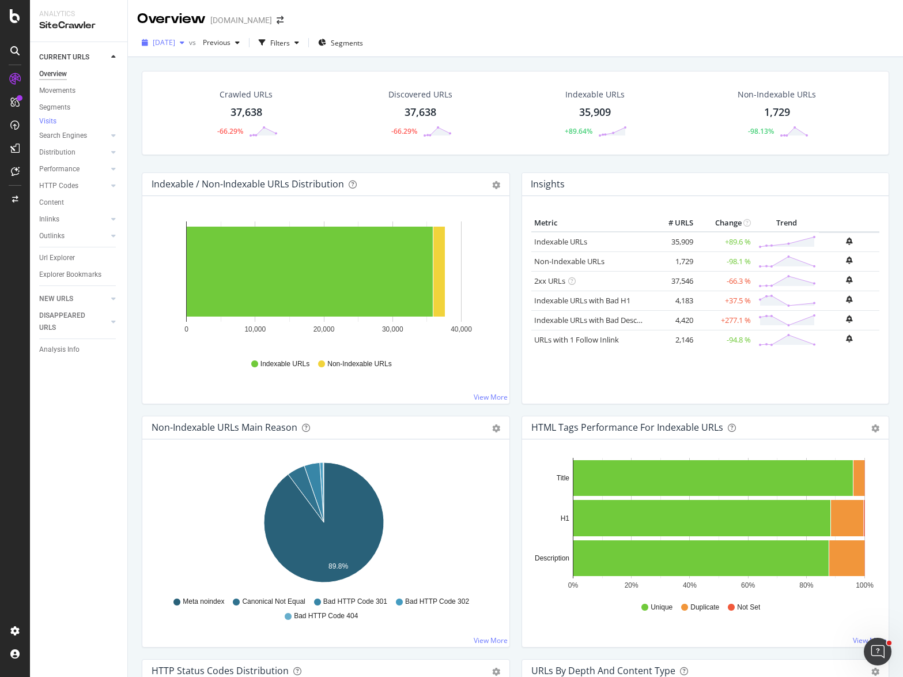
click at [173, 44] on span "[DATE]" at bounding box center [164, 42] width 22 height 10
click at [243, 104] on div "112K URLs" at bounding box center [239, 105] width 34 height 10
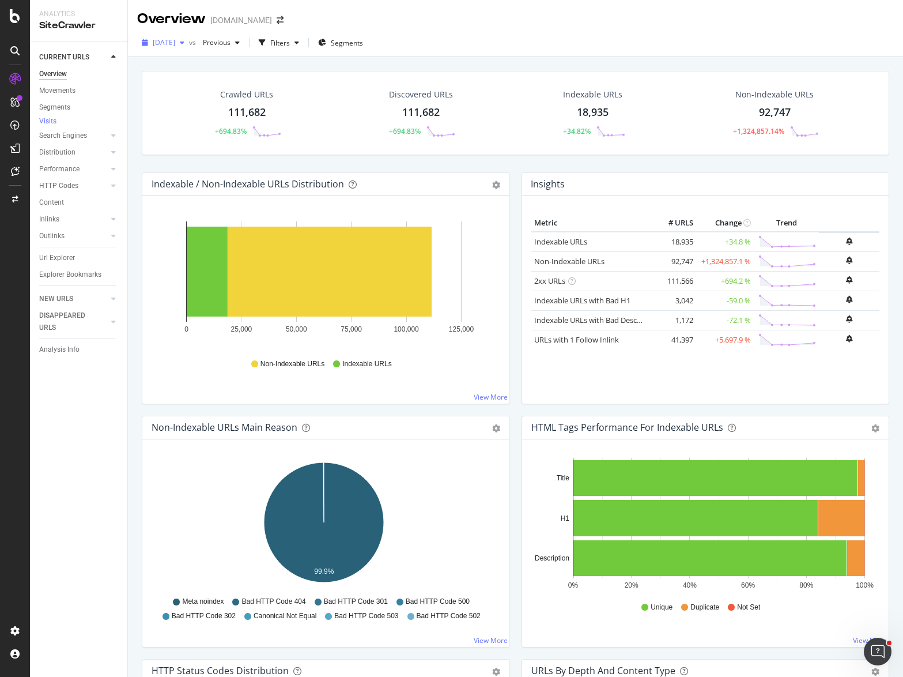
click at [175, 46] on span "[DATE]" at bounding box center [164, 42] width 22 height 10
click at [224, 85] on div "37.6K URLs" at bounding box center [239, 84] width 36 height 10
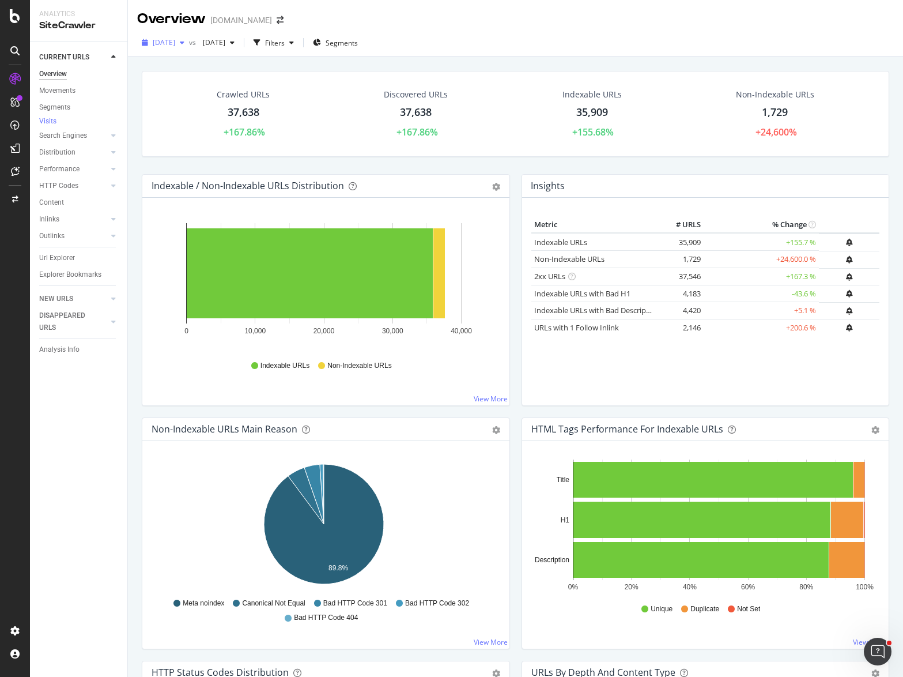
click at [175, 43] on span "[DATE]" at bounding box center [164, 42] width 22 height 10
click at [277, 21] on icon "arrow-right-arrow-left" at bounding box center [280, 20] width 7 height 8
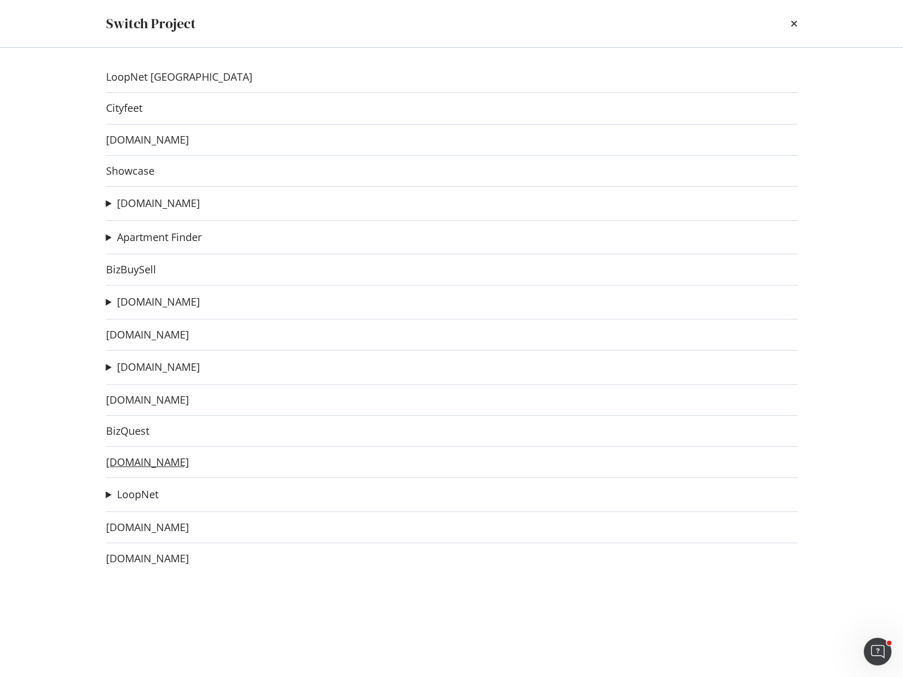
click at [142, 461] on link "[DOMAIN_NAME]" at bounding box center [147, 462] width 83 height 12
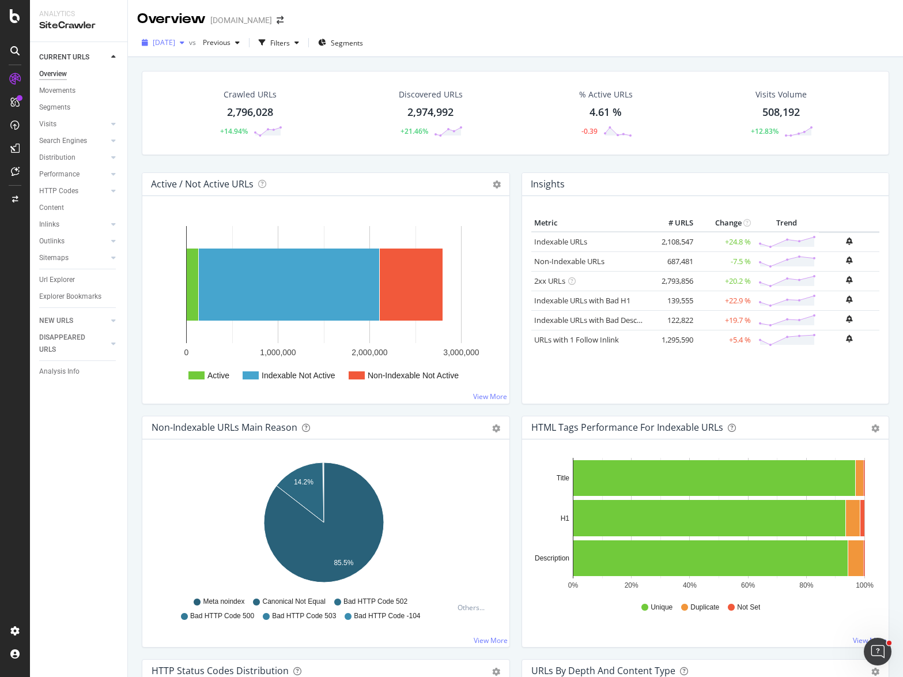
click at [175, 46] on span "[DATE]" at bounding box center [164, 42] width 22 height 10
click at [370, 167] on div "Crawled URLs 2,796,028 +14.94% Discovered URLs 2,974,992 +21.46% % Active URLs …" at bounding box center [515, 121] width 759 height 101
click at [188, 36] on div "[DATE]" at bounding box center [163, 42] width 52 height 17
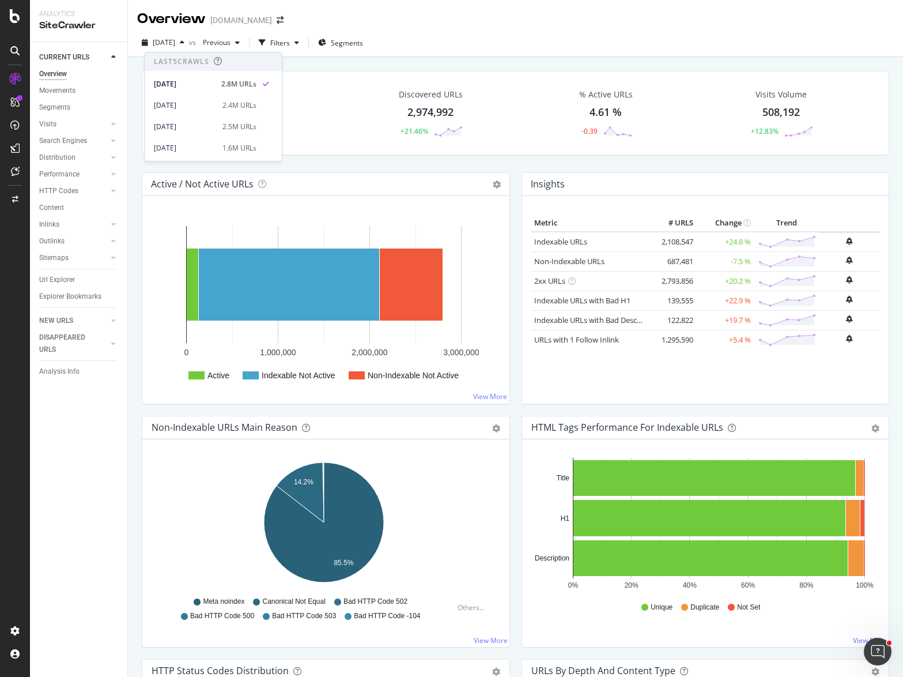
click at [247, 25] on div "Overview [DOMAIN_NAME]" at bounding box center [216, 19] width 158 height 20
click at [277, 21] on icon "arrow-right-arrow-left" at bounding box center [280, 20] width 7 height 8
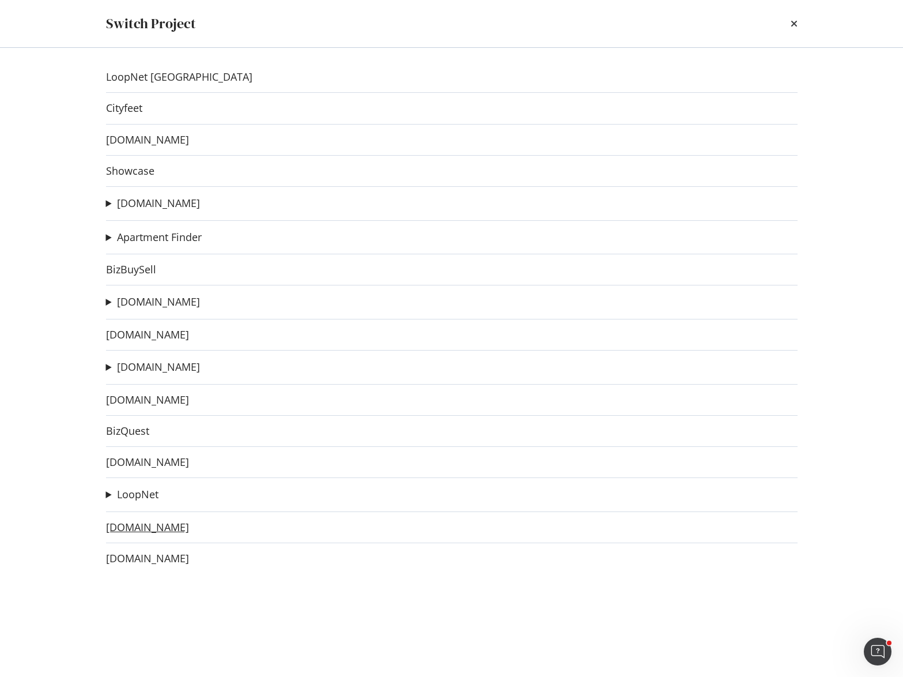
click at [142, 532] on link "[DOMAIN_NAME]" at bounding box center [147, 527] width 83 height 12
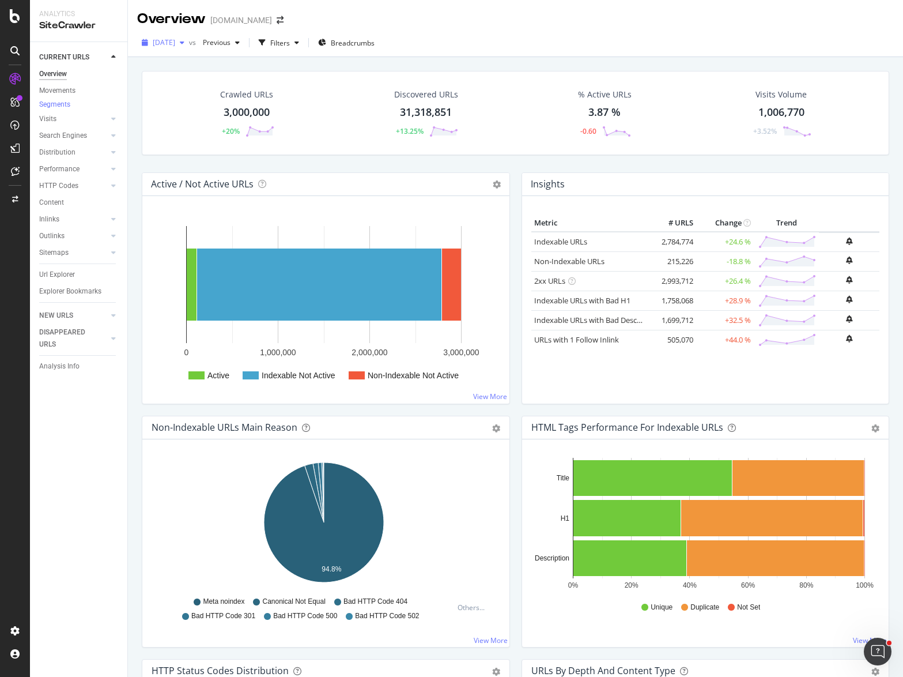
click at [175, 44] on span "[DATE]" at bounding box center [164, 42] width 22 height 10
click at [277, 20] on icon "arrow-right-arrow-left" at bounding box center [280, 20] width 7 height 8
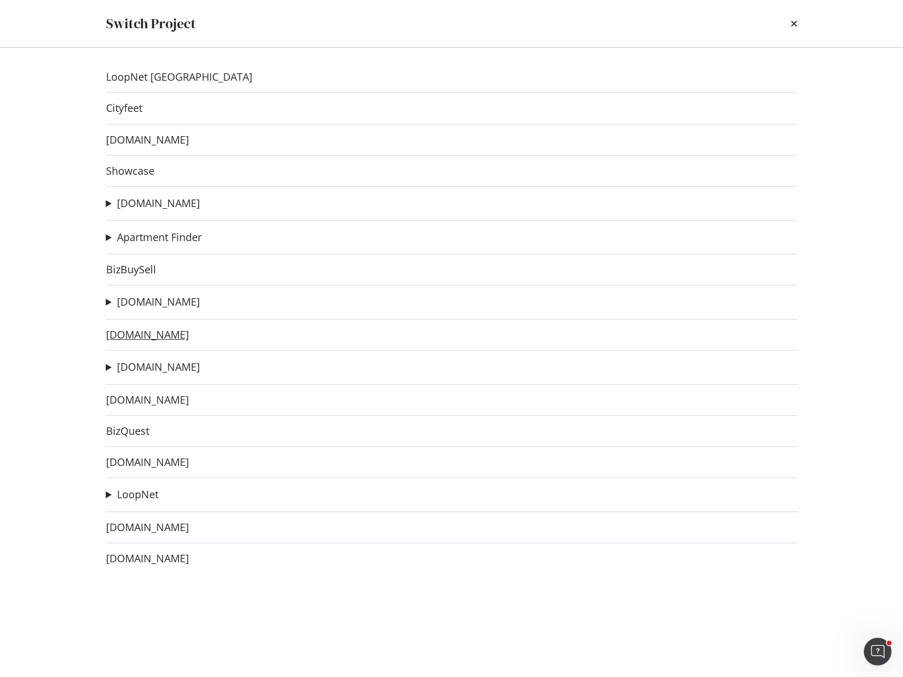
click at [150, 335] on link "[DOMAIN_NAME]" at bounding box center [147, 335] width 83 height 12
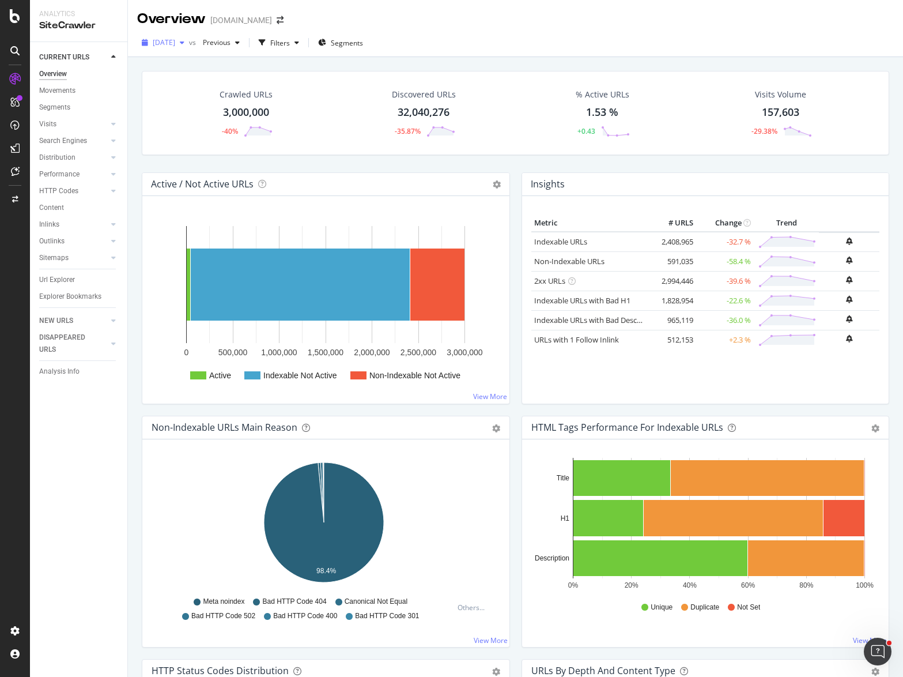
click at [175, 42] on span "[DATE]" at bounding box center [164, 42] width 22 height 10
click at [479, 163] on div "Crawled URLs 3,000,000 -40% Discovered URLs 32,040,276 -35.87% % Active URLs 1.…" at bounding box center [515, 121] width 759 height 101
click at [281, 20] on icon "arrow-right-arrow-left" at bounding box center [280, 20] width 7 height 8
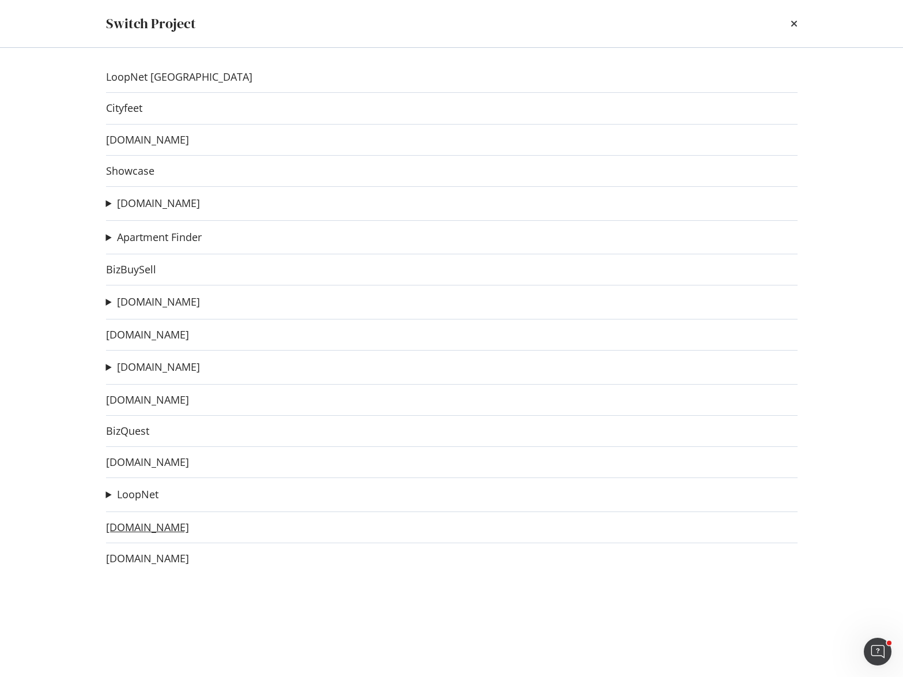
click at [160, 525] on link "[DOMAIN_NAME]" at bounding box center [147, 527] width 83 height 12
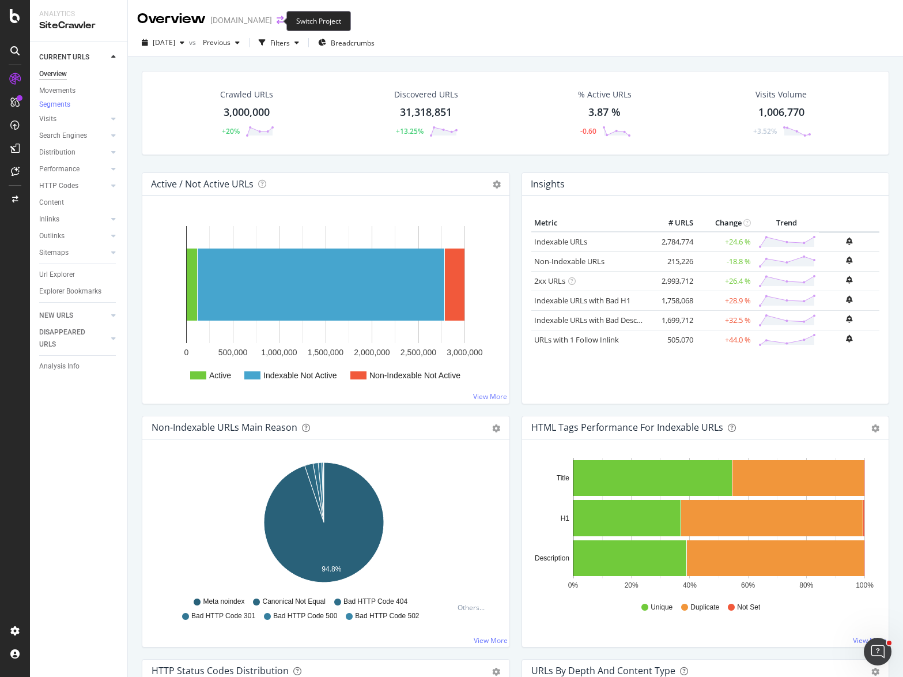
click at [277, 24] on icon "arrow-right-arrow-left" at bounding box center [280, 20] width 7 height 8
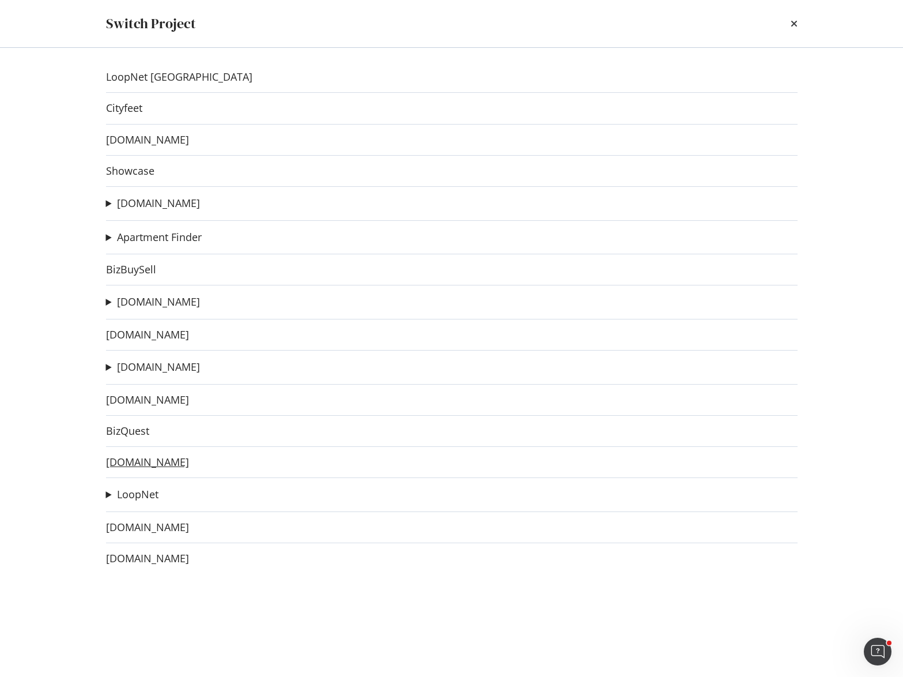
click at [141, 459] on link "[DOMAIN_NAME]" at bounding box center [147, 462] width 83 height 12
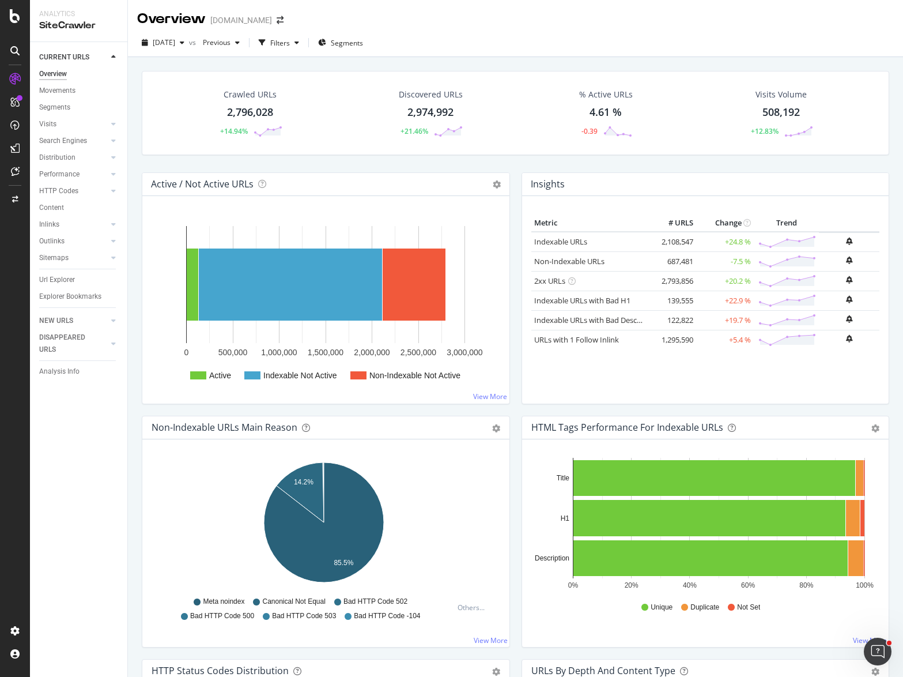
click at [653, 22] on div "Overview [DOMAIN_NAME]" at bounding box center [515, 14] width 775 height 29
